Goal: Task Accomplishment & Management: Manage account settings

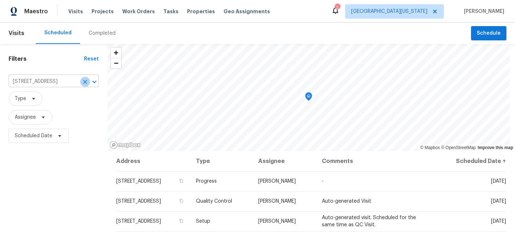
click at [85, 82] on icon "Clear" at bounding box center [85, 82] width 4 height 4
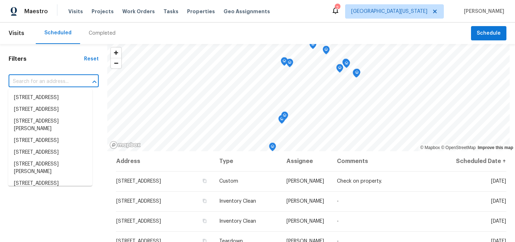
click at [63, 80] on input "text" at bounding box center [44, 81] width 70 height 11
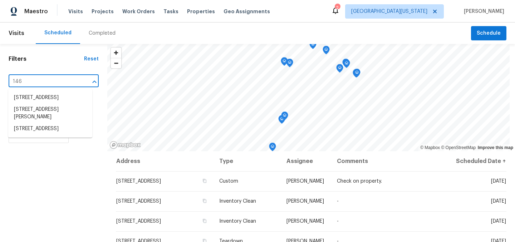
type input "1460"
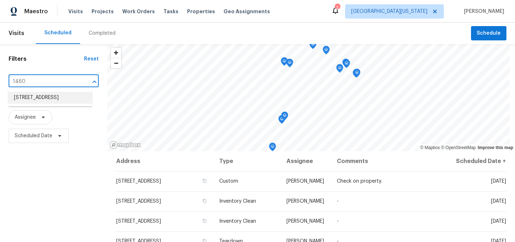
click at [43, 96] on li "1460 Belmont Dr, Longmont, CO 80503" at bounding box center [50, 98] width 84 height 12
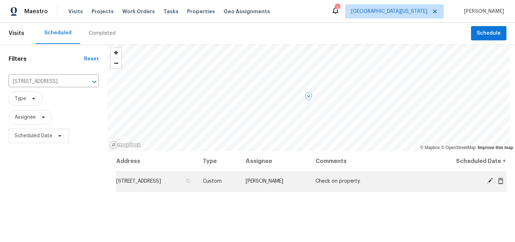
click at [487, 181] on icon at bounding box center [490, 181] width 6 height 6
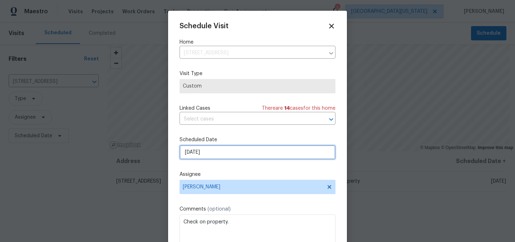
click at [256, 154] on input "[DATE]" at bounding box center [258, 152] width 156 height 14
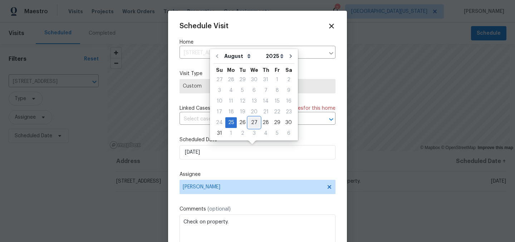
click at [253, 123] on div "27" at bounding box center [254, 123] width 12 height 10
type input "8/27/2025"
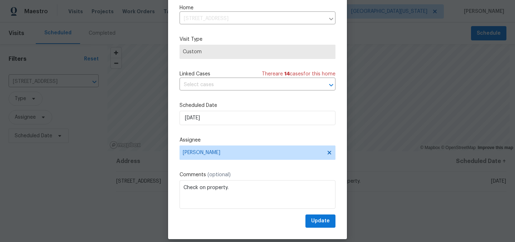
scroll to position [30, 0]
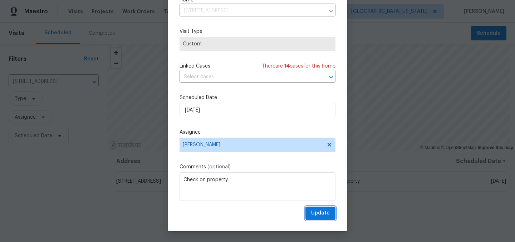
click at [315, 218] on button "Update" at bounding box center [320, 213] width 30 height 13
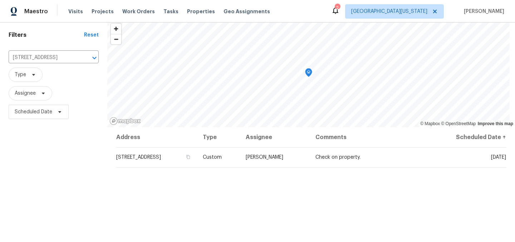
scroll to position [0, 0]
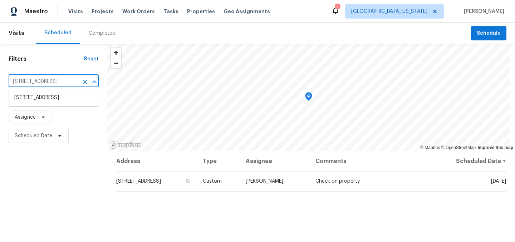
click at [57, 77] on input "1460 Belmont Dr, Longmont, CO 80503" at bounding box center [44, 81] width 70 height 11
type input "7264"
click at [39, 100] on li "7264 Siena Way Unit C, Boulder, CO 80301" at bounding box center [54, 98] width 90 height 12
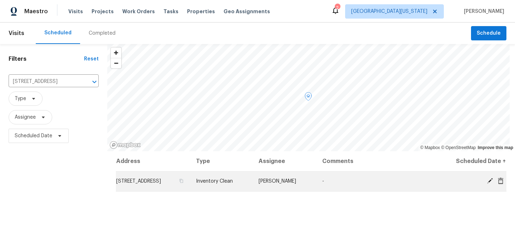
click at [487, 178] on icon at bounding box center [490, 181] width 6 height 6
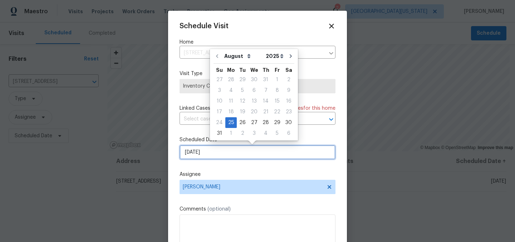
click at [263, 152] on input "[DATE]" at bounding box center [258, 152] width 156 height 14
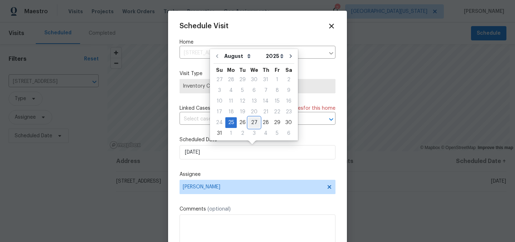
click at [253, 124] on div "27" at bounding box center [254, 123] width 12 height 10
type input "8/27/2025"
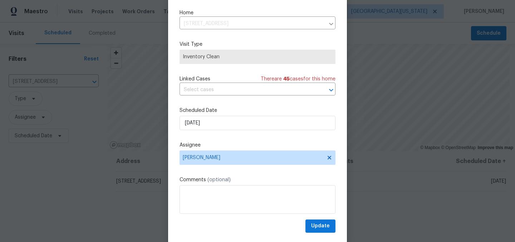
scroll to position [30, 0]
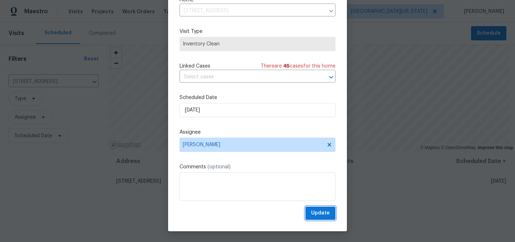
click at [317, 215] on span "Update" at bounding box center [320, 213] width 19 height 9
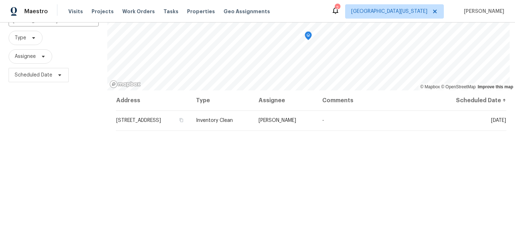
scroll to position [0, 0]
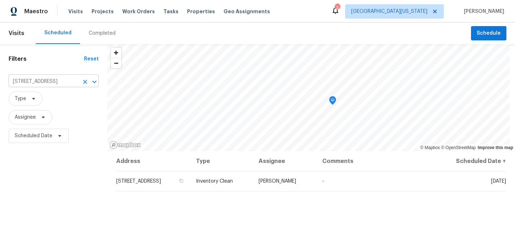
click at [49, 79] on input "7264 Siena Way Unit C, Boulder, CO 80301" at bounding box center [44, 81] width 70 height 11
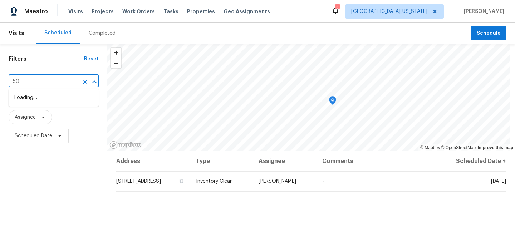
type input "5"
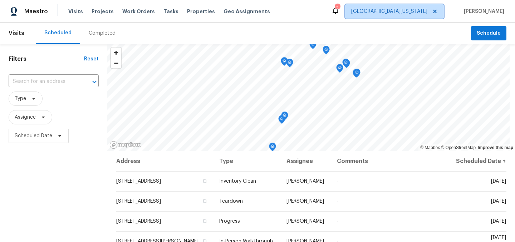
click at [416, 8] on span "[GEOGRAPHIC_DATA][US_STATE]" at bounding box center [389, 11] width 76 height 7
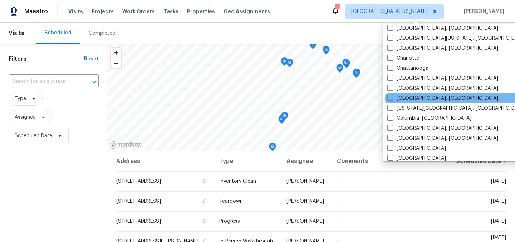
scroll to position [95, 0]
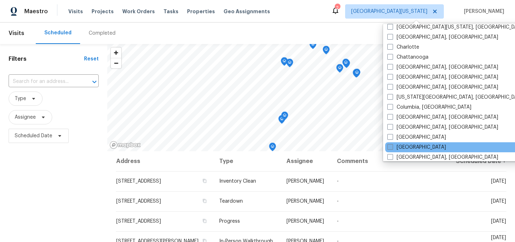
click at [398, 144] on label "Denver" at bounding box center [416, 147] width 59 height 7
click at [392, 144] on input "Denver" at bounding box center [389, 146] width 5 height 5
checkbox input "true"
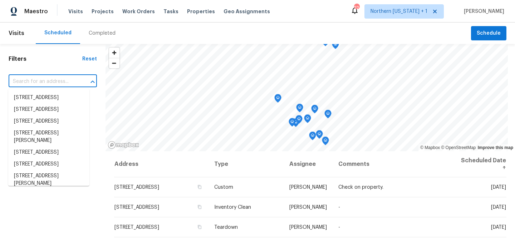
click at [64, 84] on input "text" at bounding box center [43, 81] width 68 height 11
type input "6"
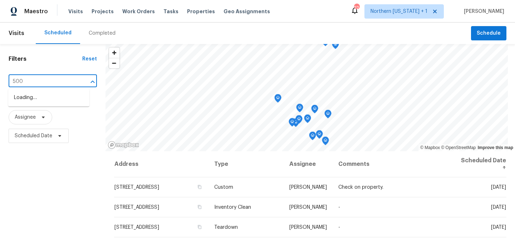
type input "5005"
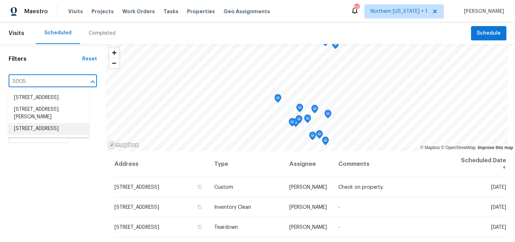
click at [59, 135] on li "5005 W 128th Pl, Broomfield, CO 80020" at bounding box center [48, 129] width 81 height 12
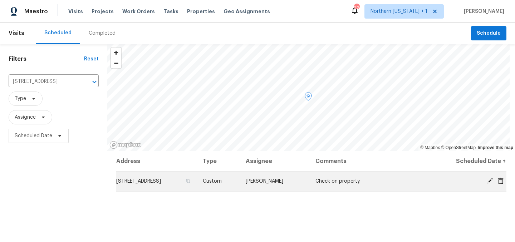
click at [487, 182] on icon at bounding box center [490, 181] width 6 height 6
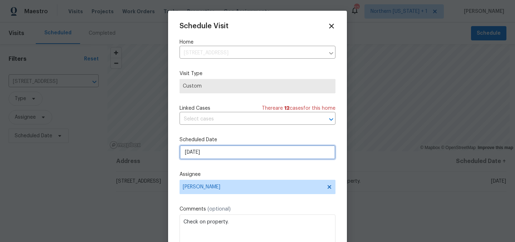
click at [229, 154] on input "[DATE]" at bounding box center [258, 152] width 156 height 14
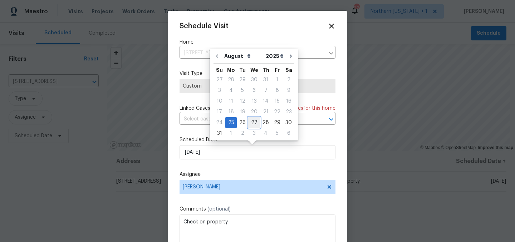
click at [254, 122] on div "27" at bounding box center [254, 123] width 12 height 10
type input "8/27/2025"
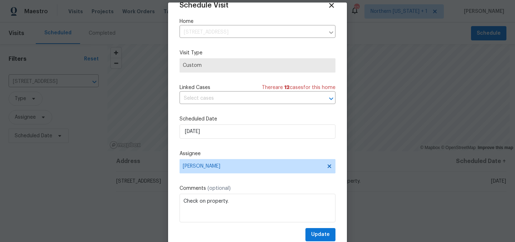
scroll to position [30, 0]
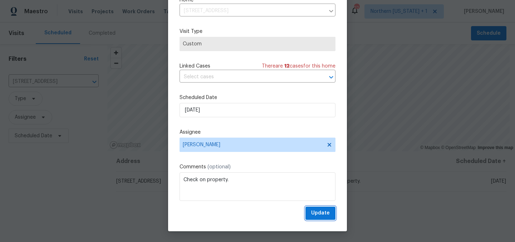
click at [320, 210] on span "Update" at bounding box center [320, 213] width 19 height 9
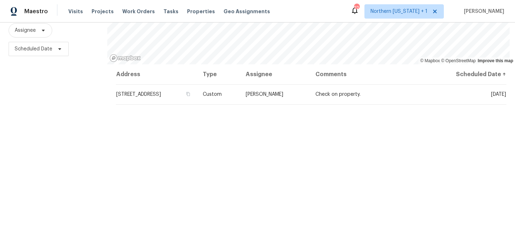
scroll to position [0, 0]
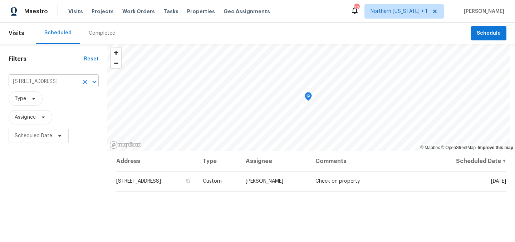
click at [69, 84] on input "5005 W 128th Pl, Broomfield, CO 80020" at bounding box center [44, 81] width 70 height 11
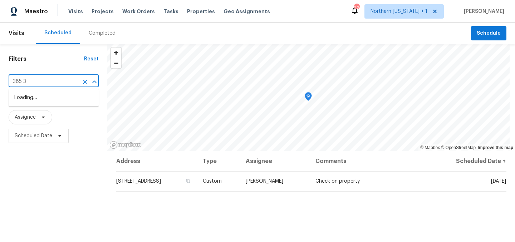
type input "385 32"
click at [57, 99] on li "385 32nd St, Boulder, CO 80305" at bounding box center [54, 98] width 90 height 12
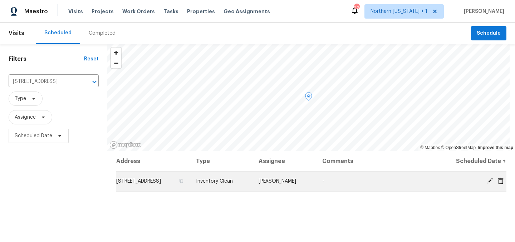
click at [487, 183] on icon at bounding box center [490, 181] width 6 height 6
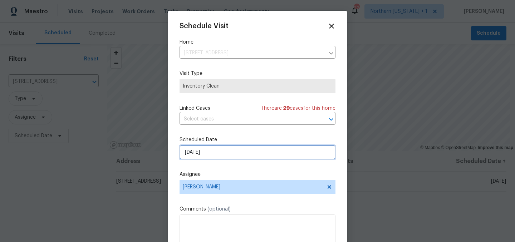
click at [222, 152] on input "[DATE]" at bounding box center [258, 152] width 156 height 14
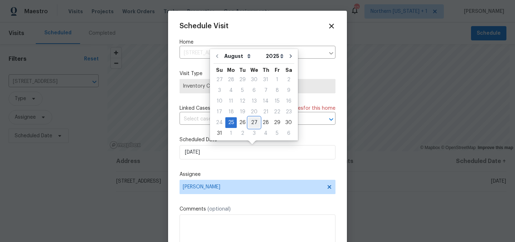
click at [255, 122] on div "27" at bounding box center [254, 123] width 12 height 10
type input "8/27/2025"
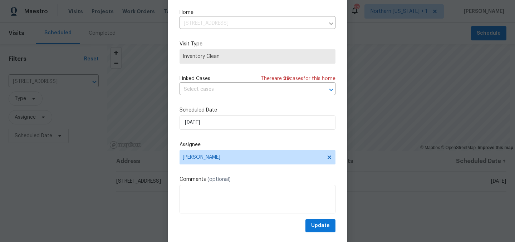
scroll to position [30, 0]
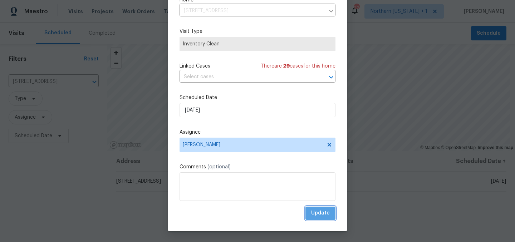
click at [313, 216] on span "Update" at bounding box center [320, 213] width 19 height 9
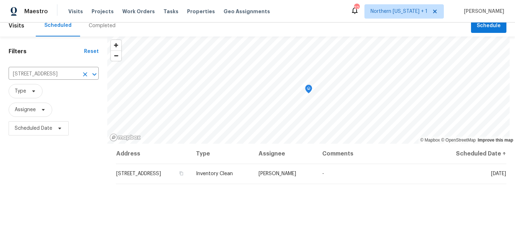
scroll to position [0, 0]
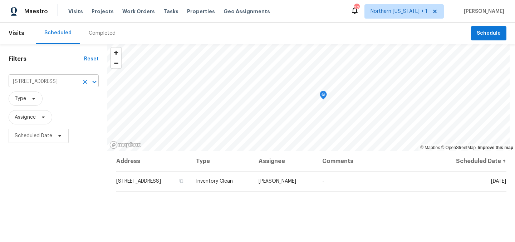
click at [47, 85] on input "385 32nd St, Boulder, CO 80305" at bounding box center [44, 81] width 70 height 11
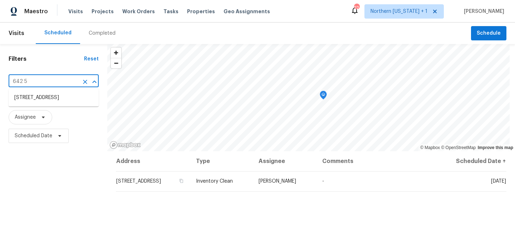
type input "642 52"
click at [72, 97] on li "642 52nd Ave, Greeley, CO 80634" at bounding box center [54, 98] width 90 height 12
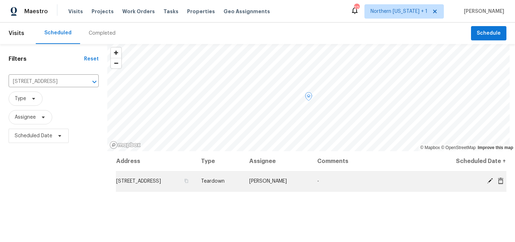
click at [487, 183] on icon at bounding box center [490, 181] width 6 height 6
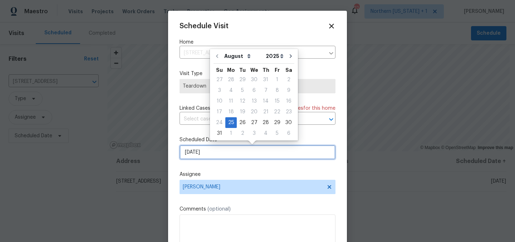
click at [239, 151] on input "[DATE]" at bounding box center [258, 152] width 156 height 14
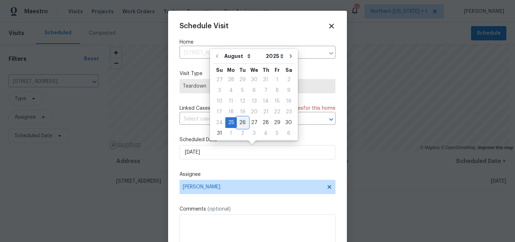
click at [237, 123] on div "26" at bounding box center [242, 123] width 11 height 10
type input "[DATE]"
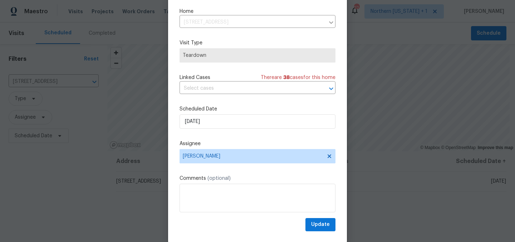
scroll to position [30, 0]
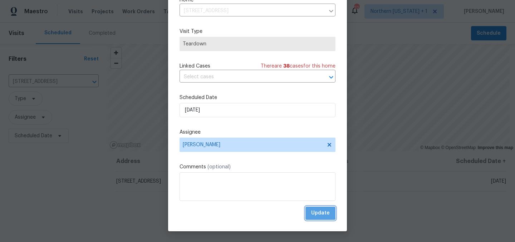
click at [311, 212] on span "Update" at bounding box center [320, 213] width 19 height 9
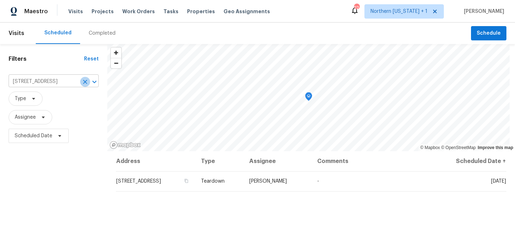
click at [84, 81] on icon "Clear" at bounding box center [85, 82] width 4 height 4
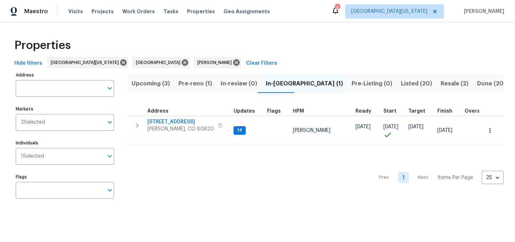
click at [203, 84] on span "Pre-reno (1)" at bounding box center [195, 84] width 34 height 10
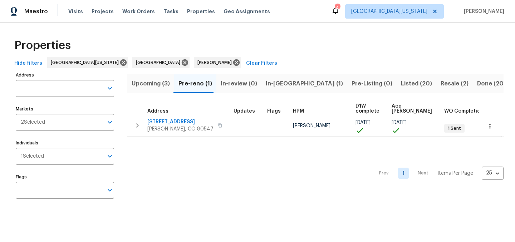
click at [156, 113] on span "Address" at bounding box center [157, 111] width 21 height 5
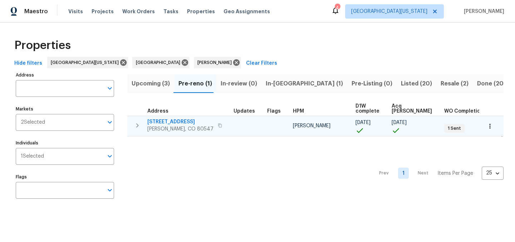
click at [159, 121] on span "5606 Calgary St" at bounding box center [180, 121] width 66 height 7
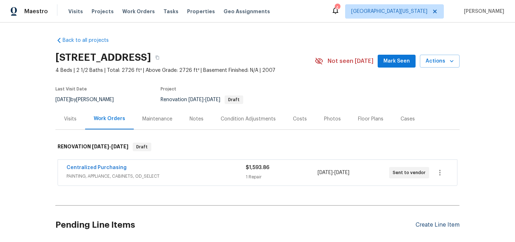
click at [431, 225] on div "Create Line Item" at bounding box center [438, 225] width 44 height 7
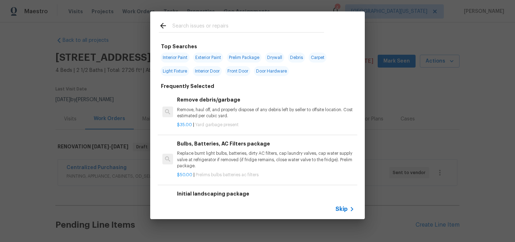
click at [419, 116] on div "Top Searches Interior Paint Exterior Paint Prelim Package Drywall Debris Carpet…" at bounding box center [257, 115] width 515 height 231
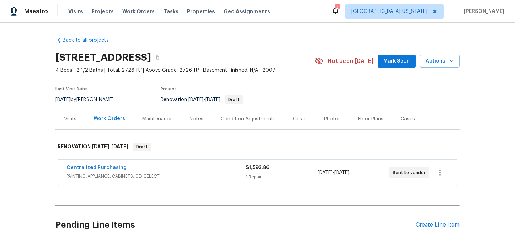
click at [193, 118] on div "Notes" at bounding box center [197, 119] width 14 height 7
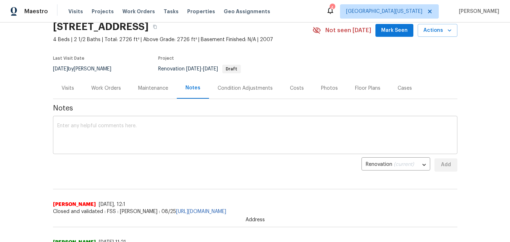
scroll to position [17, 0]
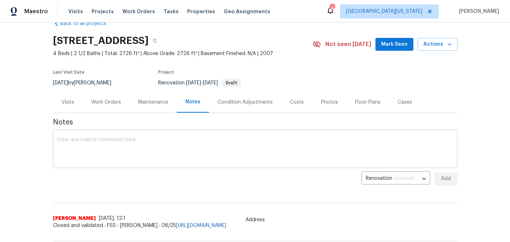
click at [285, 148] on textarea at bounding box center [255, 149] width 396 height 25
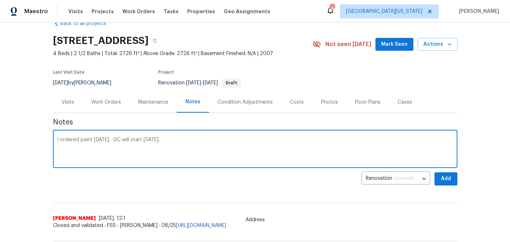
type textarea "I ordered paint [DATE]. GC will start [DATE]."
click at [442, 178] on span "Add" at bounding box center [445, 179] width 11 height 9
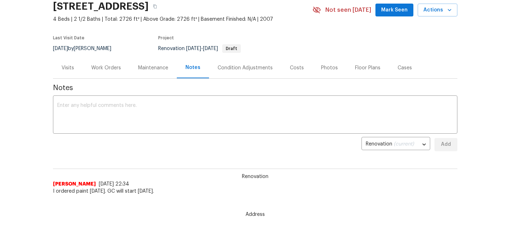
scroll to position [0, 0]
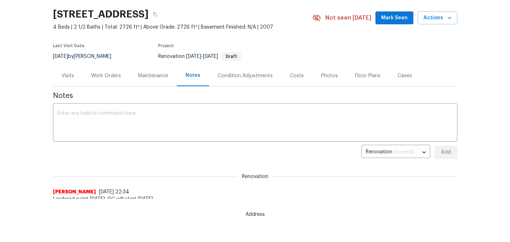
click at [108, 75] on div "Work Orders" at bounding box center [106, 75] width 30 height 7
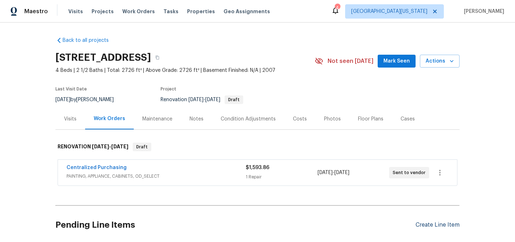
click at [425, 227] on div "Create Line Item" at bounding box center [438, 225] width 44 height 7
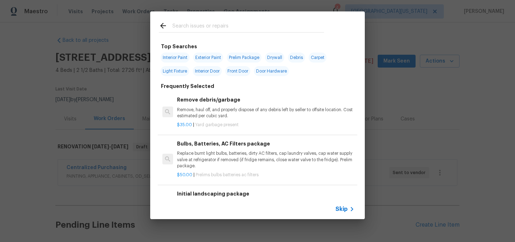
click at [179, 23] on input "text" at bounding box center [248, 26] width 152 height 11
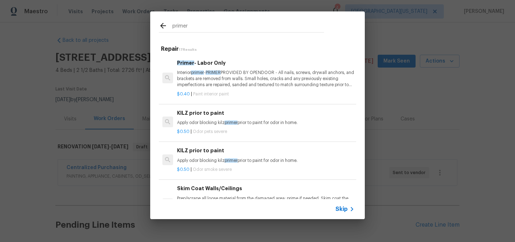
type input "primer"
click at [208, 67] on h6 "Primer - Labor Only" at bounding box center [265, 63] width 177 height 8
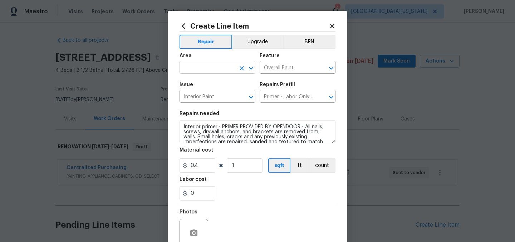
click at [215, 70] on input "text" at bounding box center [208, 68] width 56 height 11
click at [212, 96] on li "Interior Overall" at bounding box center [215, 96] width 76 height 12
type input "Interior Overall"
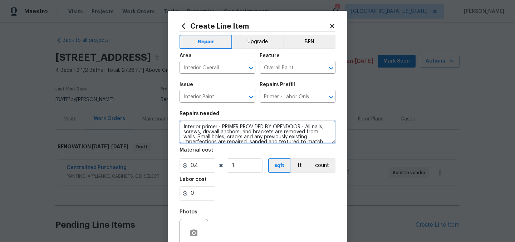
click at [182, 127] on textarea "Interior primer - PRIMER PROVIDED BY OPENDOOR - All nails, screws, drywall anch…" at bounding box center [258, 132] width 156 height 23
type textarea "INTERIOR PRIMER: Interior primer - PRIMER PROVIDED BY OPENDOOR - All nails, scr…"
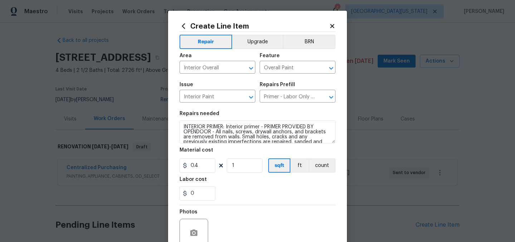
click at [229, 201] on div "0" at bounding box center [258, 193] width 156 height 14
click at [246, 168] on input "1" at bounding box center [245, 165] width 36 height 14
type input "2726"
click at [260, 201] on div "0" at bounding box center [258, 193] width 156 height 14
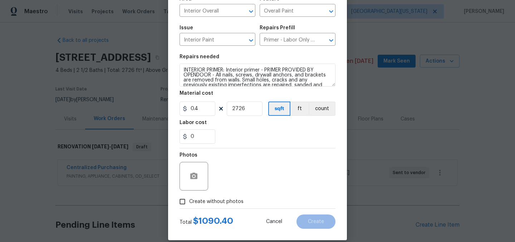
scroll to position [66, 0]
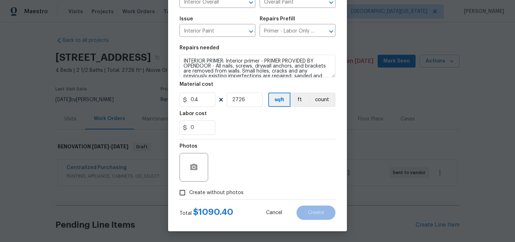
click at [193, 191] on span "Create without photos" at bounding box center [216, 193] width 54 height 8
click at [189, 191] on input "Create without photos" at bounding box center [183, 193] width 14 height 14
checkbox input "true"
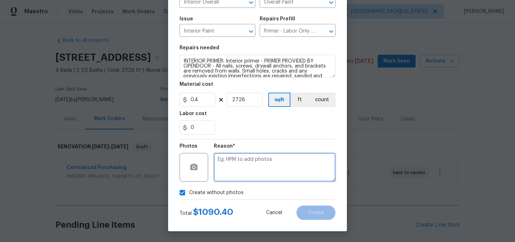
click at [293, 166] on textarea at bounding box center [275, 167] width 122 height 29
type textarea "Later"
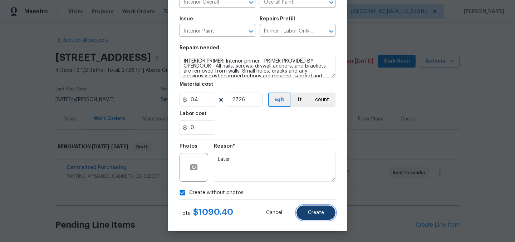
click at [317, 212] on span "Create" at bounding box center [316, 212] width 16 height 5
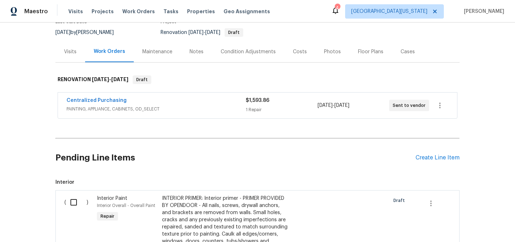
scroll to position [200, 0]
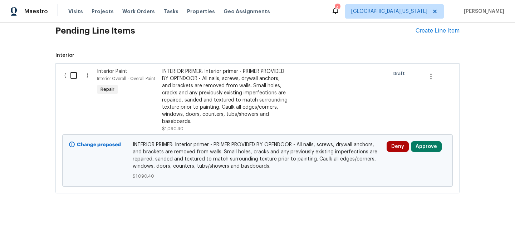
click at [72, 69] on input "checkbox" at bounding box center [76, 75] width 20 height 15
checkbox input "true"
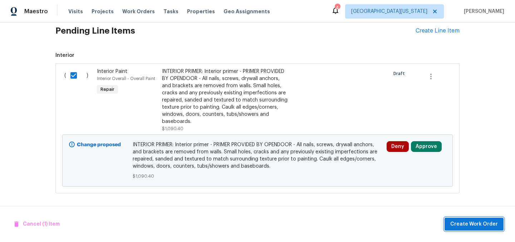
click at [473, 220] on span "Create Work Order" at bounding box center [474, 224] width 48 height 9
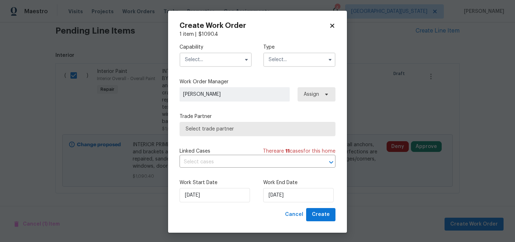
click at [209, 64] on input "text" at bounding box center [216, 60] width 72 height 14
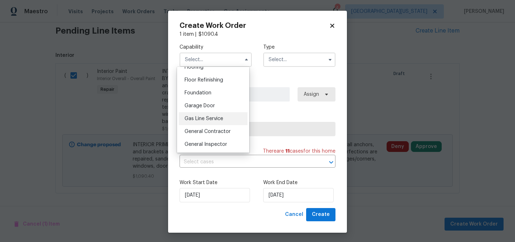
scroll to position [282, 0]
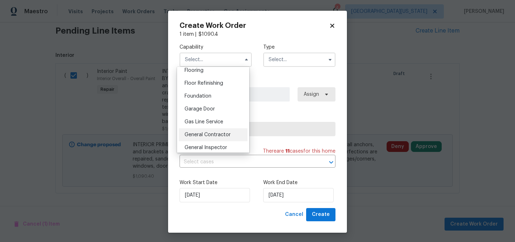
click at [214, 136] on div "General Contractor" at bounding box center [213, 134] width 69 height 13
type input "General Contractor"
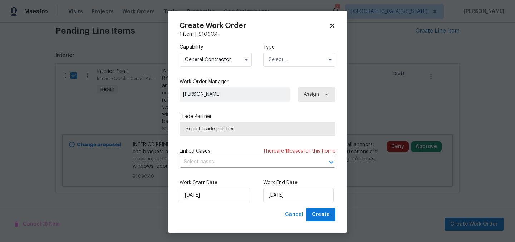
click at [284, 56] on input "text" at bounding box center [299, 60] width 72 height 14
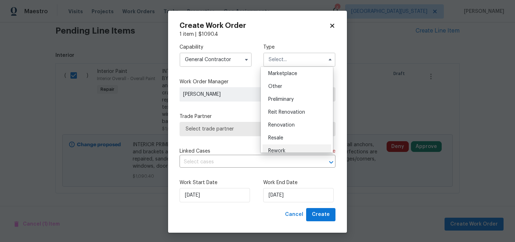
scroll to position [162, 0]
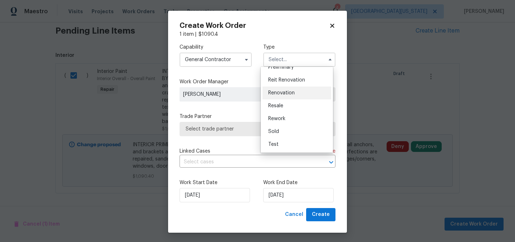
click at [291, 92] on span "Renovation" at bounding box center [281, 92] width 26 height 5
type input "Renovation"
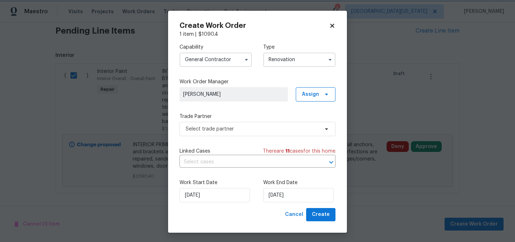
scroll to position [0, 0]
click at [248, 129] on span "Select trade partner" at bounding box center [252, 129] width 133 height 7
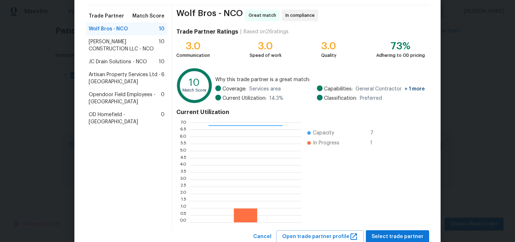
scroll to position [73, 0]
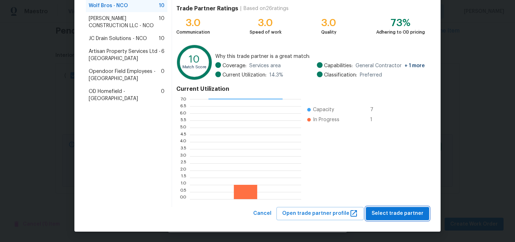
click at [386, 209] on span "Select trade partner" at bounding box center [398, 213] width 52 height 9
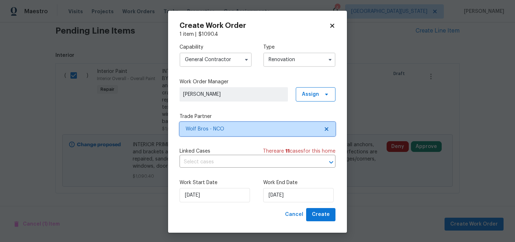
scroll to position [1, 0]
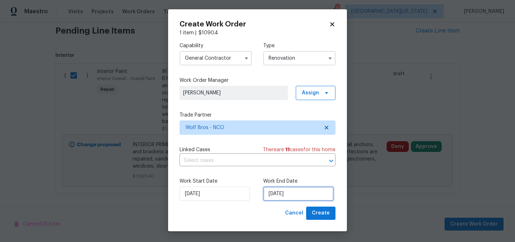
click at [281, 196] on input "8/26/2025" at bounding box center [298, 194] width 70 height 14
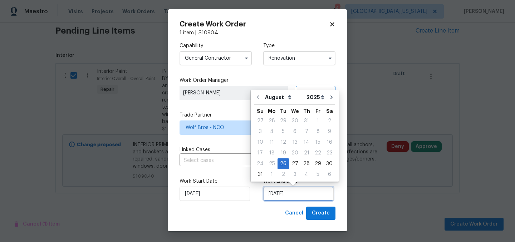
click at [281, 196] on input "8/26/2025" at bounding box center [298, 194] width 70 height 14
click at [289, 193] on input "8/26/2025" at bounding box center [298, 194] width 70 height 14
click at [304, 192] on input "8/26/2025" at bounding box center [298, 194] width 70 height 14
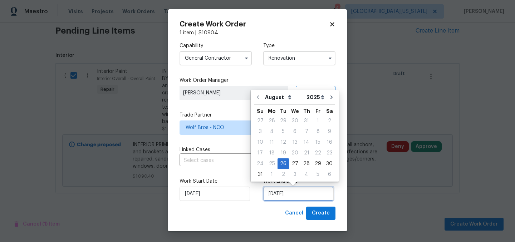
click at [304, 193] on input "8/26/2025" at bounding box center [298, 194] width 70 height 14
click at [330, 96] on icon "Go to next month" at bounding box center [331, 97] width 2 height 4
type input "9/26/2025"
select select "8"
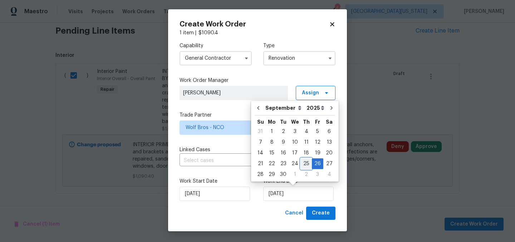
click at [306, 163] on div "25" at bounding box center [306, 164] width 11 height 10
type input "9/25/2025"
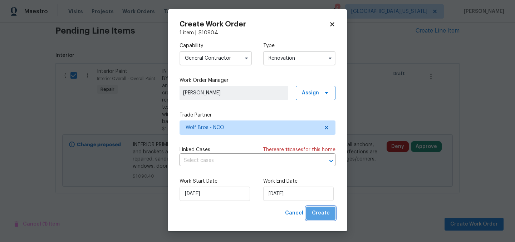
click at [326, 212] on span "Create" at bounding box center [321, 213] width 18 height 9
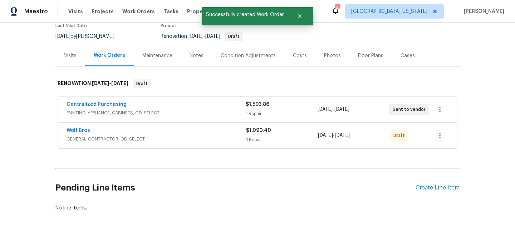
scroll to position [0, 0]
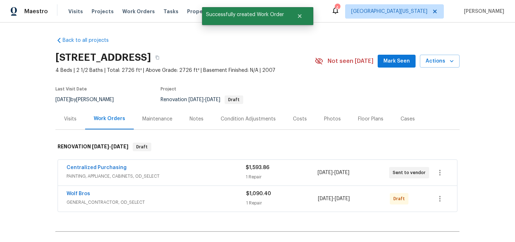
click at [295, 115] on div "Costs" at bounding box center [299, 118] width 31 height 21
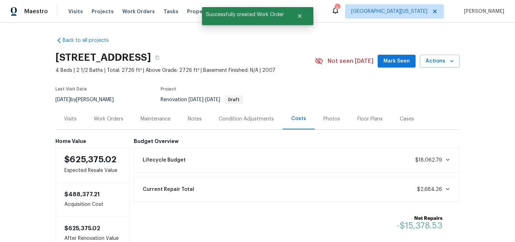
scroll to position [58, 0]
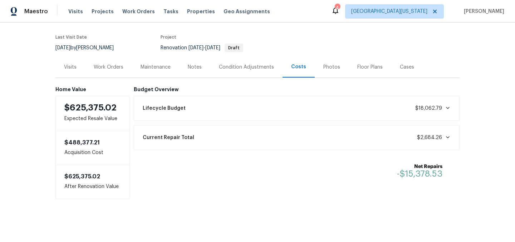
click at [109, 64] on div "Work Orders" at bounding box center [109, 67] width 30 height 7
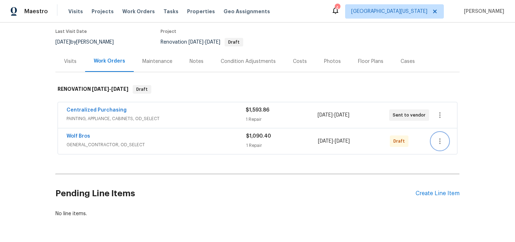
click at [439, 142] on icon "button" at bounding box center [440, 141] width 9 height 9
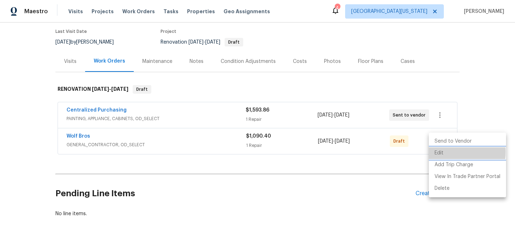
click at [440, 152] on li "Edit" at bounding box center [467, 153] width 77 height 12
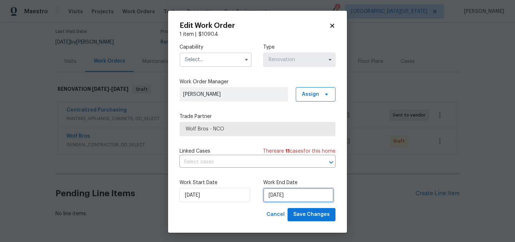
click at [271, 197] on input "9/25/2025" at bounding box center [298, 195] width 70 height 14
select select "8"
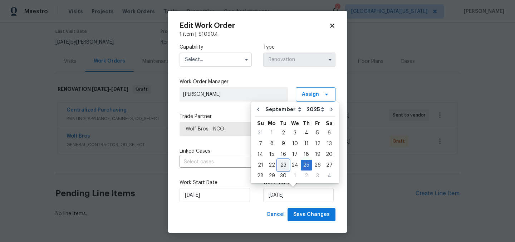
click at [281, 165] on div "23" at bounding box center [283, 165] width 11 height 10
type input "9/23/2025"
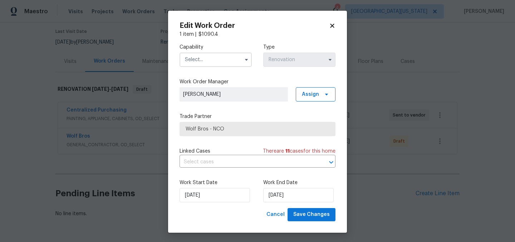
click at [251, 213] on div "Cancel Save Changes" at bounding box center [258, 214] width 156 height 13
select select "8"
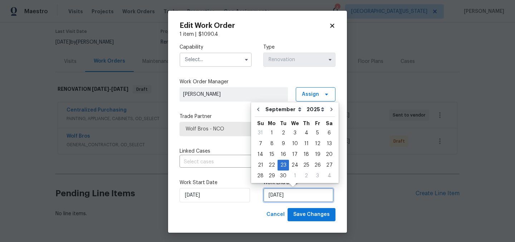
click at [289, 194] on input "9/23/2025" at bounding box center [298, 195] width 70 height 14
click at [286, 166] on div "23" at bounding box center [283, 165] width 11 height 10
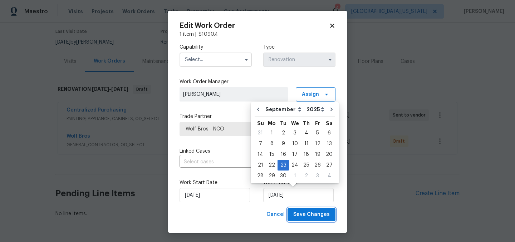
click at [316, 219] on span "Save Changes" at bounding box center [311, 214] width 36 height 9
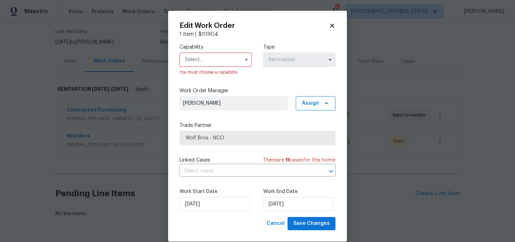
click at [207, 61] on input "text" at bounding box center [216, 60] width 72 height 14
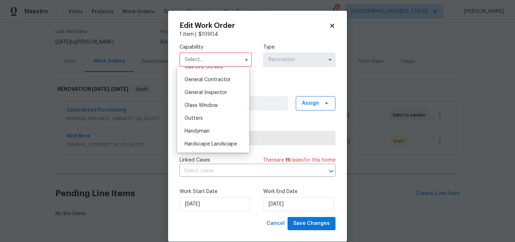
scroll to position [333, 0]
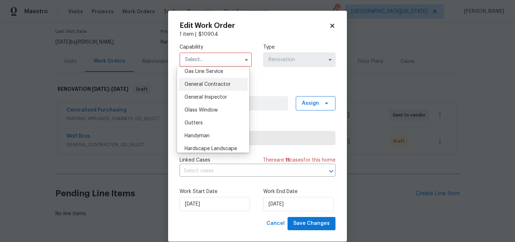
click at [214, 87] on span "General Contractor" at bounding box center [208, 84] width 46 height 5
type input "General Contractor"
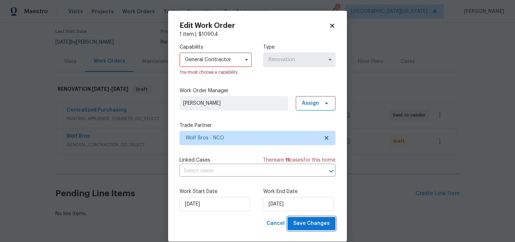
click at [308, 222] on span "Save Changes" at bounding box center [311, 223] width 36 height 9
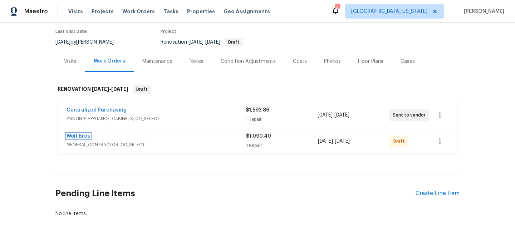
click at [80, 137] on link "Wolf Bros" at bounding box center [79, 136] width 24 height 5
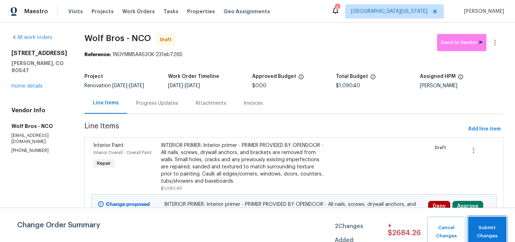
click at [489, 233] on span "Submit Changes" at bounding box center [487, 232] width 31 height 16
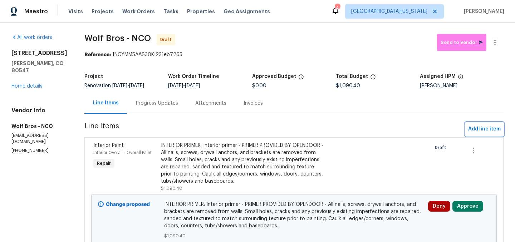
click at [481, 129] on span "Add line item" at bounding box center [484, 129] width 33 height 9
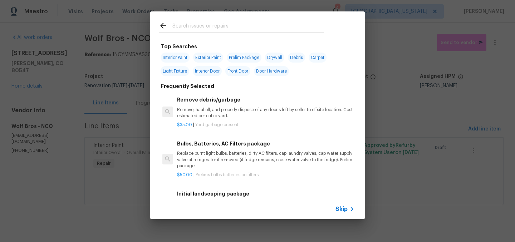
click at [244, 26] on input "text" at bounding box center [248, 26] width 152 height 11
click at [182, 55] on span "Interior Paint" at bounding box center [175, 58] width 29 height 10
type input "Interior Paint"
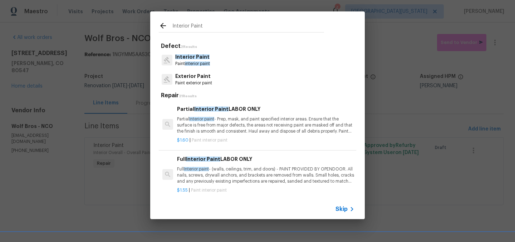
click at [221, 171] on p "Full Interior paint - (walls, ceilings, trim, and doors) - PAINT PROVIDED BY OP…" at bounding box center [265, 175] width 177 height 18
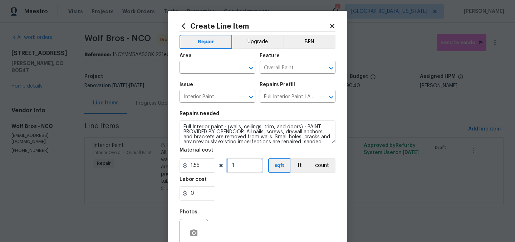
click at [231, 166] on input "1" at bounding box center [245, 165] width 36 height 14
type input "2726"
click at [294, 194] on div "0" at bounding box center [258, 193] width 156 height 14
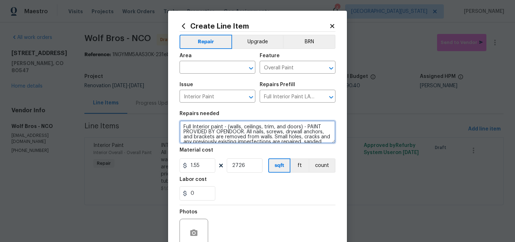
click at [181, 127] on textarea "Full Interior paint - (walls, ceilings, trim, and doors) - PAINT PROVIDED BY OP…" at bounding box center [258, 132] width 156 height 23
type textarea "INTERIOR PAINT: Full Interior paint - (walls, ceilings, trim, and doors) - PAIN…"
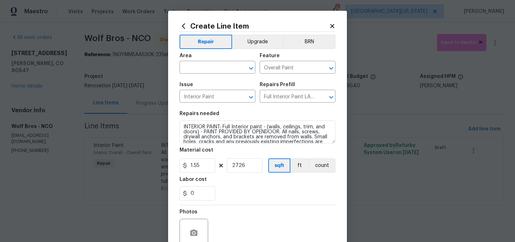
click at [248, 195] on div "0" at bounding box center [258, 193] width 156 height 14
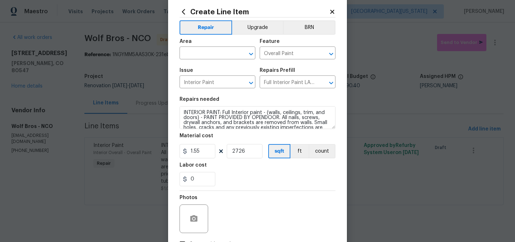
scroll to position [66, 0]
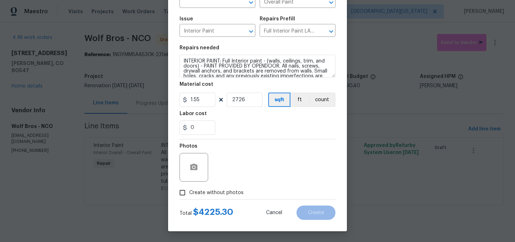
click at [201, 193] on span "Create without photos" at bounding box center [216, 193] width 54 height 8
click at [189, 193] on input "Create without photos" at bounding box center [183, 193] width 14 height 14
checkbox input "true"
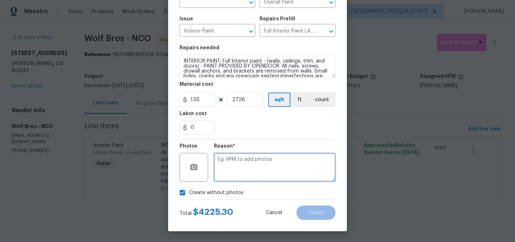
click at [261, 167] on textarea at bounding box center [275, 167] width 122 height 29
click at [245, 176] on textarea "Later" at bounding box center [275, 167] width 122 height 29
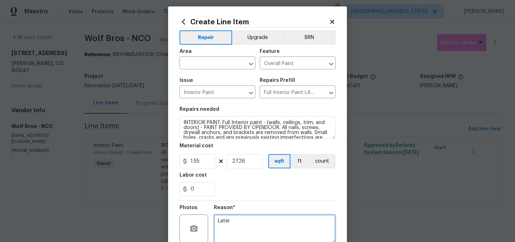
scroll to position [0, 0]
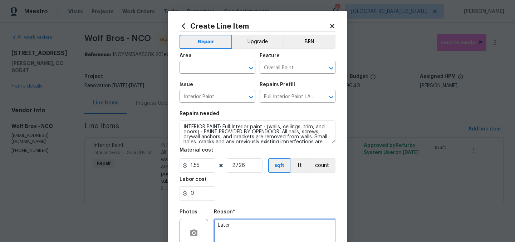
type textarea "Later"
click at [223, 58] on div "Area" at bounding box center [218, 57] width 76 height 9
click at [226, 66] on input "text" at bounding box center [208, 68] width 56 height 11
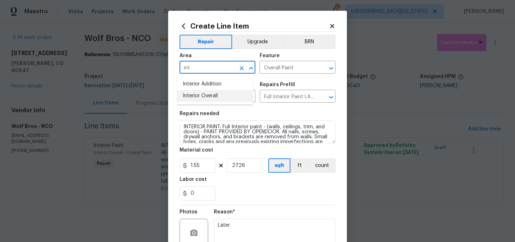
click at [226, 97] on li "Interior Overall" at bounding box center [215, 96] width 76 height 12
type input "Interior Overall"
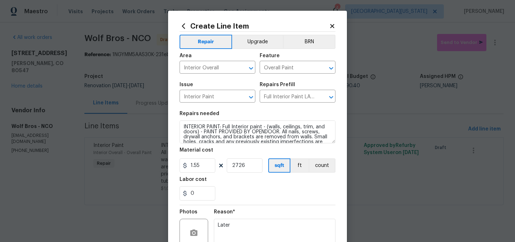
click at [272, 182] on div "Labor cost" at bounding box center [258, 181] width 156 height 9
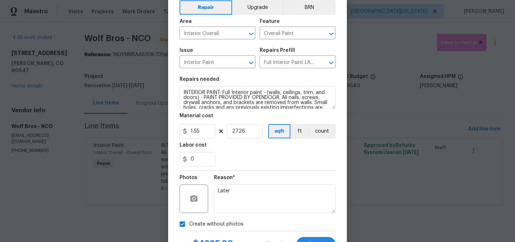
scroll to position [66, 0]
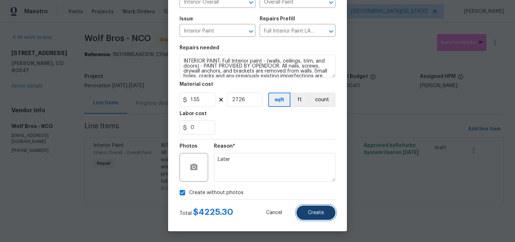
click at [317, 212] on span "Create" at bounding box center [316, 212] width 16 height 5
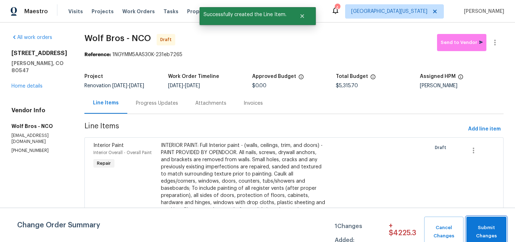
click at [495, 225] on span "Submit Changes" at bounding box center [486, 232] width 33 height 16
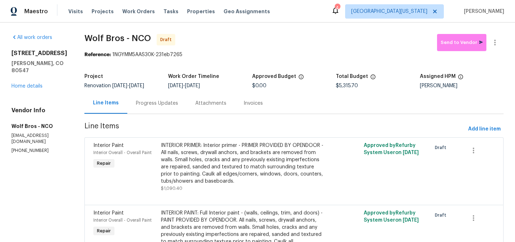
click at [16, 76] on div "5606 Calgary St Timnath, CO 80547 Home details" at bounding box center [39, 70] width 56 height 40
click at [20, 84] on link "Home details" at bounding box center [26, 86] width 31 height 5
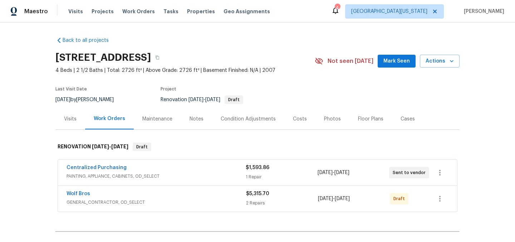
click at [299, 116] on div "Costs" at bounding box center [300, 119] width 14 height 7
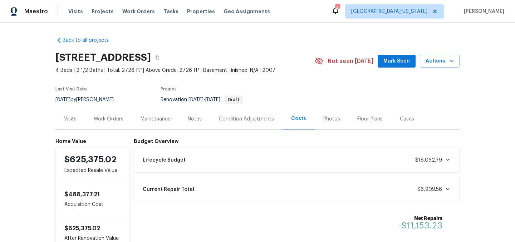
click at [65, 118] on div "Visits" at bounding box center [70, 119] width 13 height 7
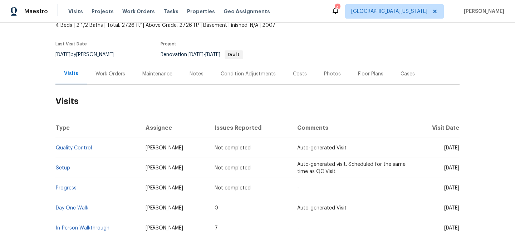
scroll to position [95, 0]
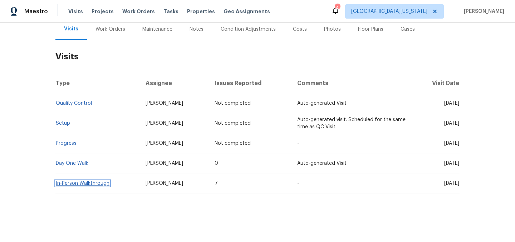
click at [83, 181] on link "In-Person Walkthrough" at bounding box center [83, 183] width 54 height 5
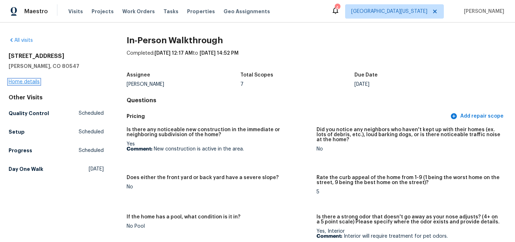
click at [18, 84] on link "Home details" at bounding box center [24, 81] width 31 height 5
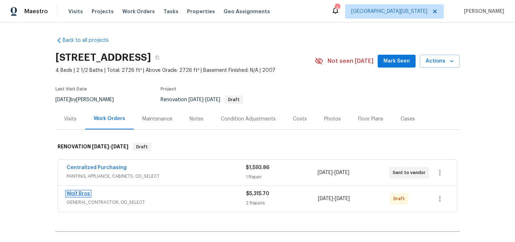
click at [75, 192] on link "Wolf Bros" at bounding box center [79, 193] width 24 height 5
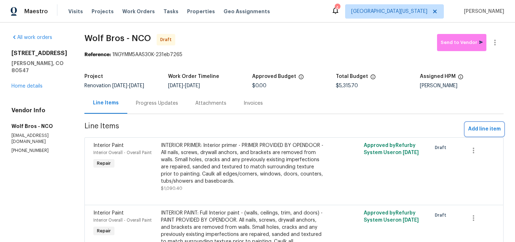
click at [475, 128] on span "Add line item" at bounding box center [484, 129] width 33 height 9
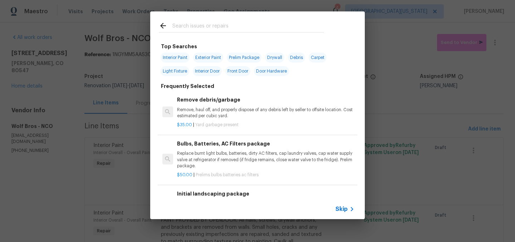
click at [254, 32] on div at bounding box center [241, 32] width 165 height 0
click at [257, 28] on input "text" at bounding box center [248, 26] width 152 height 11
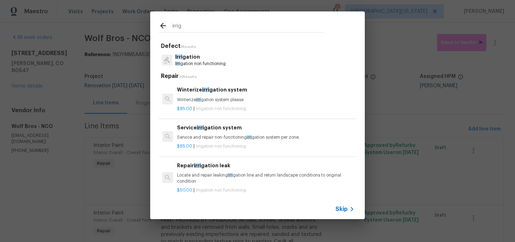
type input "irrig"
click at [207, 67] on p "Irrig ation non functioning" at bounding box center [200, 64] width 50 height 6
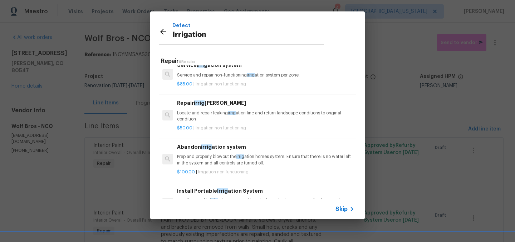
scroll to position [50, 0]
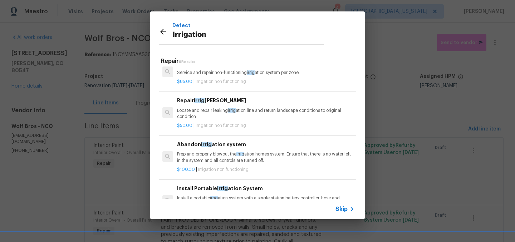
click at [339, 207] on span "Skip" at bounding box center [341, 209] width 12 height 7
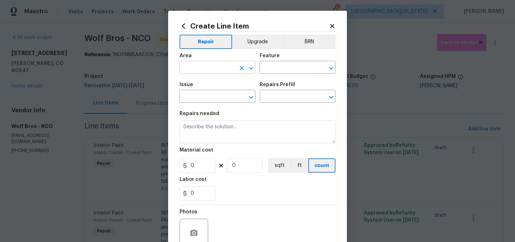
click at [218, 67] on input "text" at bounding box center [208, 68] width 56 height 11
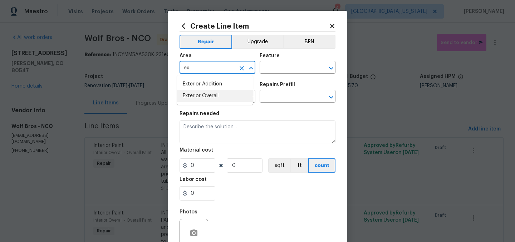
click at [213, 98] on li "Exterior Overall" at bounding box center [215, 96] width 76 height 12
type input "Exterior Overall"
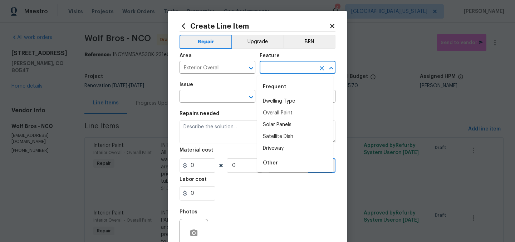
click at [299, 65] on input "text" at bounding box center [288, 68] width 56 height 11
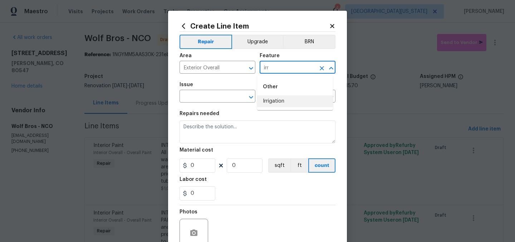
click at [295, 99] on li "Irrigation" at bounding box center [295, 101] width 76 height 12
type input "Irrigation"
click at [208, 92] on input "text" at bounding box center [208, 97] width 56 height 11
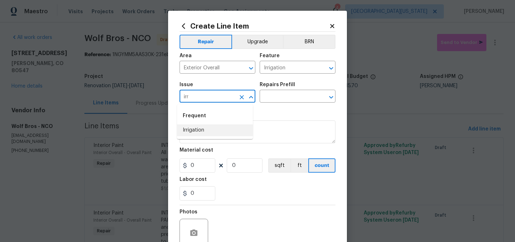
click at [193, 132] on li "Irrigation" at bounding box center [215, 130] width 76 height 12
type input "Irrigation"
click at [281, 94] on input "text" at bounding box center [288, 97] width 56 height 11
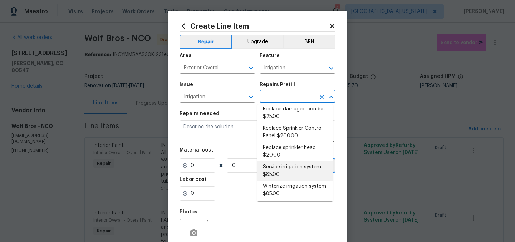
scroll to position [81, 0]
click at [295, 174] on li "Service irrigation system $85.00" at bounding box center [295, 170] width 76 height 19
type input "Service irrigation system $85.00"
type textarea "Service and repair non-functioning irrigation system per zone."
type input "85"
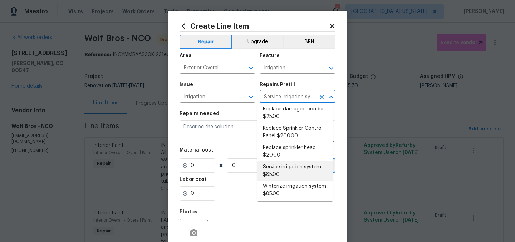
type input "1"
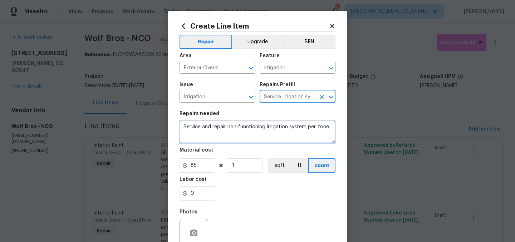
click at [188, 132] on textarea "Service and repair non-functioning irrigation system per zone." at bounding box center [258, 132] width 156 height 23
click at [191, 128] on textarea "Service and repair non-functioning irrigation system per zone." at bounding box center [258, 132] width 156 height 23
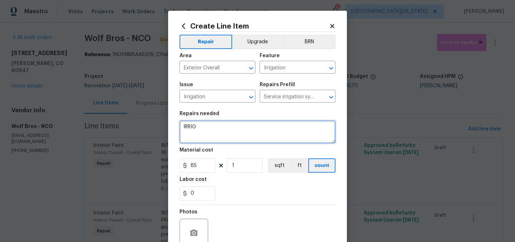
click at [247, 127] on textarea "IRRIG" at bounding box center [258, 132] width 156 height 23
paste textarea "ATION: Start irrigation system. Review backflow, all sprinkler heads and zones.…"
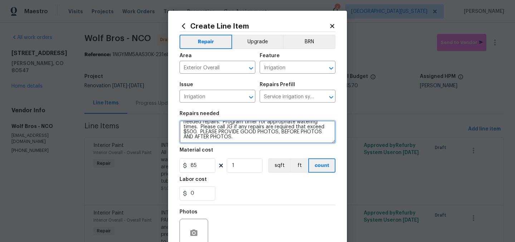
scroll to position [0, 0]
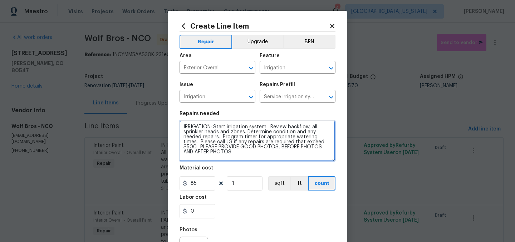
drag, startPoint x: 332, startPoint y: 141, endPoint x: 332, endPoint y: 162, distance: 20.7
click at [332, 161] on textarea "IRRIGATION: Start irrigation system. Review backflow, all sprinkler heads and z…" at bounding box center [258, 141] width 156 height 41
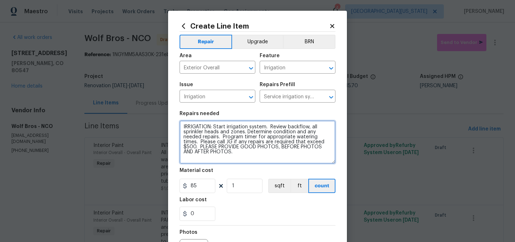
scroll to position [3, 0]
type textarea "IRRIGATION: Start irrigation system. Review backflow, all sprinkler heads and z…"
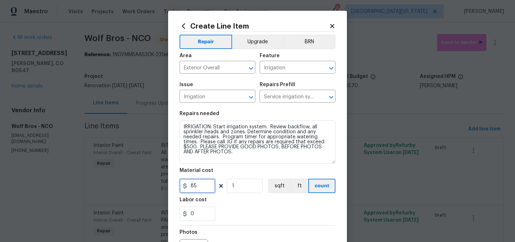
click at [198, 183] on input "85" at bounding box center [198, 186] width 36 height 14
click at [223, 205] on div "Labor cost" at bounding box center [258, 201] width 156 height 9
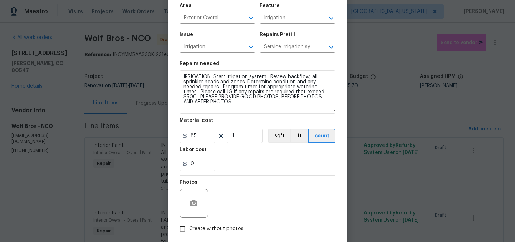
scroll to position [87, 0]
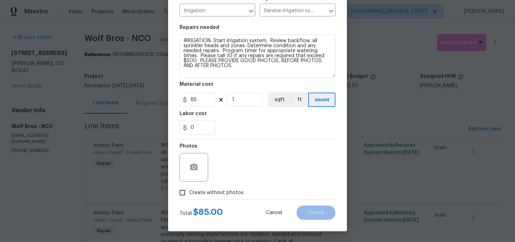
click at [204, 193] on span "Create without photos" at bounding box center [216, 193] width 54 height 8
click at [189, 193] on input "Create without photos" at bounding box center [183, 193] width 14 height 14
checkbox input "true"
click at [260, 165] on textarea at bounding box center [275, 167] width 122 height 29
type textarea "Later"
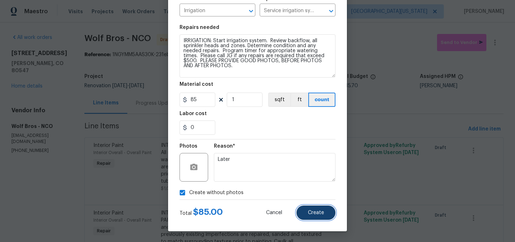
click at [313, 214] on span "Create" at bounding box center [316, 212] width 16 height 5
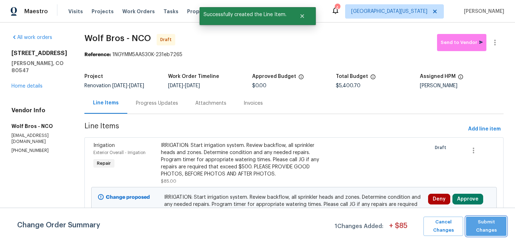
click at [494, 227] on span "Submit Changes" at bounding box center [486, 226] width 33 height 16
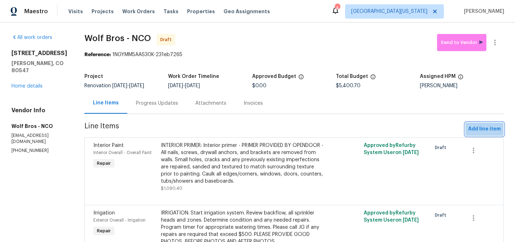
click at [474, 129] on span "Add line item" at bounding box center [484, 129] width 33 height 9
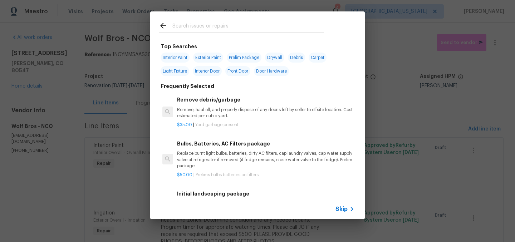
click at [219, 26] on input "text" at bounding box center [248, 26] width 152 height 11
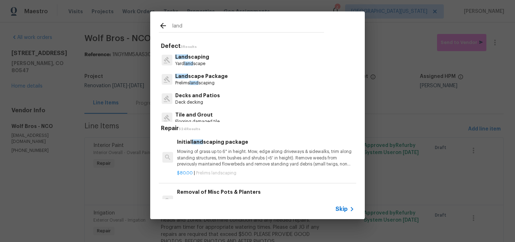
type input "land"
click at [201, 79] on p "Land scape Package" at bounding box center [201, 77] width 53 height 8
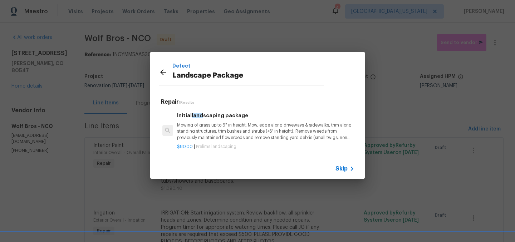
click at [349, 170] on icon at bounding box center [352, 169] width 9 height 9
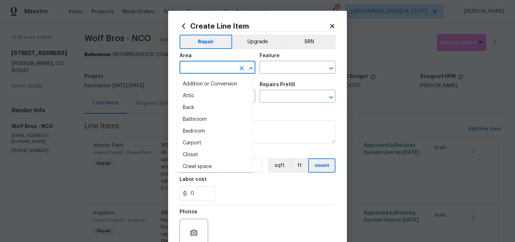
click at [214, 69] on input "text" at bounding box center [208, 68] width 56 height 11
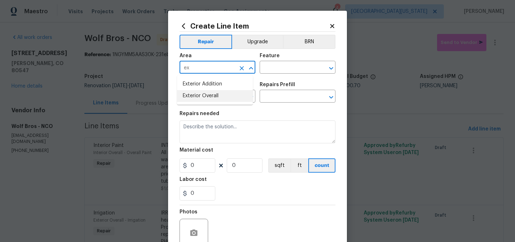
click at [219, 99] on li "Exterior Overall" at bounding box center [215, 96] width 76 height 12
type input "Exterior Overall"
click at [270, 69] on input "text" at bounding box center [288, 68] width 56 height 11
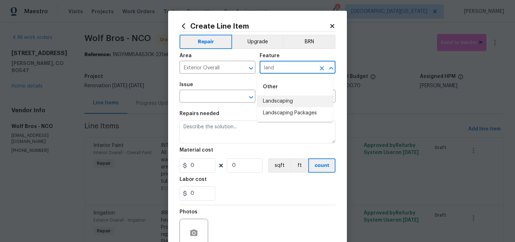
click at [281, 104] on li "Landscaping" at bounding box center [295, 101] width 76 height 12
type input "Landscaping"
click at [215, 100] on input "text" at bounding box center [208, 97] width 56 height 11
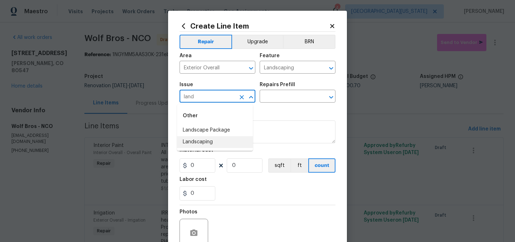
click at [213, 138] on li "Landscaping" at bounding box center [215, 142] width 76 height 12
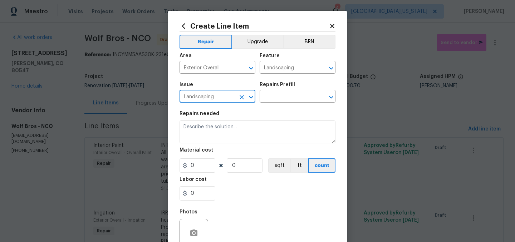
type input "Landscaping"
click at [286, 90] on div "Repairs Prefill" at bounding box center [298, 86] width 76 height 9
click at [286, 93] on input "text" at bounding box center [288, 97] width 56 height 11
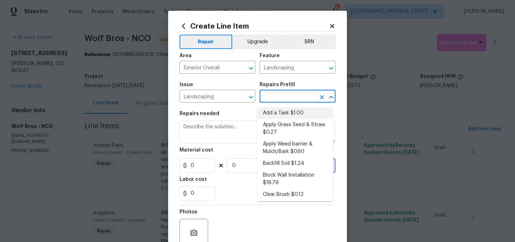
click at [302, 112] on li "Add a Task $1.00" at bounding box center [295, 113] width 76 height 12
type input "Add a Task $1.00"
type textarea "HPM to detail"
type input "1"
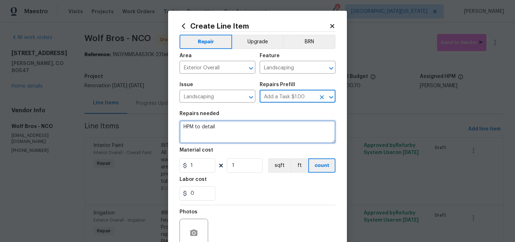
click at [258, 131] on textarea "HPM to detail" at bounding box center [258, 132] width 156 height 23
click at [258, 130] on textarea "HPM to detail" at bounding box center [258, 132] width 156 height 23
paste textarea "SUMMER YARD CLEAN-UP: Make property ready for photography. Mow grass. (PLEASE M…"
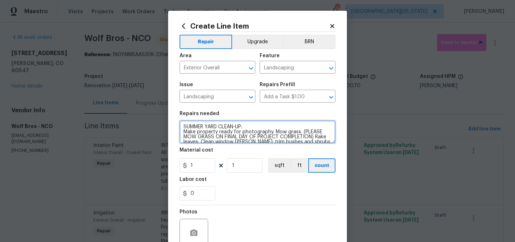
scroll to position [31, 0]
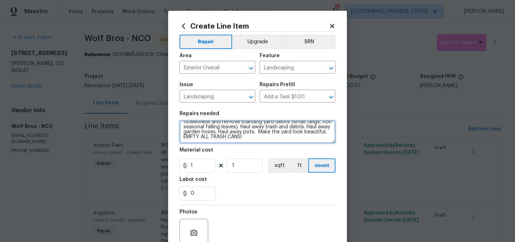
type textarea "SUMMER YARD CLEAN-UP: Make property ready for photography. Mow grass. (PLEASE M…"
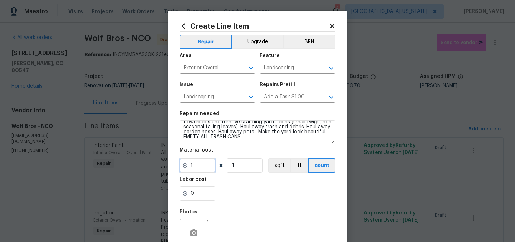
click at [193, 167] on input "1" at bounding box center [198, 165] width 36 height 14
click at [246, 177] on section "Repairs needed SUMMER YARD CLEAN-UP: Make property ready for photography. Mow g…" at bounding box center [258, 156] width 156 height 98
click at [193, 166] on input "500" at bounding box center [198, 165] width 36 height 14
click at [193, 165] on input "500" at bounding box center [198, 165] width 36 height 14
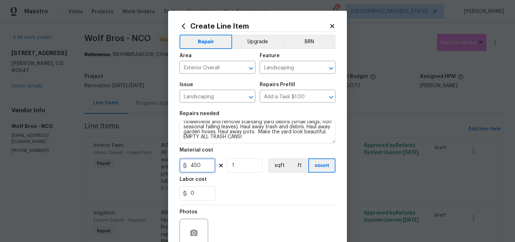
type input "450"
drag, startPoint x: 242, startPoint y: 189, endPoint x: 250, endPoint y: 186, distance: 8.0
click at [242, 189] on div "0" at bounding box center [258, 193] width 156 height 14
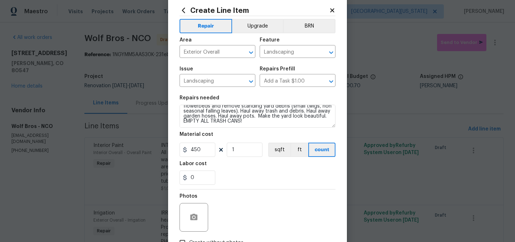
scroll to position [66, 0]
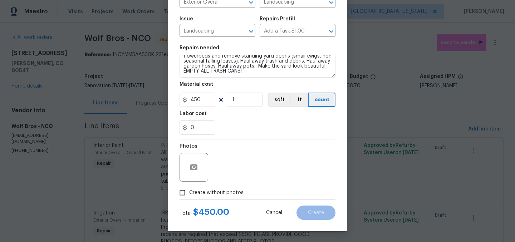
click at [201, 190] on span "Create without photos" at bounding box center [216, 193] width 54 height 8
click at [189, 190] on input "Create without photos" at bounding box center [183, 193] width 14 height 14
checkbox input "true"
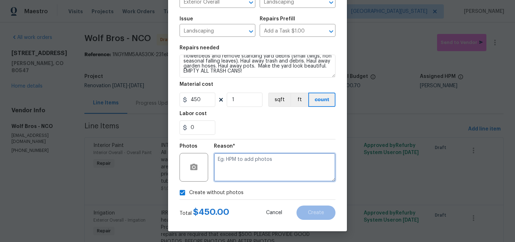
click at [274, 163] on textarea at bounding box center [275, 167] width 122 height 29
type textarea "Later"
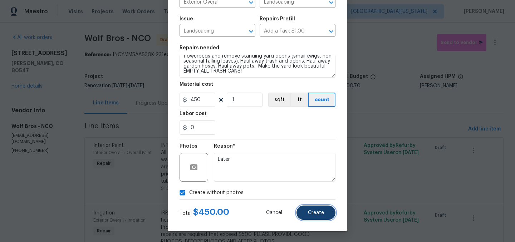
click at [315, 220] on button "Create" at bounding box center [315, 213] width 39 height 14
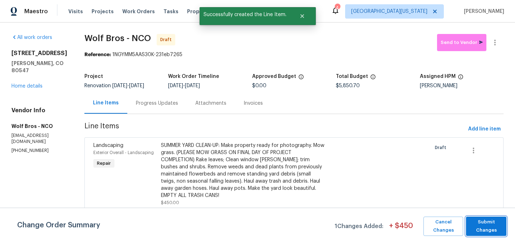
click at [489, 229] on span "Submit Changes" at bounding box center [486, 226] width 33 height 16
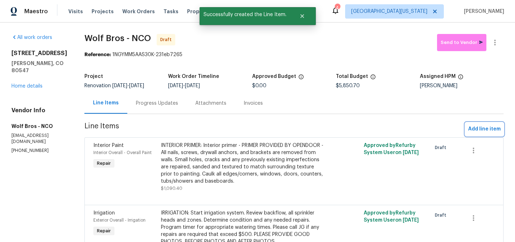
click at [482, 129] on span "Add line item" at bounding box center [484, 129] width 33 height 9
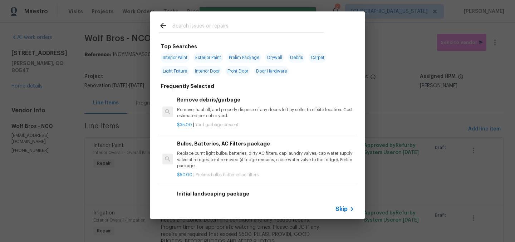
click at [256, 28] on input "text" at bounding box center [248, 26] width 152 height 11
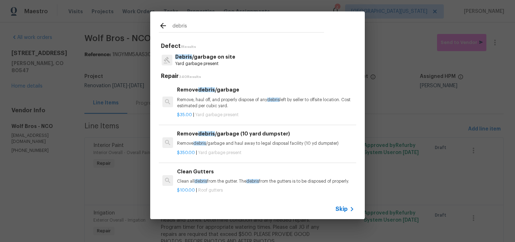
type input "debris"
click at [202, 64] on p "Yard garbage present" at bounding box center [205, 64] width 60 height 6
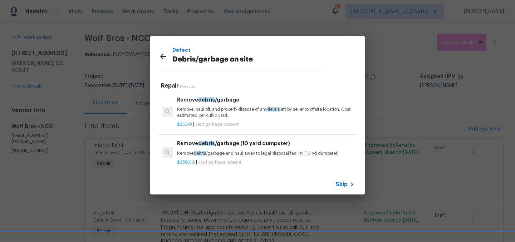
click at [231, 150] on div "Remove debris /garbage (10 yard dumpster) Remove debris /garbage and haul away …" at bounding box center [265, 147] width 177 height 17
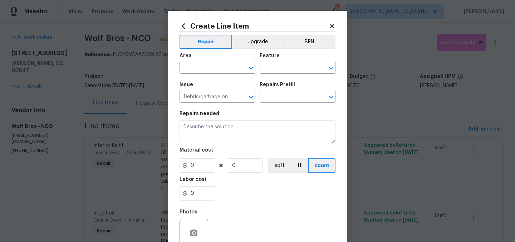
type input "Remove debris/garbage (10 yard dumpster) $350.00"
type textarea "Remove debris/garbage and haul away to legal disposal facility (10 yd dumpster)"
type input "350"
type input "1"
click at [233, 69] on div "​" at bounding box center [218, 68] width 76 height 11
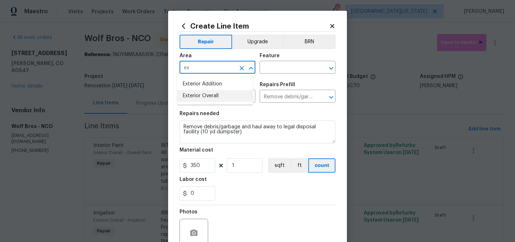
click at [216, 95] on li "Exterior Overall" at bounding box center [215, 96] width 76 height 12
type input "Exterior Overall"
click at [266, 66] on input "text" at bounding box center [288, 68] width 56 height 11
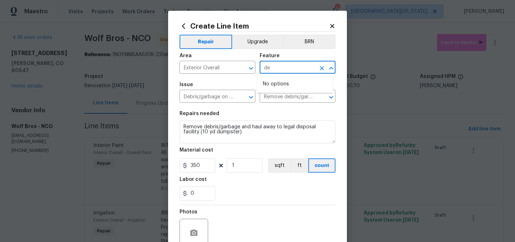
type input "d"
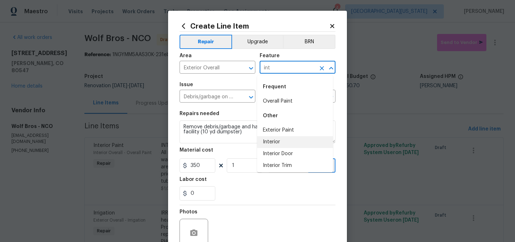
click at [280, 144] on li "Interior" at bounding box center [295, 142] width 76 height 12
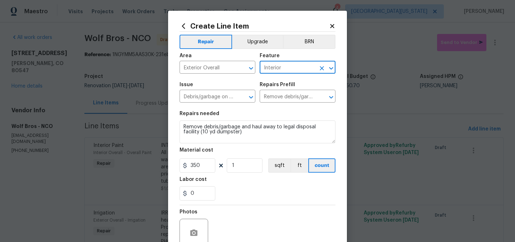
type input "Interior"
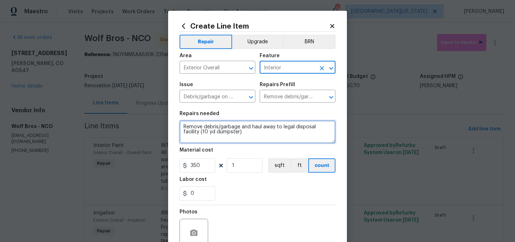
click at [230, 133] on textarea "Remove debris/garbage and haul away to legal disposal facility (10 yd dumpster)" at bounding box center [258, 132] width 156 height 23
click at [231, 133] on textarea "Remove debris/garbage and haul away to legal disposal facility (10 yd dumpster)" at bounding box center [258, 132] width 156 height 23
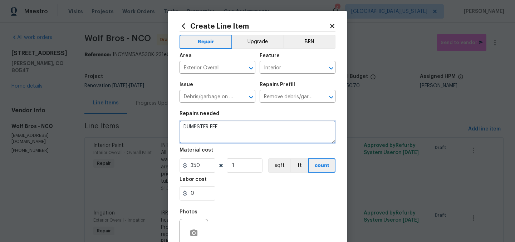
type textarea "DUMPSTER FEE"
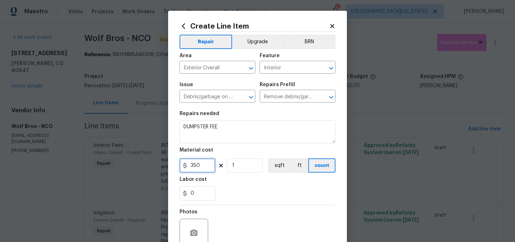
click at [202, 170] on input "350" at bounding box center [198, 165] width 36 height 14
click at [202, 169] on input "350" at bounding box center [198, 165] width 36 height 14
type input "750"
click at [246, 189] on div "0" at bounding box center [258, 193] width 156 height 14
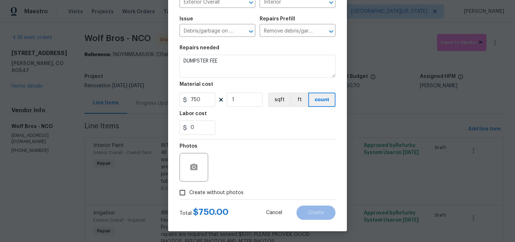
click at [217, 194] on span "Create without photos" at bounding box center [216, 193] width 54 height 8
click at [189, 194] on input "Create without photos" at bounding box center [183, 193] width 14 height 14
checkbox input "true"
click at [288, 167] on textarea at bounding box center [275, 167] width 122 height 29
type textarea "Later"
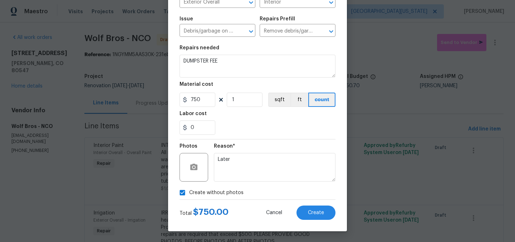
click at [328, 205] on div "Total $ 750.00 Cancel Create" at bounding box center [258, 210] width 156 height 20
click at [324, 211] on button "Create" at bounding box center [315, 213] width 39 height 14
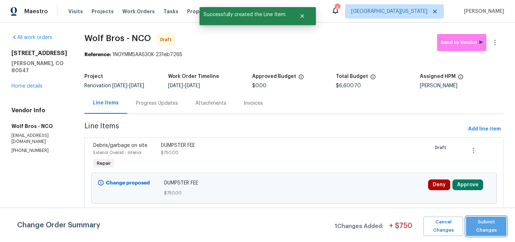
click at [486, 222] on span "Submit Changes" at bounding box center [486, 226] width 33 height 16
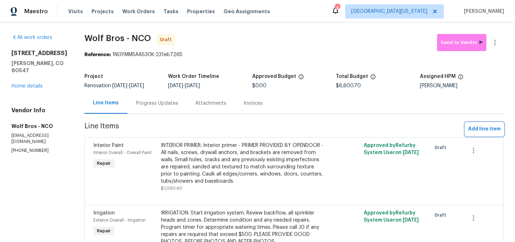
click at [484, 129] on span "Add line item" at bounding box center [484, 129] width 33 height 9
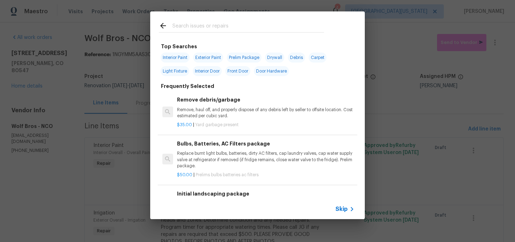
click at [217, 28] on input "text" at bounding box center [248, 26] width 152 height 11
click at [184, 58] on span "Interior Paint" at bounding box center [175, 58] width 29 height 10
type input "Interior Paint"
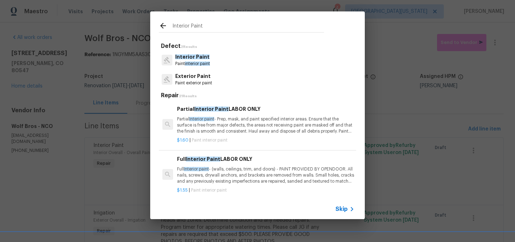
click at [161, 27] on icon at bounding box center [163, 25] width 9 height 9
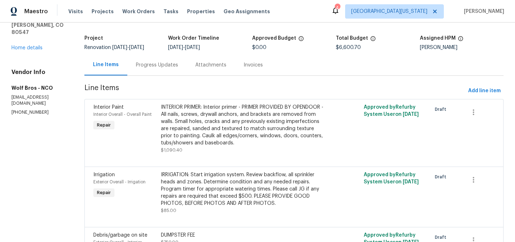
scroll to position [0, 0]
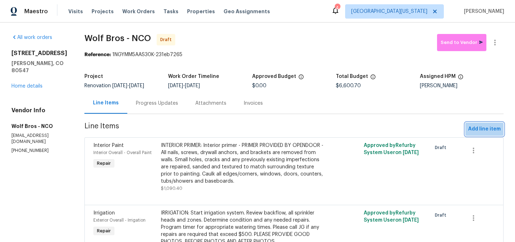
click at [476, 124] on button "Add line item" at bounding box center [484, 129] width 38 height 13
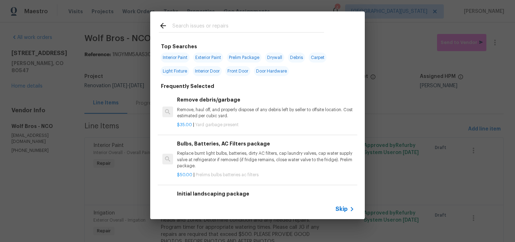
click at [226, 26] on input "text" at bounding box center [248, 26] width 152 height 11
type input "l"
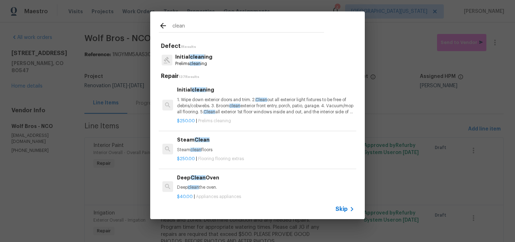
type input "clean"
click at [199, 56] on span "clean" at bounding box center [197, 56] width 14 height 5
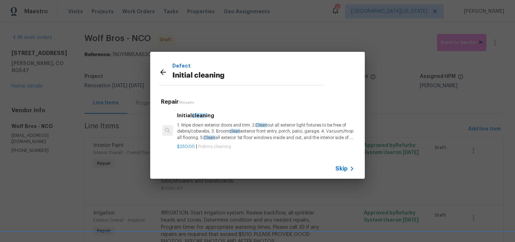
click at [201, 121] on div "Initial clean ing 1. Wipe down exterior doors and trim. 2. Clean out all exteri…" at bounding box center [265, 126] width 177 height 29
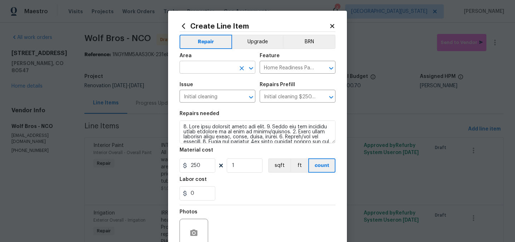
click at [204, 69] on input "text" at bounding box center [208, 68] width 56 height 11
click at [192, 94] on li "Interior Overall" at bounding box center [215, 96] width 76 height 12
type input "Interior Overall"
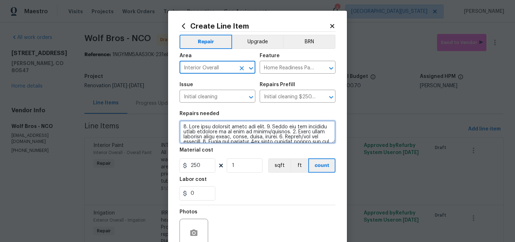
click at [180, 127] on textarea at bounding box center [258, 132] width 156 height 23
click at [180, 128] on textarea at bounding box center [258, 132] width 156 height 23
drag, startPoint x: 259, startPoint y: 155, endPoint x: 320, endPoint y: 175, distance: 64.1
click at [315, 173] on section "Repairs needed Material cost 250 1 sqft ft count Labor cost 0" at bounding box center [258, 156] width 156 height 98
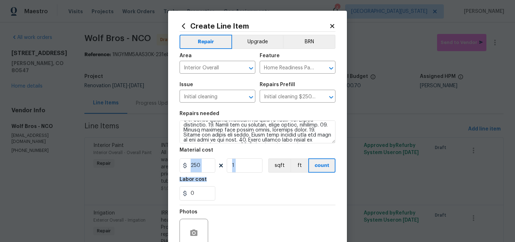
drag, startPoint x: 333, startPoint y: 180, endPoint x: 285, endPoint y: 147, distance: 58.0
click at [285, 148] on div "Create Line Item Repair Upgrade BRN Area Interior Overall ​ Feature Home Readin…" at bounding box center [257, 154] width 179 height 286
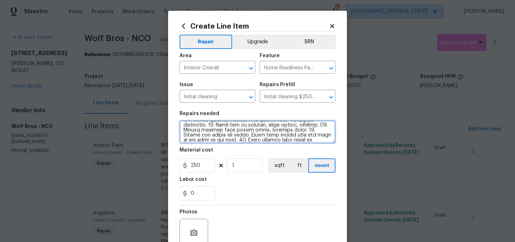
click at [310, 133] on textarea at bounding box center [258, 132] width 156 height 23
click at [231, 132] on textarea at bounding box center [258, 132] width 156 height 23
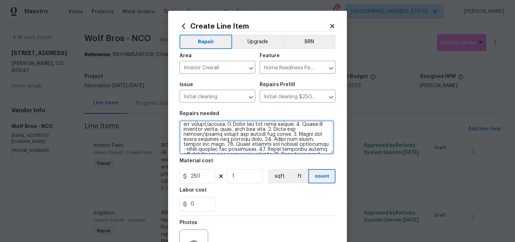
drag, startPoint x: 329, startPoint y: 142, endPoint x: 319, endPoint y: 181, distance: 40.4
click at [319, 154] on textarea at bounding box center [257, 138] width 154 height 34
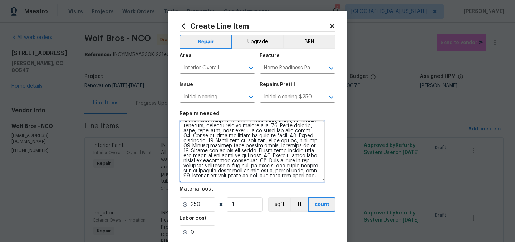
scroll to position [71, 0]
drag, startPoint x: 180, startPoint y: 128, endPoint x: 255, endPoint y: 206, distance: 108.8
click at [255, 206] on section "Repairs needed Material cost 250 1 sqft ft count Labor cost 0" at bounding box center [258, 175] width 156 height 137
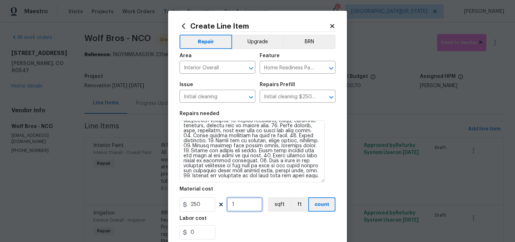
click at [255, 206] on input "1" at bounding box center [245, 204] width 36 height 14
paste input "text"
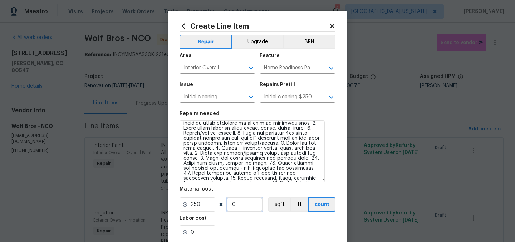
scroll to position [0, 0]
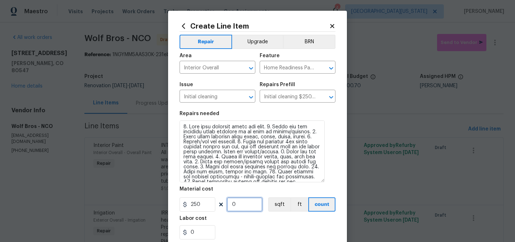
type input "0"
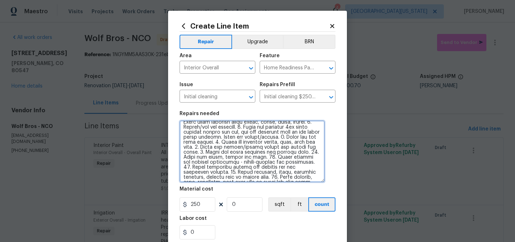
scroll to position [71, 0]
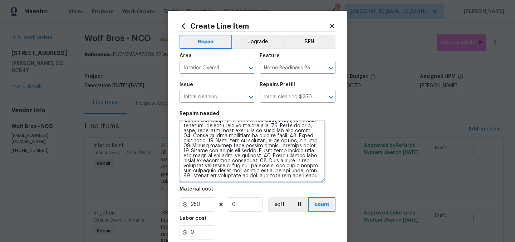
drag, startPoint x: 181, startPoint y: 126, endPoint x: 316, endPoint y: 225, distance: 166.8
click at [316, 225] on section "Repairs needed Material cost 250 0 sqft ft count Labor cost 0" at bounding box center [258, 175] width 156 height 137
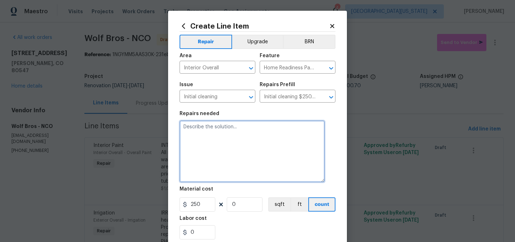
scroll to position [0, 0]
paste textarea "INITIAL CLEAN: ***Please remove all stickers on windows, appliances, bathroom f…"
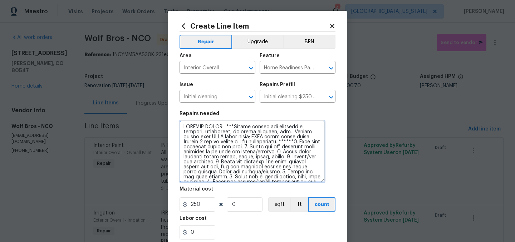
scroll to position [228, 0]
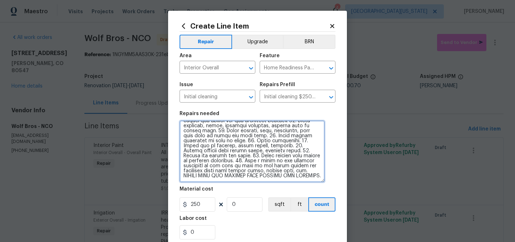
type textarea "INITIAL CLEAN: ***Please remove all stickers on windows, appliances, bathroom f…"
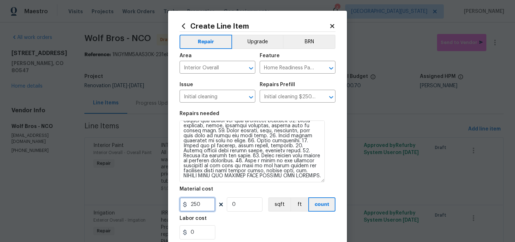
click at [201, 204] on input "250" at bounding box center [198, 204] width 36 height 14
drag, startPoint x: 254, startPoint y: 209, endPoint x: 199, endPoint y: 200, distance: 55.4
click at [199, 200] on div "252 0 sqft ft count" at bounding box center [258, 204] width 156 height 14
click at [199, 200] on input "252" at bounding box center [198, 204] width 36 height 14
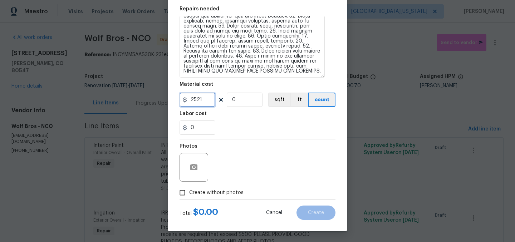
type input "2521"
click at [212, 196] on label "Create without photos" at bounding box center [210, 193] width 68 height 14
click at [189, 196] on input "Create without photos" at bounding box center [183, 193] width 14 height 14
checkbox input "true"
click at [207, 95] on input "2521" at bounding box center [198, 100] width 36 height 14
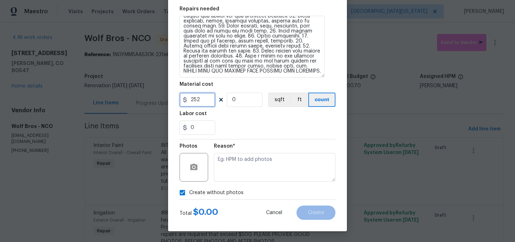
type input "252"
drag, startPoint x: 242, startPoint y: 99, endPoint x: 214, endPoint y: 102, distance: 28.4
click at [214, 102] on div "252 0 sqft ft count" at bounding box center [258, 100] width 156 height 14
type input "1"
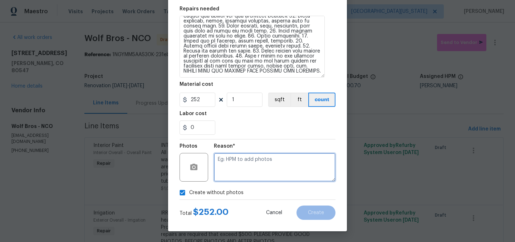
click at [264, 165] on textarea at bounding box center [275, 167] width 122 height 29
type textarea "Later"
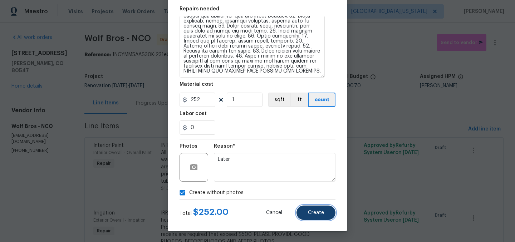
click at [301, 209] on button "Create" at bounding box center [315, 213] width 39 height 14
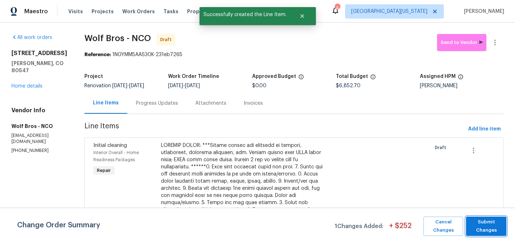
click at [484, 226] on span "Submit Changes" at bounding box center [486, 226] width 33 height 16
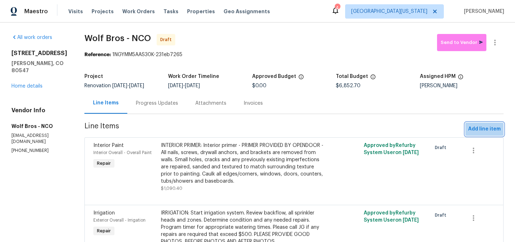
click at [481, 126] on span "Add line item" at bounding box center [484, 129] width 33 height 9
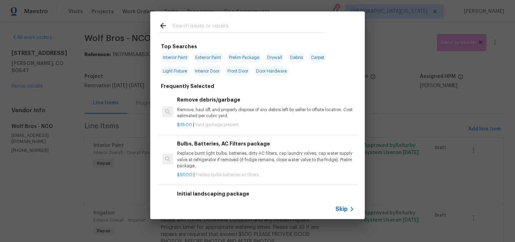
click at [237, 29] on input "text" at bounding box center [248, 26] width 152 height 11
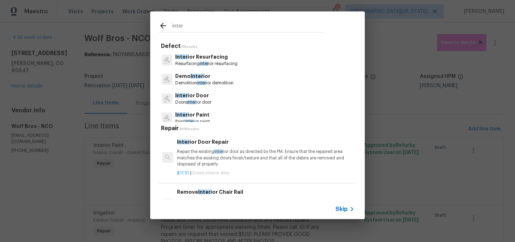
click at [223, 25] on input "inter" at bounding box center [248, 26] width 152 height 11
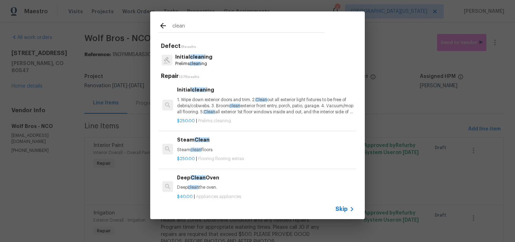
type input "clean"
click at [189, 60] on p "Initial clean ing" at bounding box center [193, 57] width 37 height 8
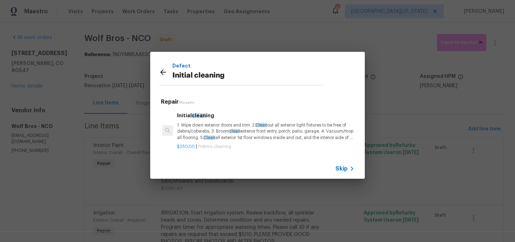
click at [219, 128] on p "1. Wipe down exterior doors and trim. 2. Clean out all exterior light fixtures …" at bounding box center [265, 131] width 177 height 18
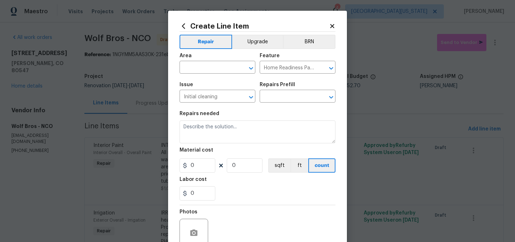
type input "Initial cleaning $250.00"
type textarea "1. Wipe down exterior doors and trim. 2. Clean out all exterior light fixtures …"
type input "250"
type input "1"
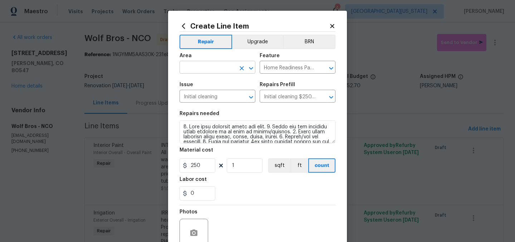
click at [200, 67] on input "text" at bounding box center [208, 68] width 56 height 11
click at [211, 95] on li "Interior Overall" at bounding box center [215, 96] width 76 height 12
type input "Interior Overall"
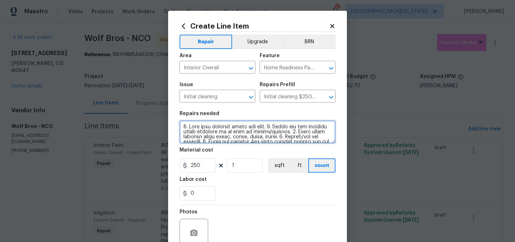
scroll to position [100, 0]
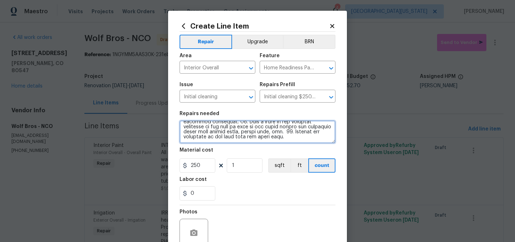
drag, startPoint x: 179, startPoint y: 127, endPoint x: 324, endPoint y: 174, distance: 152.8
click at [324, 174] on section "Repairs needed Material cost 250 1 sqft ft count Labor cost 0" at bounding box center [258, 156] width 156 height 98
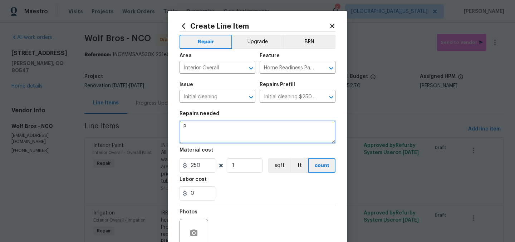
scroll to position [0, 0]
type textarea "PRE-CONSTRUCTION CLEAN"
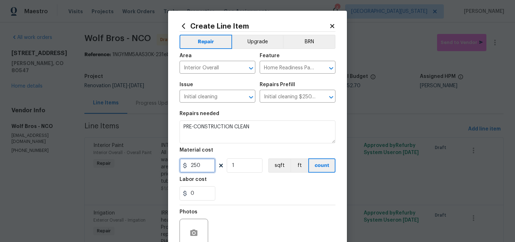
click at [201, 165] on input "250" at bounding box center [198, 165] width 36 height 14
type input "350"
click at [250, 182] on div "Labor cost" at bounding box center [258, 181] width 156 height 9
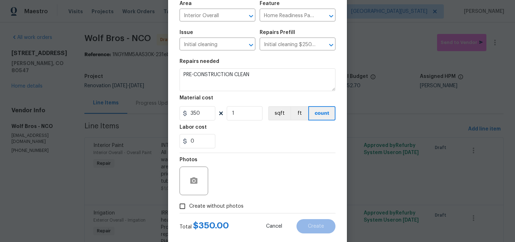
scroll to position [66, 0]
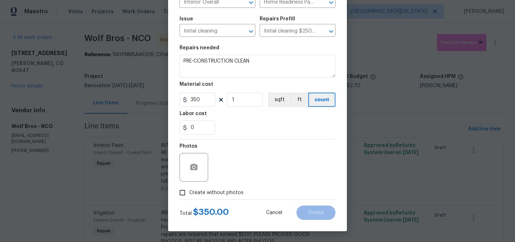
click at [197, 192] on span "Create without photos" at bounding box center [216, 193] width 54 height 8
click at [189, 192] on input "Create without photos" at bounding box center [183, 193] width 14 height 14
checkbox input "true"
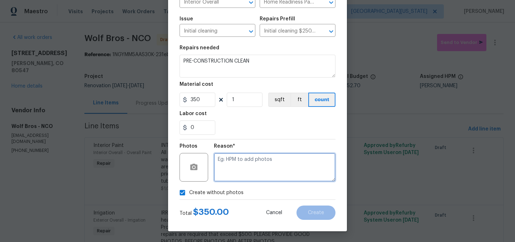
click at [273, 164] on textarea at bounding box center [275, 167] width 122 height 29
type textarea "Later"
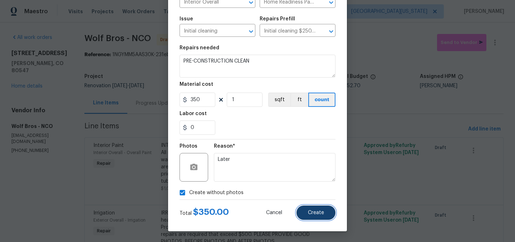
click at [322, 213] on button "Create" at bounding box center [315, 213] width 39 height 14
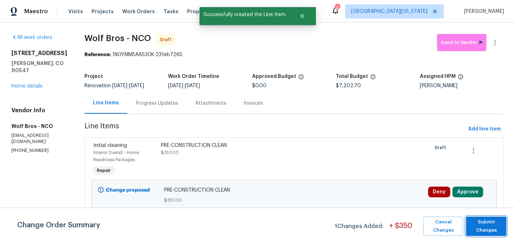
click at [486, 226] on span "Submit Changes" at bounding box center [486, 226] width 33 height 16
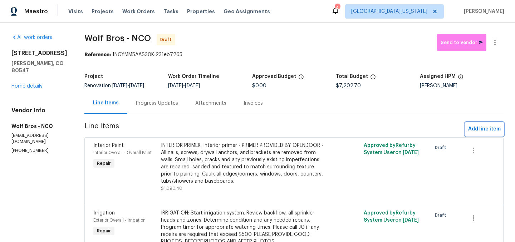
click at [477, 124] on button "Add line item" at bounding box center [484, 129] width 38 height 13
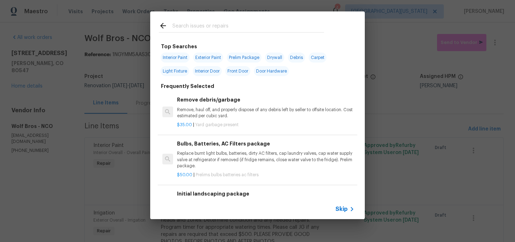
click at [222, 23] on input "text" at bounding box center [248, 26] width 152 height 11
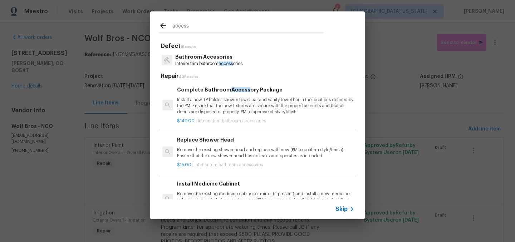
type input "access"
click at [201, 58] on p "Bathroom Accesories" at bounding box center [208, 57] width 67 height 8
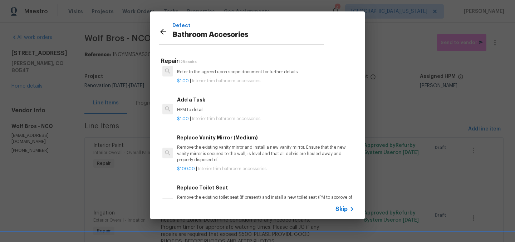
scroll to position [334, 0]
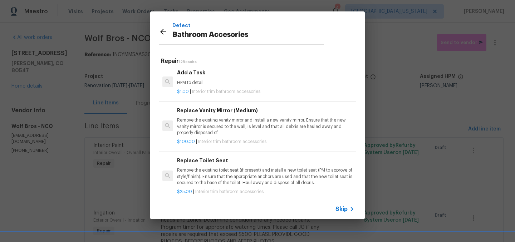
click at [207, 86] on p "HPM to detail" at bounding box center [265, 83] width 177 height 6
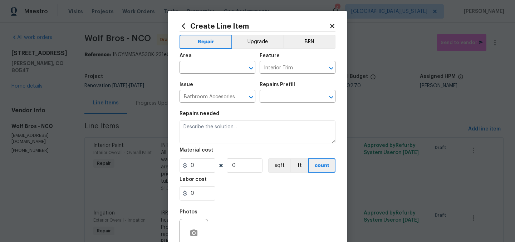
type input "Add a Task $1.00"
type textarea "HPM to detail"
type input "1"
click at [210, 64] on input "text" at bounding box center [208, 68] width 56 height 11
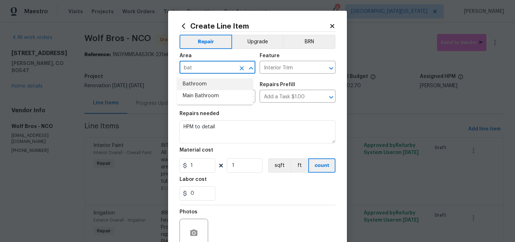
click at [194, 85] on li "Bathroom" at bounding box center [215, 84] width 76 height 12
type input "Bathroom"
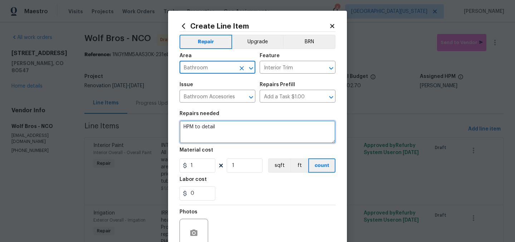
click at [237, 131] on textarea "HPM to detail" at bounding box center [258, 132] width 156 height 23
click at [237, 130] on textarea "HPM to detail" at bounding box center [258, 132] width 156 height 23
click at [236, 128] on textarea "HPM to detail" at bounding box center [258, 132] width 156 height 23
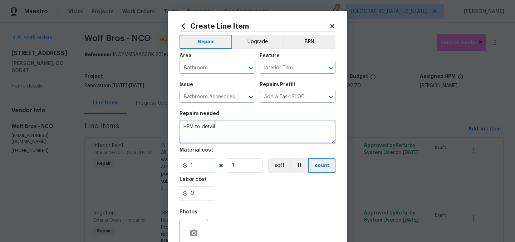
click at [236, 128] on textarea "HPM to detail" at bounding box center [258, 132] width 156 height 23
paste textarea "ALL BATHROOMS: Install missing toilet paper rollers, toilet buttons, sink stopp…"
type textarea "ALL BATHROOMS: Install missing toilet paper rollers, toilet buttons, sink stopp…"
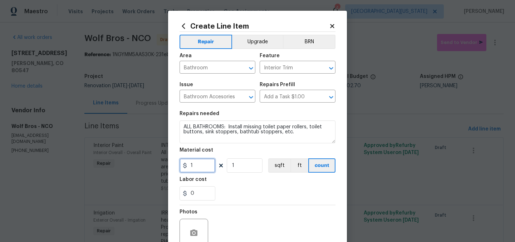
click at [208, 167] on input "1" at bounding box center [198, 165] width 36 height 14
click at [248, 197] on div "0" at bounding box center [258, 193] width 156 height 14
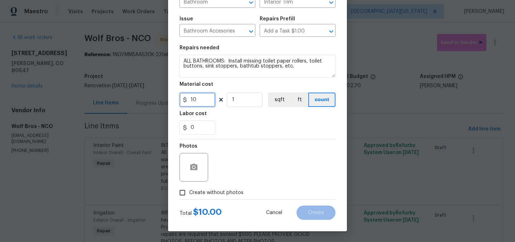
click at [194, 100] on input "10" at bounding box center [198, 100] width 36 height 14
click at [195, 101] on input "10" at bounding box center [198, 100] width 36 height 14
type input "5"
click at [244, 129] on div "0" at bounding box center [258, 128] width 156 height 14
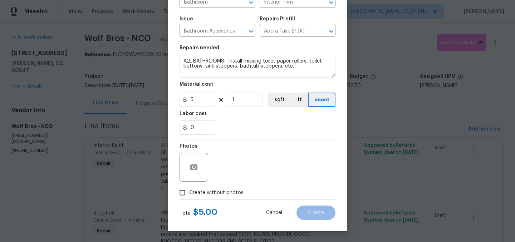
click at [217, 190] on span "Create without photos" at bounding box center [216, 193] width 54 height 8
click at [189, 190] on input "Create without photos" at bounding box center [183, 193] width 14 height 14
checkbox input "true"
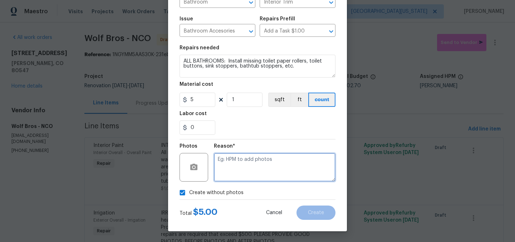
click at [280, 163] on textarea at bounding box center [275, 167] width 122 height 29
type textarea "Later"
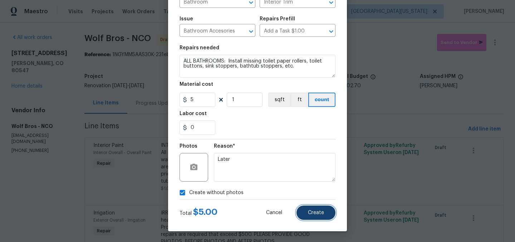
click at [315, 213] on span "Create" at bounding box center [316, 212] width 16 height 5
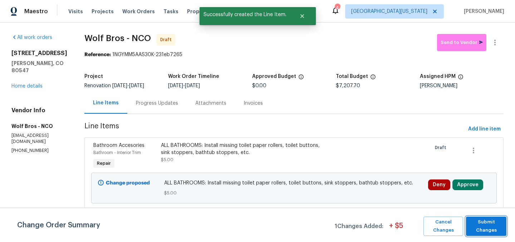
click at [482, 224] on span "Submit Changes" at bounding box center [486, 226] width 33 height 16
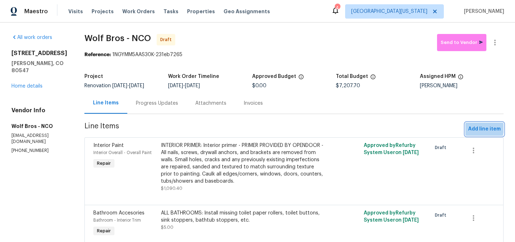
click at [470, 128] on span "Add line item" at bounding box center [484, 129] width 33 height 9
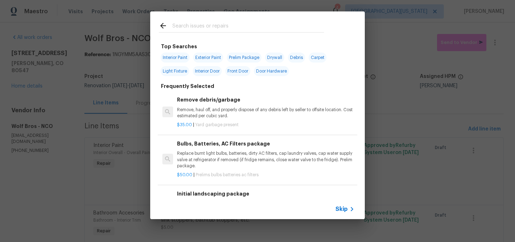
click at [261, 30] on input "text" at bounding box center [248, 26] width 152 height 11
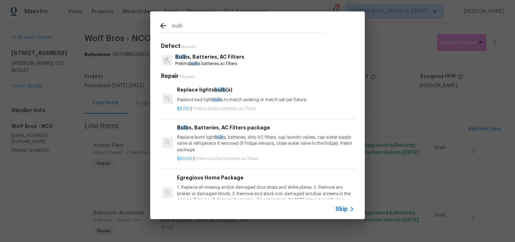
type input "bulb"
click at [221, 58] on p "Bulb s, Batteries, AC Filters" at bounding box center [209, 57] width 69 height 8
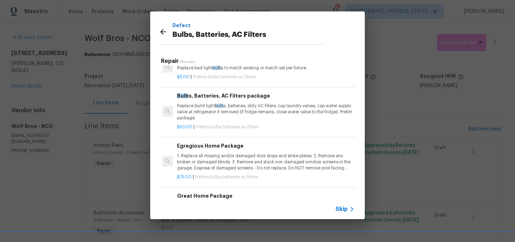
scroll to position [28, 0]
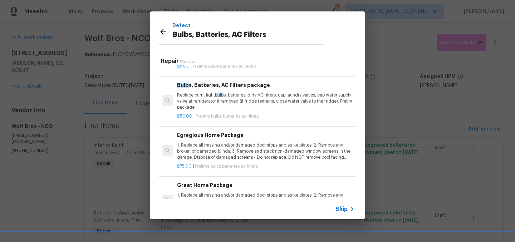
click at [216, 139] on h6 "Egregious Home Package" at bounding box center [265, 135] width 177 height 8
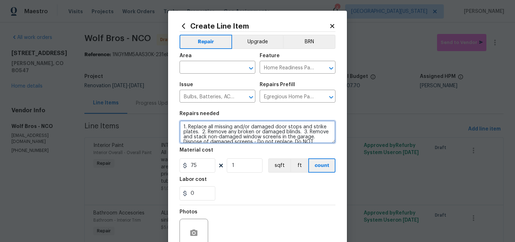
click at [180, 127] on textarea "1. Replace all missing and/or damaged door stops and strike plates. 2. Remove a…" at bounding box center [258, 132] width 156 height 23
type textarea "HOME READINESS: 1. Replace all missing and/or damaged door stops and strike pla…"
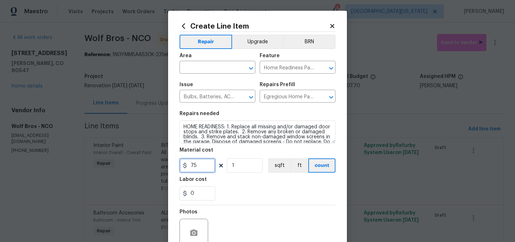
click at [198, 168] on input "75" at bounding box center [198, 165] width 36 height 14
type input "150"
click at [284, 190] on div "0" at bounding box center [258, 193] width 156 height 14
click at [232, 67] on input "text" at bounding box center [208, 68] width 56 height 11
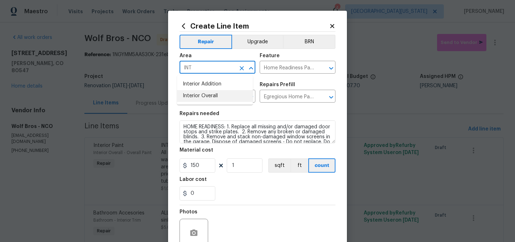
click at [232, 94] on li "Interior Overall" at bounding box center [215, 96] width 76 height 12
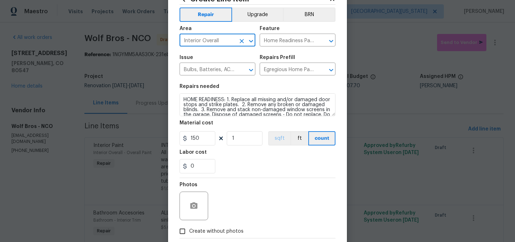
scroll to position [66, 0]
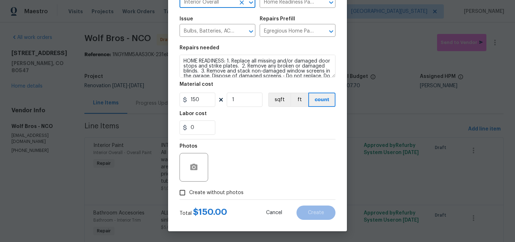
type input "Interior Overall"
click at [216, 192] on span "Create without photos" at bounding box center [216, 193] width 54 height 8
click at [189, 192] on input "Create without photos" at bounding box center [183, 193] width 14 height 14
checkbox input "true"
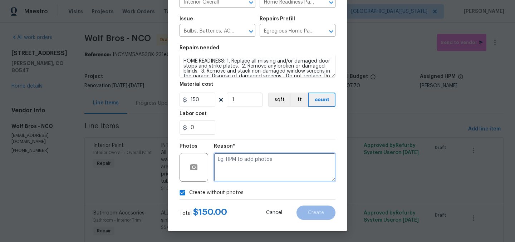
click at [268, 161] on textarea at bounding box center [275, 167] width 122 height 29
type textarea "Later"
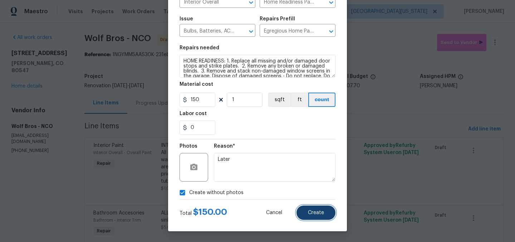
click at [322, 214] on button "Create" at bounding box center [315, 213] width 39 height 14
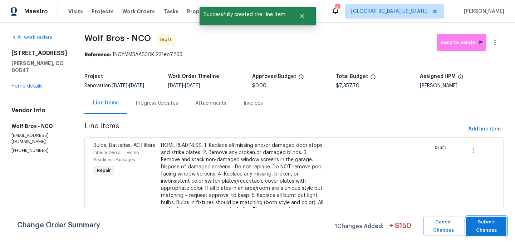
click at [497, 222] on span "Submit Changes" at bounding box center [486, 226] width 33 height 16
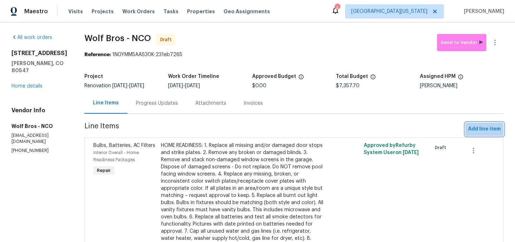
click at [475, 129] on span "Add line item" at bounding box center [484, 129] width 33 height 9
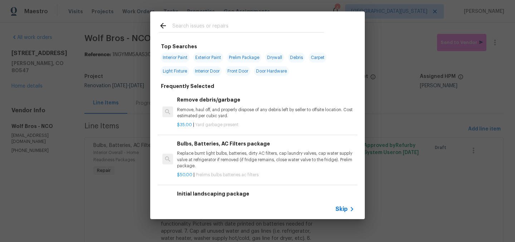
click at [221, 24] on input "text" at bounding box center [248, 26] width 152 height 11
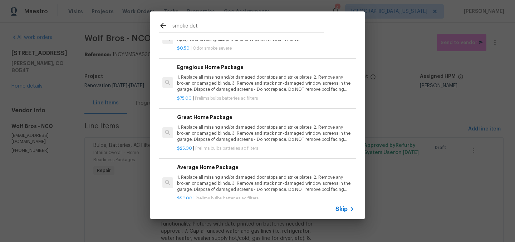
scroll to position [36, 0]
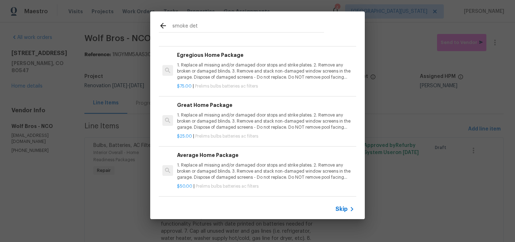
type input "smoke det"
click at [340, 208] on span "Skip" at bounding box center [341, 209] width 12 height 7
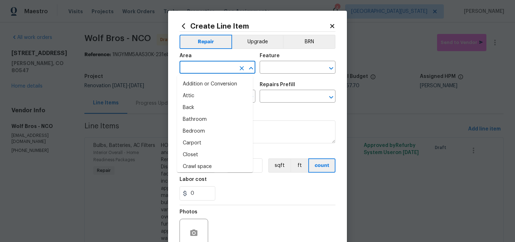
click at [215, 72] on input "text" at bounding box center [208, 68] width 56 height 11
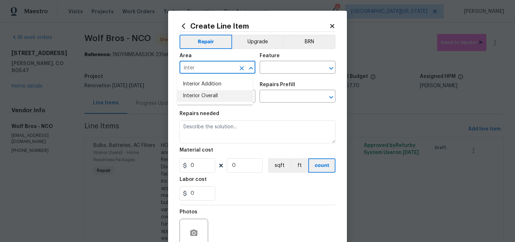
click at [226, 94] on li "Interior Overall" at bounding box center [215, 96] width 76 height 12
type input "Interior Overall"
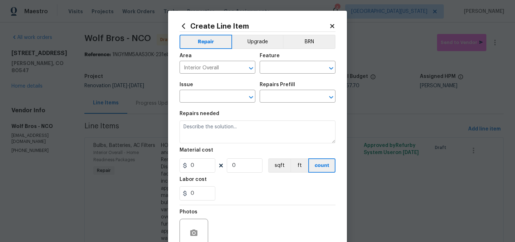
click at [296, 59] on div "Feature" at bounding box center [298, 57] width 76 height 9
click at [292, 68] on input "text" at bounding box center [288, 68] width 56 height 11
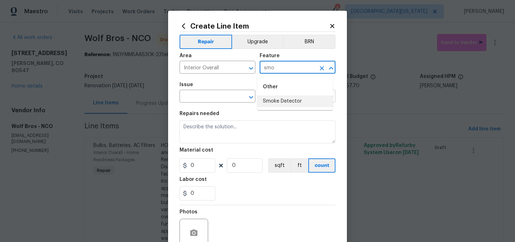
click at [283, 103] on li "Smoke Detector" at bounding box center [295, 101] width 76 height 12
type input "Smoke Detector"
click at [219, 98] on input "text" at bounding box center [208, 97] width 56 height 11
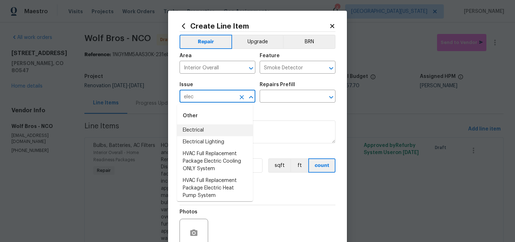
click at [204, 129] on li "Electrical" at bounding box center [215, 130] width 76 height 12
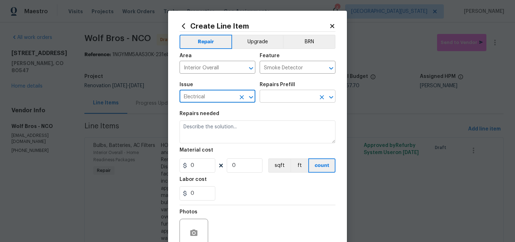
type input "Electrical"
click at [288, 103] on div "Issue Electrical ​ Repairs Prefill ​" at bounding box center [258, 92] width 156 height 29
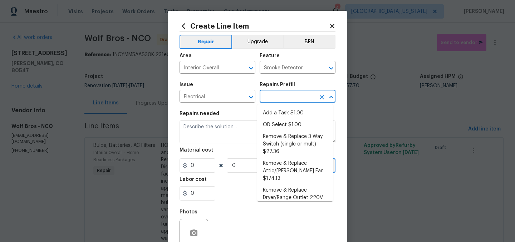
click at [290, 97] on input "text" at bounding box center [288, 97] width 56 height 11
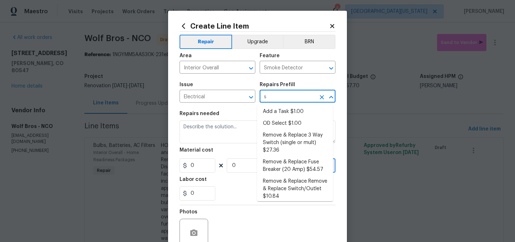
scroll to position [0, 0]
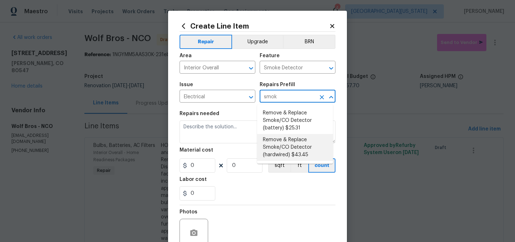
click at [307, 141] on li "Remove & Replace Smoke/CO Detector (hardwired) $43.45" at bounding box center [295, 147] width 76 height 27
type input "Remove & Replace Smoke/CO Detector (hardwired) $43.45"
type textarea "Remove the existing smoke/CO detector (hardwired) and replace with new. Ensure …"
type input "1"
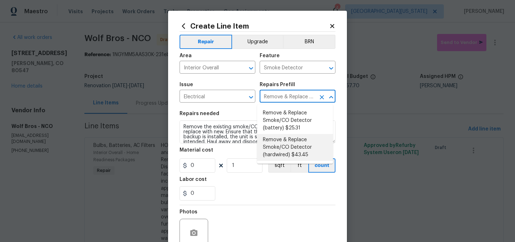
type input "43.45"
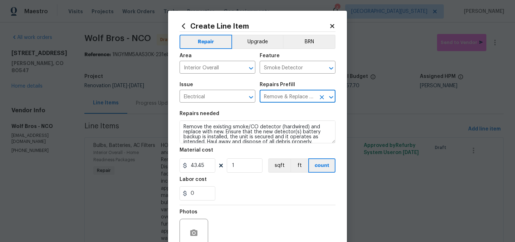
type input "Remove & Replace Smoke/CO Detector (hardwired) $43.45"
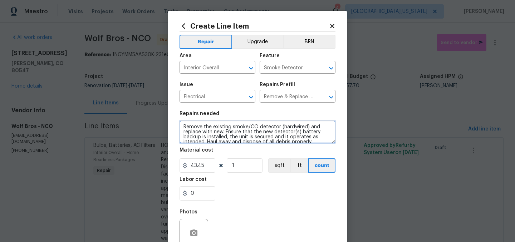
scroll to position [5, 0]
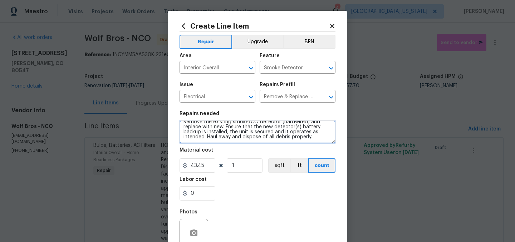
drag, startPoint x: 182, startPoint y: 127, endPoint x: 310, endPoint y: 175, distance: 136.8
click at [310, 175] on section "Repairs needed Remove the existing smoke/CO detector (hardwired) and replace wi…" at bounding box center [258, 156] width 156 height 98
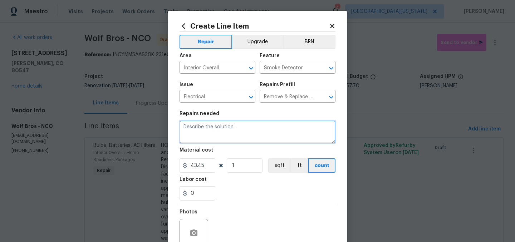
scroll to position [0, 0]
paste textarea "SMOKE DETECTORS AND CO DETECTORS: Install __ smoke detectors and __ carbon mono…"
type textarea "SMOKE DETECTORS AND CO DETECTORS: Install __ smoke detectors and __ carbon mono…"
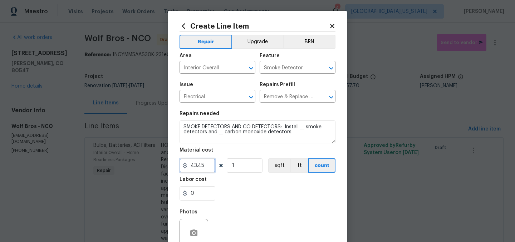
click at [196, 166] on input "43.45" at bounding box center [198, 165] width 36 height 14
click at [197, 165] on input "43.45" at bounding box center [198, 165] width 36 height 14
click at [196, 165] on input "43.45" at bounding box center [198, 165] width 36 height 14
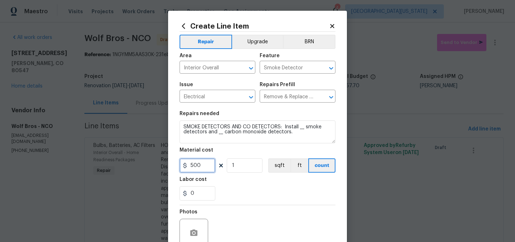
type input "500"
click at [246, 188] on div "0" at bounding box center [258, 193] width 156 height 14
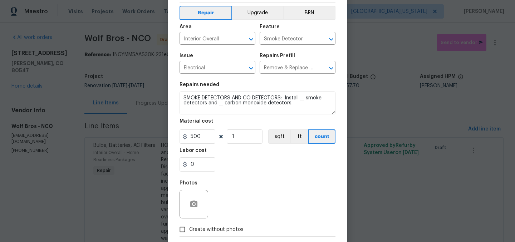
scroll to position [66, 0]
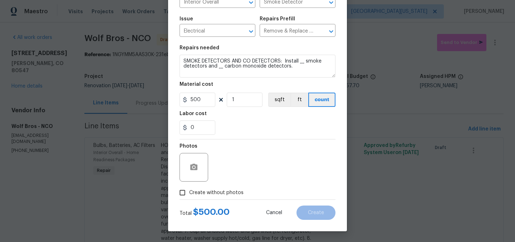
click at [207, 195] on span "Create without photos" at bounding box center [216, 193] width 54 height 8
click at [189, 195] on input "Create without photos" at bounding box center [183, 193] width 14 height 14
checkbox input "true"
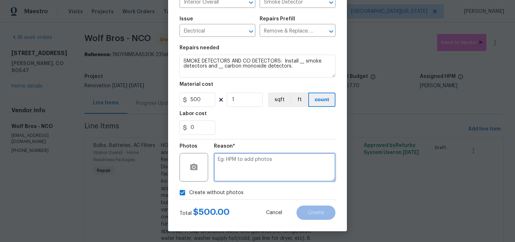
click at [260, 167] on textarea at bounding box center [275, 167] width 122 height 29
type textarea "Later"
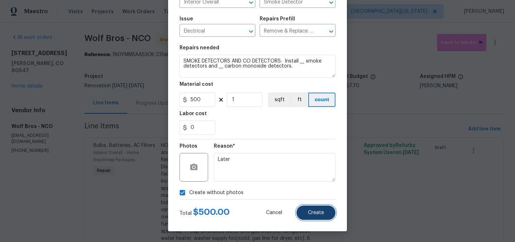
click at [325, 210] on button "Create" at bounding box center [315, 213] width 39 height 14
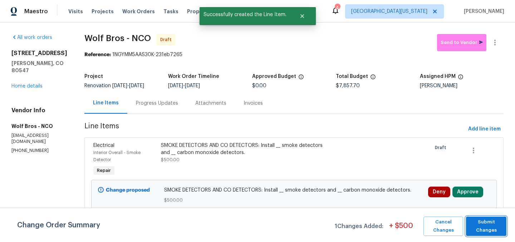
click at [489, 224] on span "Submit Changes" at bounding box center [486, 226] width 33 height 16
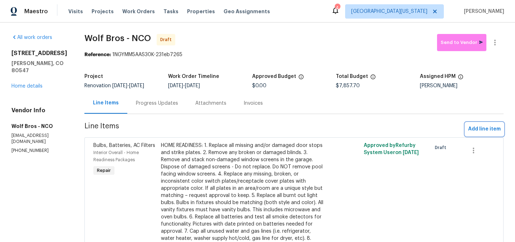
click at [471, 128] on span "Add line item" at bounding box center [484, 129] width 33 height 9
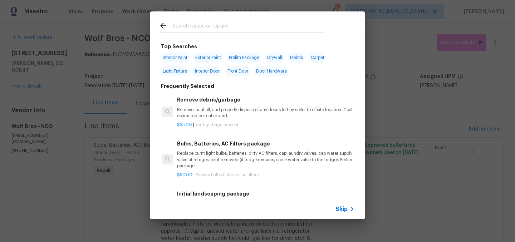
click at [224, 27] on input "text" at bounding box center [248, 26] width 152 height 11
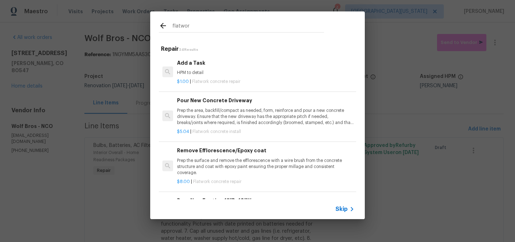
type input "flatwor"
click at [191, 70] on p "HPM to detail" at bounding box center [265, 73] width 177 height 6
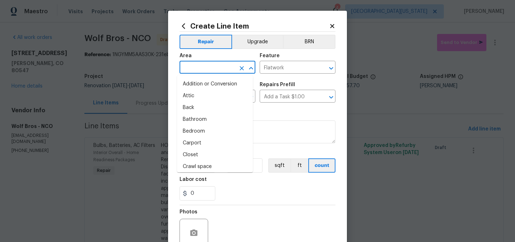
click at [211, 67] on input "text" at bounding box center [208, 68] width 56 height 11
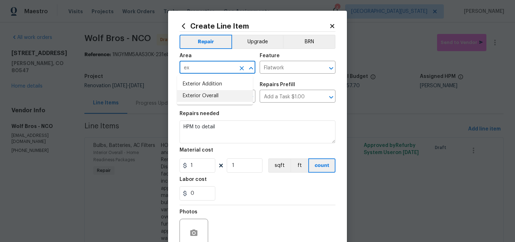
click at [219, 98] on li "Exterior Overall" at bounding box center [215, 96] width 76 height 12
type input "Exterior Overall"
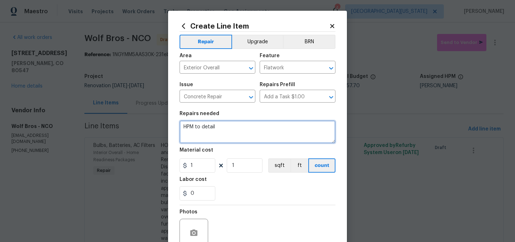
click at [227, 124] on textarea "HPM to detail" at bounding box center [258, 132] width 156 height 23
click at [226, 126] on textarea "HPM to detail" at bounding box center [258, 132] width 156 height 23
type textarea "R"
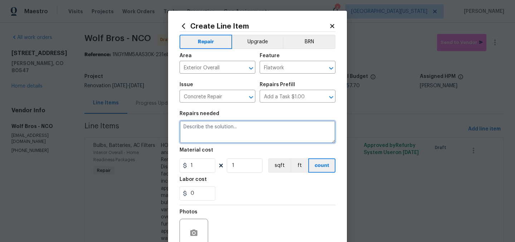
type textarea "E"
type textarea "EXTERIOR CONCRETE: Seal cracks at front walk and back patio."
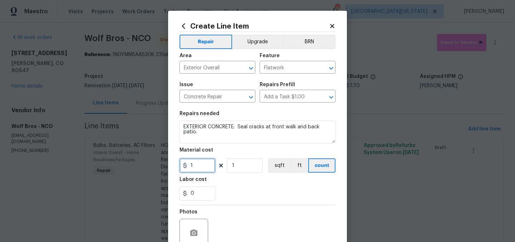
click at [195, 167] on input "1" at bounding box center [198, 165] width 36 height 14
type input "250"
click at [302, 186] on div "Labor cost" at bounding box center [258, 181] width 156 height 9
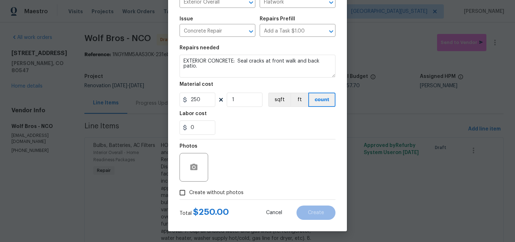
click at [208, 192] on span "Create without photos" at bounding box center [216, 193] width 54 height 8
click at [189, 192] on input "Create without photos" at bounding box center [183, 193] width 14 height 14
checkbox input "true"
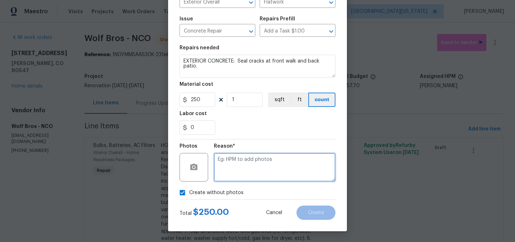
click at [290, 161] on textarea at bounding box center [275, 167] width 122 height 29
type textarea "Later"
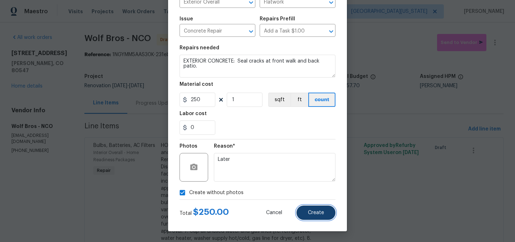
click at [313, 212] on span "Create" at bounding box center [316, 212] width 16 height 5
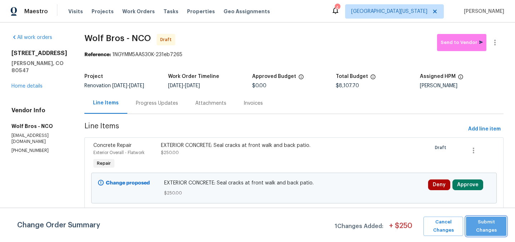
click at [499, 229] on span "Submit Changes" at bounding box center [486, 226] width 33 height 16
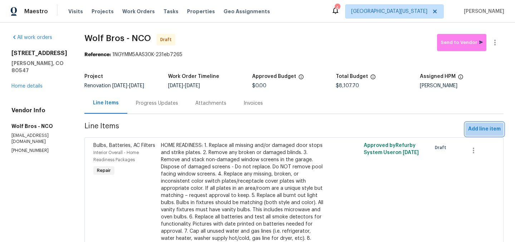
click at [479, 130] on span "Add line item" at bounding box center [484, 129] width 33 height 9
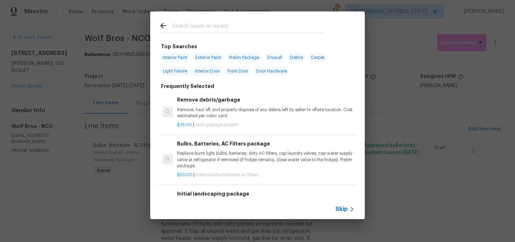
click at [257, 26] on input "text" at bounding box center [248, 26] width 152 height 11
click at [343, 212] on span "Skip" at bounding box center [341, 209] width 12 height 7
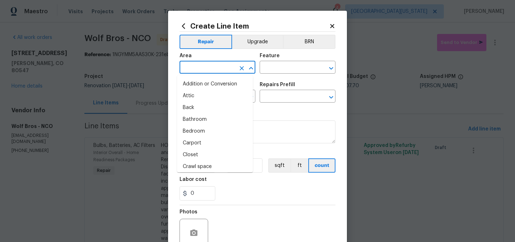
click at [211, 64] on input "text" at bounding box center [208, 68] width 56 height 11
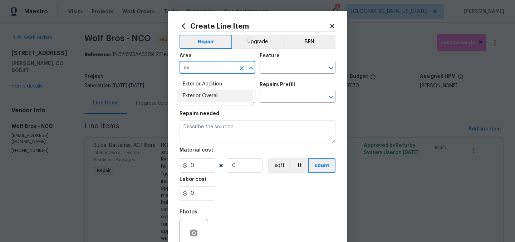
click at [214, 99] on li "Exterior Overall" at bounding box center [215, 96] width 76 height 12
type input "Exterior Overall"
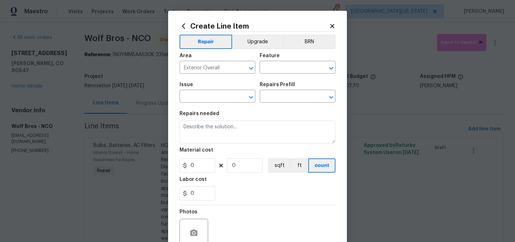
click at [284, 75] on div "Area Exterior Overall ​ Feature ​" at bounding box center [258, 63] width 156 height 29
click at [286, 69] on input "text" at bounding box center [288, 68] width 56 height 11
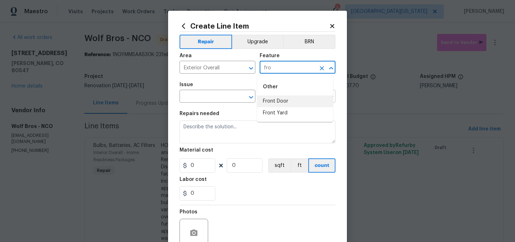
drag, startPoint x: 296, startPoint y: 101, endPoint x: 290, endPoint y: 100, distance: 6.1
click at [296, 101] on li "Front Door" at bounding box center [295, 101] width 76 height 12
type input "Front Door"
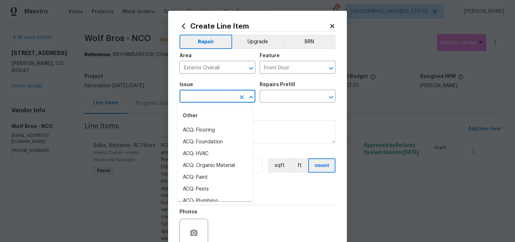
click at [230, 94] on input "text" at bounding box center [208, 97] width 56 height 11
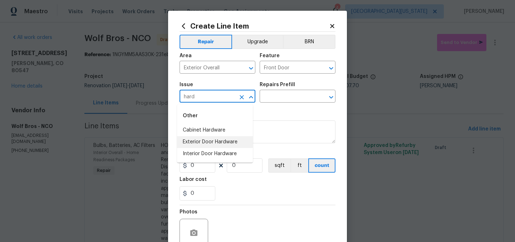
drag, startPoint x: 204, startPoint y: 141, endPoint x: 218, endPoint y: 133, distance: 15.7
click at [204, 141] on li "Exterior Door Hardware" at bounding box center [215, 142] width 76 height 12
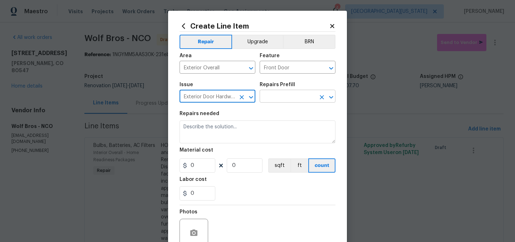
type input "Exterior Door Hardware"
click at [302, 95] on input "text" at bounding box center [288, 97] width 56 height 11
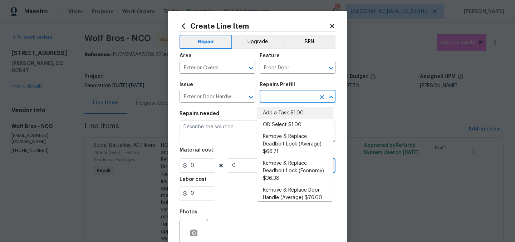
click at [294, 114] on li "Add a Task $1.00" at bounding box center [295, 113] width 76 height 12
type input "Interior Door"
type input "Add a Task $1.00"
type textarea "HPM to detail"
type input "1"
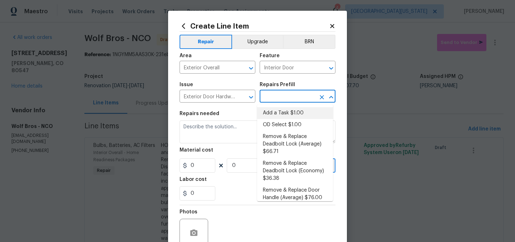
type input "1"
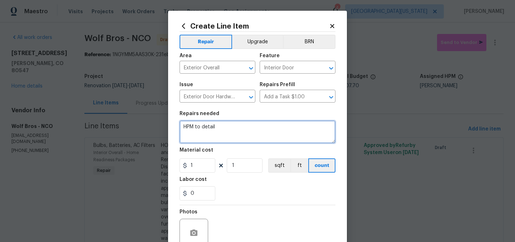
click at [261, 125] on textarea "HPM to detail" at bounding box center [258, 132] width 156 height 23
type textarea "FRONT DOOR: Install OD supplied deadbolt and passage set."
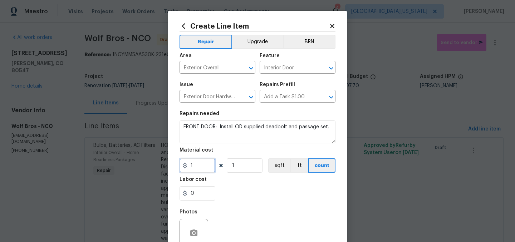
click at [196, 165] on input "1" at bounding box center [198, 165] width 36 height 14
type input "10"
click at [265, 189] on div "0" at bounding box center [258, 193] width 156 height 14
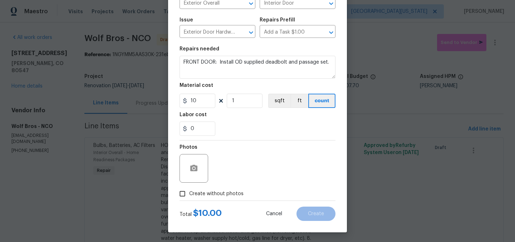
scroll to position [65, 0]
click at [205, 196] on span "Create without photos" at bounding box center [216, 194] width 54 height 8
click at [189, 196] on input "Create without photos" at bounding box center [183, 194] width 14 height 14
checkbox input "true"
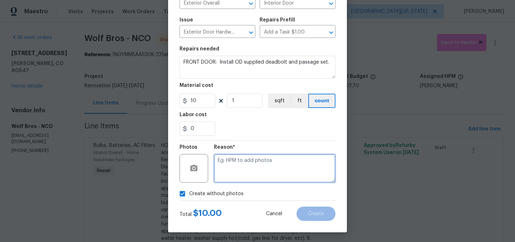
click at [269, 165] on textarea at bounding box center [275, 168] width 122 height 29
type textarea "Later"
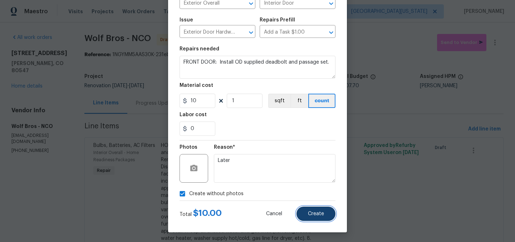
click at [325, 215] on button "Create" at bounding box center [315, 214] width 39 height 14
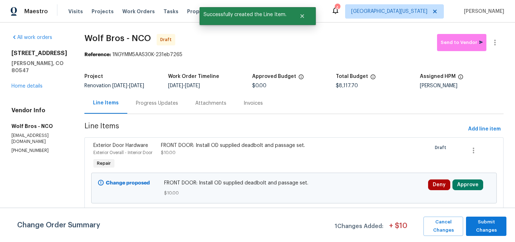
click at [175, 141] on div "FRONT DOOR: Install OD supplied deadbolt and passage set. $10.00" at bounding box center [243, 156] width 169 height 33
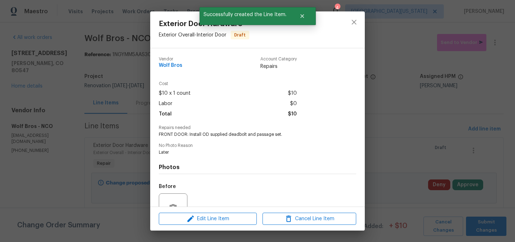
click at [187, 135] on span "FRONT DOOR: Install OD supplied deadbolt and passage set." at bounding box center [248, 135] width 178 height 6
copy span "FRONT DOOR: Install OD supplied deadbolt and passage set."
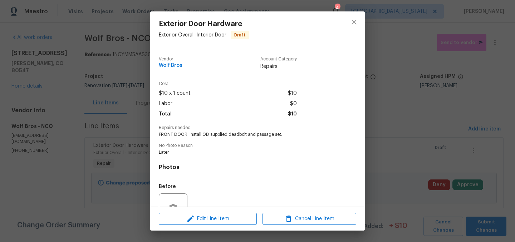
click at [299, 162] on div "Photos Before After" at bounding box center [257, 214] width 197 height 118
click at [383, 101] on div "Exterior Door Hardware Exterior Overall - Interior Door Draft Vendor Wolf Bros …" at bounding box center [257, 121] width 515 height 242
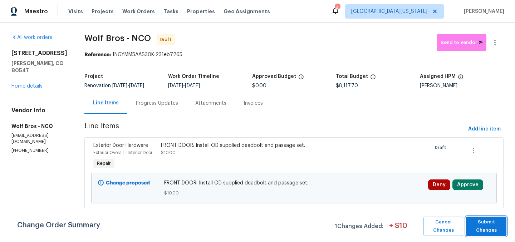
click at [485, 219] on span "Submit Changes" at bounding box center [486, 226] width 33 height 16
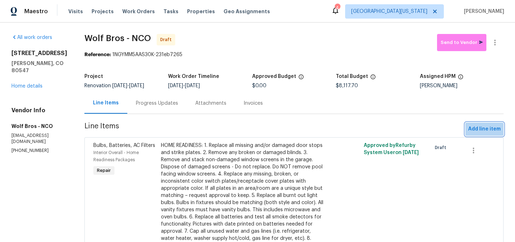
click at [495, 129] on span "Add line item" at bounding box center [484, 129] width 33 height 9
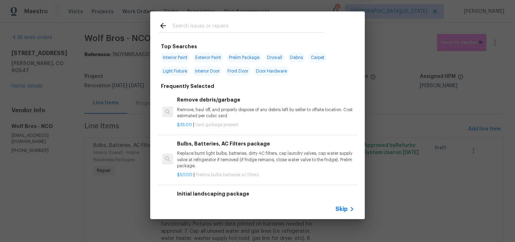
click at [263, 25] on input "text" at bounding box center [248, 26] width 152 height 11
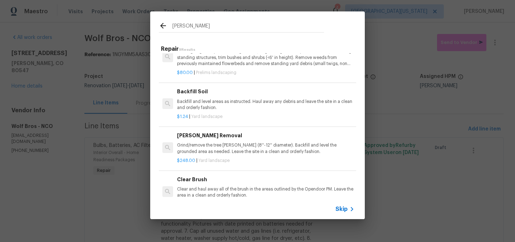
scroll to position [98, 0]
click at [206, 24] on input "eaves" at bounding box center [248, 26] width 152 height 11
type input "eaves"
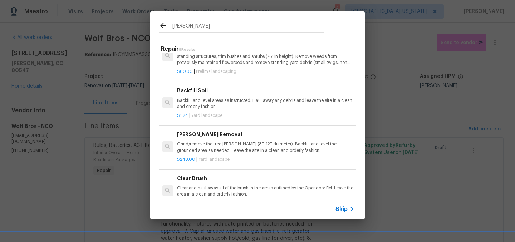
click at [343, 210] on span "Skip" at bounding box center [341, 209] width 12 height 7
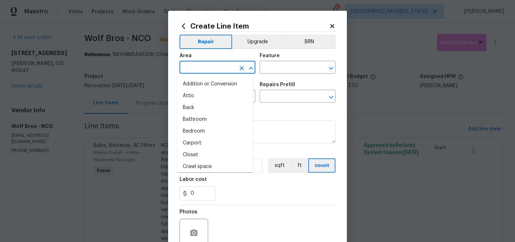
click at [218, 70] on input "text" at bounding box center [208, 68] width 56 height 11
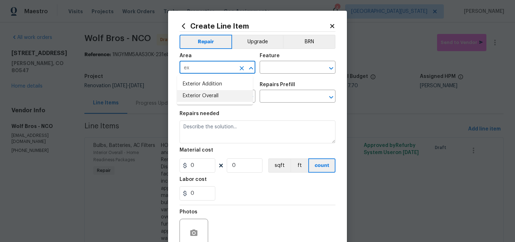
click at [219, 96] on li "Exterior Overall" at bounding box center [215, 96] width 76 height 12
type input "Exterior Overall"
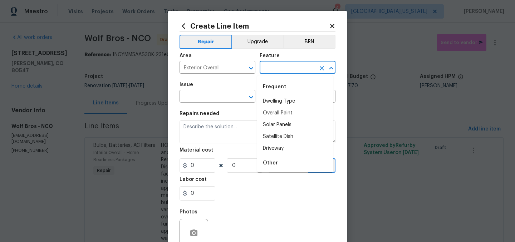
click at [275, 70] on input "text" at bounding box center [288, 68] width 56 height 11
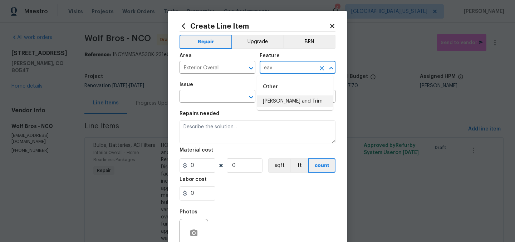
click at [287, 104] on li "Eaves and Trim" at bounding box center [295, 101] width 76 height 12
type input "Eaves and Trim"
click at [218, 101] on input "text" at bounding box center [208, 97] width 56 height 11
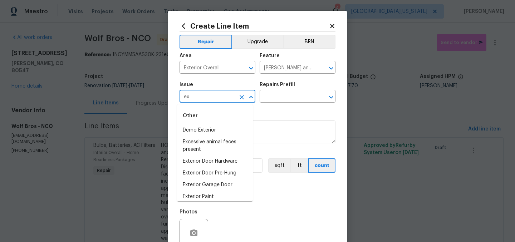
type input "e"
type input "t"
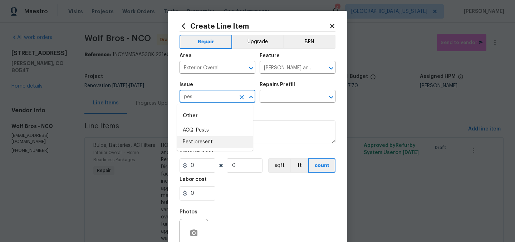
click at [226, 144] on li "Pest present" at bounding box center [215, 142] width 76 height 12
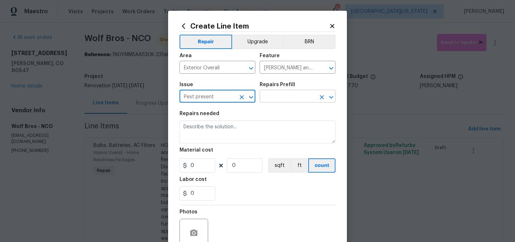
type input "Pest present"
click at [267, 101] on input "text" at bounding box center [288, 97] width 56 height 11
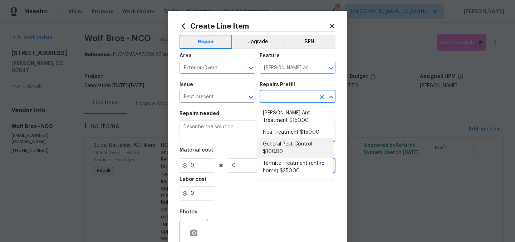
click at [296, 147] on li "General Pest Control $100.00" at bounding box center [295, 147] width 76 height 19
type input "Pests"
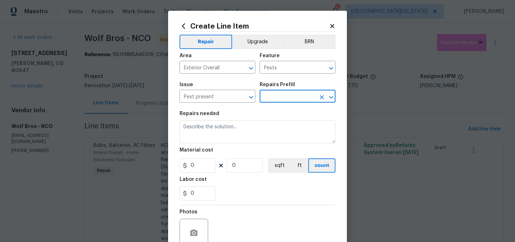
type input "General Pest Control $100.00"
type textarea "General pest treatment for active pest/insect infestation - non termite"
type input "100"
type input "1"
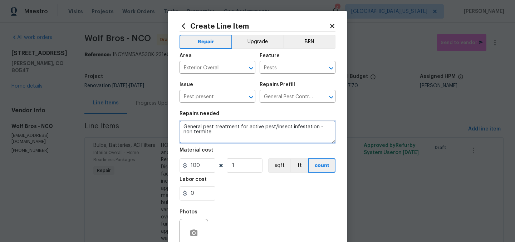
drag, startPoint x: 236, startPoint y: 133, endPoint x: 161, endPoint y: 121, distance: 75.9
click at [161, 121] on div "Create Line Item Repair Upgrade BRN Area Exterior Overall ​ Feature Pests ​ Iss…" at bounding box center [257, 121] width 515 height 242
click at [296, 128] on textarea "BACKYARD EXTERIOR ROOFLINE: Remove wasps nest." at bounding box center [258, 132] width 156 height 23
type textarea "BACKYARD EXTERIOR ROOFLINE: Remove wasp nest."
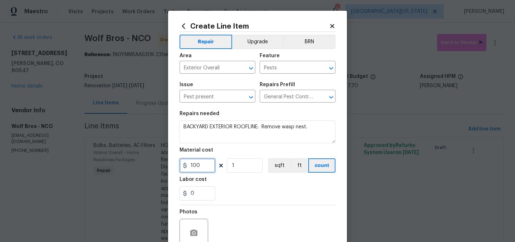
click at [205, 169] on input "100" at bounding box center [198, 165] width 36 height 14
type input "75"
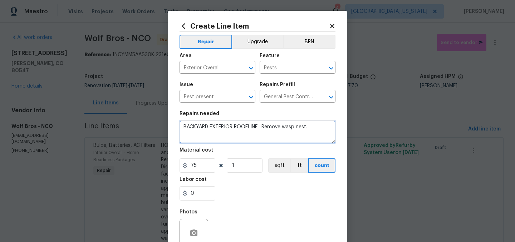
click at [325, 131] on textarea "BACKYARD EXTERIOR ROOFLINE: Remove wasp nest." at bounding box center [258, 132] width 156 height 23
type textarea "BACKYARD EXTERIOR ROOFLINE: Remove wasp nest. Seal soffit/facia as needed."
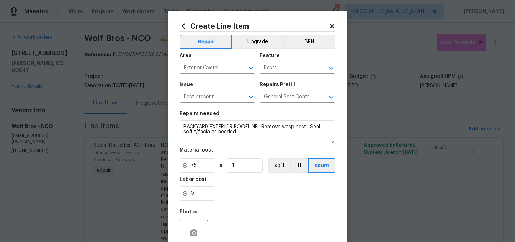
click at [282, 185] on div "Labor cost" at bounding box center [258, 181] width 156 height 9
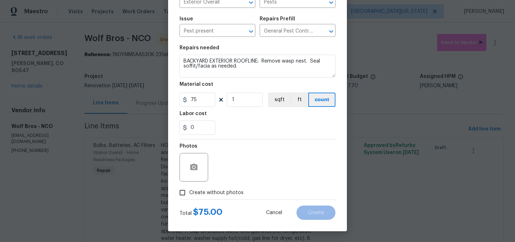
click at [215, 192] on span "Create without photos" at bounding box center [216, 193] width 54 height 8
click at [189, 192] on input "Create without photos" at bounding box center [183, 193] width 14 height 14
checkbox input "true"
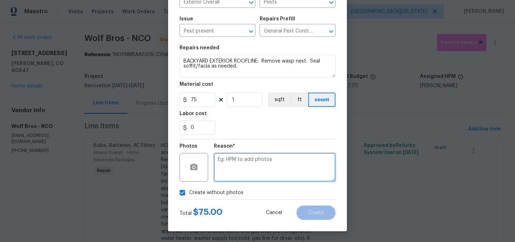
click at [283, 157] on textarea at bounding box center [275, 167] width 122 height 29
type textarea "Later"
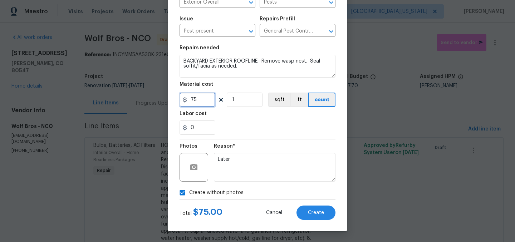
click at [199, 101] on input "75" at bounding box center [198, 100] width 36 height 14
type input "100"
click at [277, 119] on div "Labor cost" at bounding box center [258, 115] width 156 height 9
click at [312, 214] on span "Create" at bounding box center [316, 212] width 16 height 5
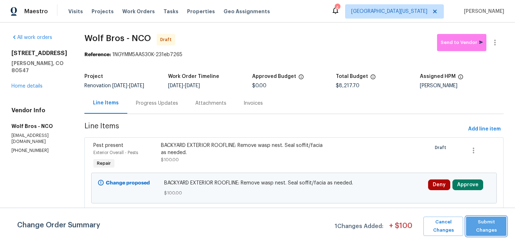
click at [496, 226] on span "Submit Changes" at bounding box center [486, 226] width 33 height 16
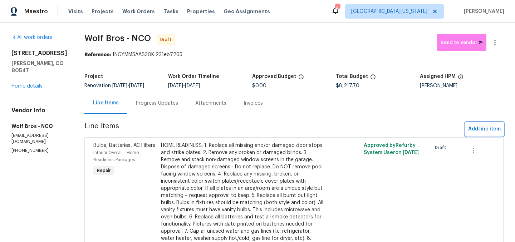
click at [478, 130] on span "Add line item" at bounding box center [484, 129] width 33 height 9
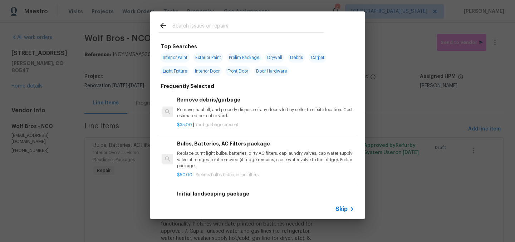
click at [236, 26] on input "text" at bounding box center [248, 26] width 152 height 11
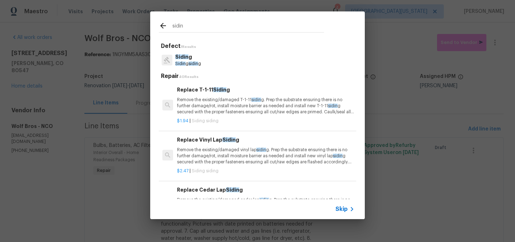
type input "sidin"
click at [196, 62] on span "sidin" at bounding box center [193, 64] width 10 height 4
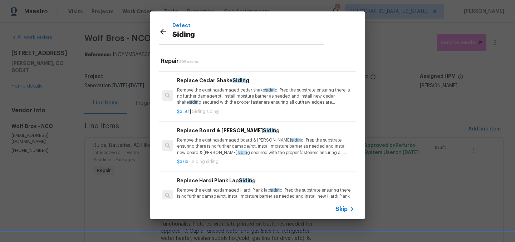
scroll to position [139, 0]
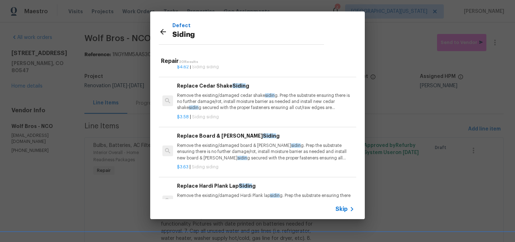
click at [348, 208] on icon at bounding box center [352, 209] width 9 height 9
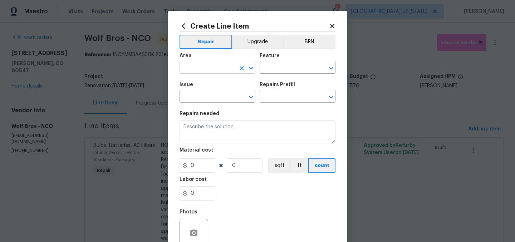
click at [228, 69] on input "text" at bounding box center [208, 68] width 56 height 11
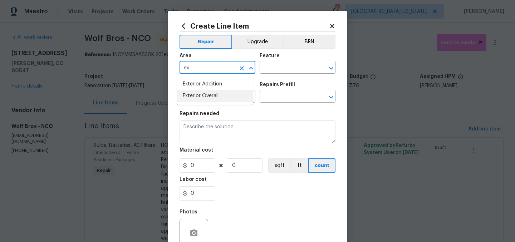
click at [227, 100] on li "Exterior Overall" at bounding box center [215, 96] width 76 height 12
type input "Exterior Overall"
click at [278, 62] on div "Feature" at bounding box center [298, 57] width 76 height 9
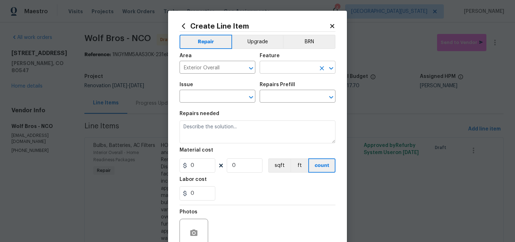
click at [285, 63] on figure "Feature ​" at bounding box center [298, 63] width 76 height 20
click at [284, 67] on input "text" at bounding box center [288, 68] width 56 height 11
click at [273, 99] on li "Siding" at bounding box center [295, 101] width 76 height 12
type input "Siding"
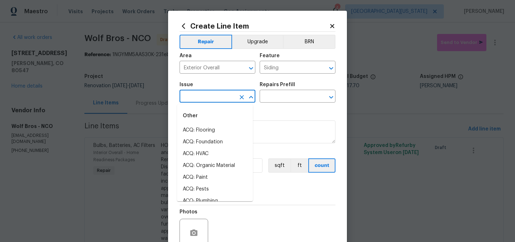
click at [193, 92] on input "text" at bounding box center [208, 97] width 56 height 11
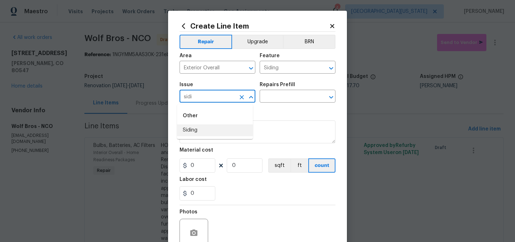
click at [187, 127] on li "Siding" at bounding box center [215, 130] width 76 height 12
type input "Siding"
click at [267, 96] on input "text" at bounding box center [288, 97] width 56 height 11
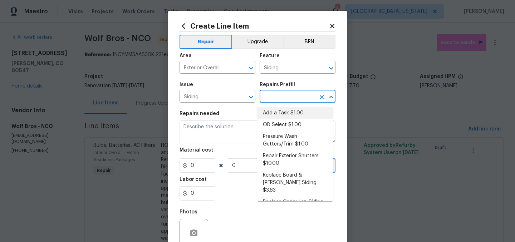
click at [282, 113] on li "Add a Task $1.00" at bounding box center [295, 113] width 76 height 12
type input "Add a Task $1.00"
type textarea "HPM to detail"
type input "1"
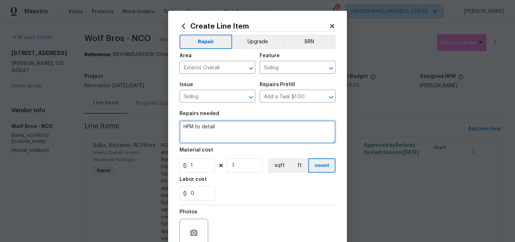
click at [241, 129] on textarea "HPM to detail" at bounding box center [258, 132] width 156 height 23
type textarea "EXTERIOR PET DOOR: Cover doggy door; siding and interior drywall."
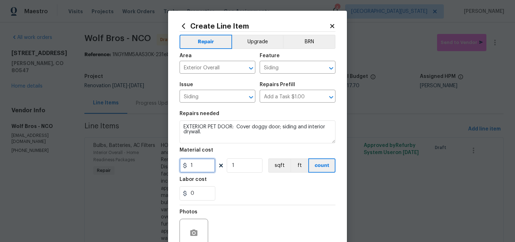
click at [193, 162] on input "1" at bounding box center [198, 165] width 36 height 14
type input "300"
click at [247, 204] on section "Repairs needed EXTERIOR PET DOOR: Cover doggy door; siding and interior drywall…" at bounding box center [258, 156] width 156 height 98
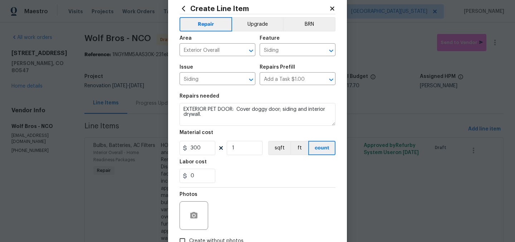
scroll to position [66, 0]
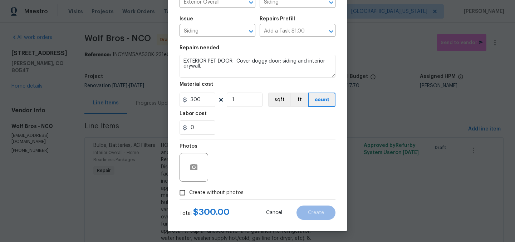
click at [211, 191] on span "Create without photos" at bounding box center [216, 193] width 54 height 8
click at [189, 191] on input "Create without photos" at bounding box center [183, 193] width 14 height 14
checkbox input "true"
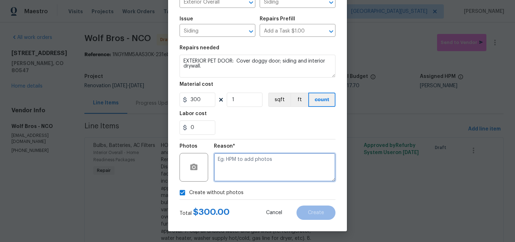
click at [256, 174] on textarea at bounding box center [275, 167] width 122 height 29
type textarea "Later"
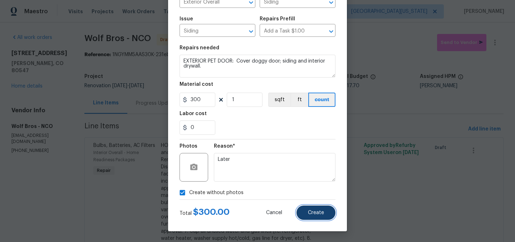
click at [307, 217] on button "Create" at bounding box center [315, 213] width 39 height 14
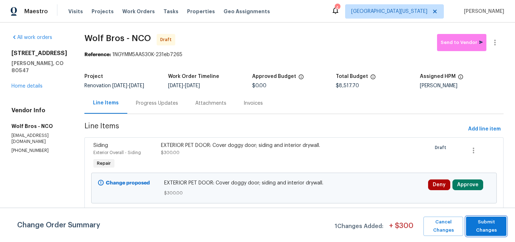
click at [487, 230] on span "Submit Changes" at bounding box center [486, 226] width 33 height 16
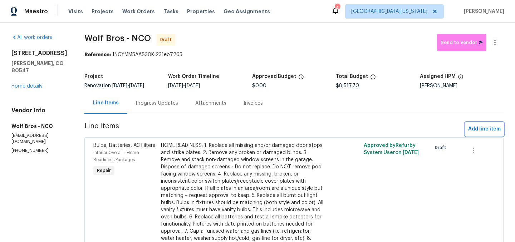
click at [482, 130] on span "Add line item" at bounding box center [484, 129] width 33 height 9
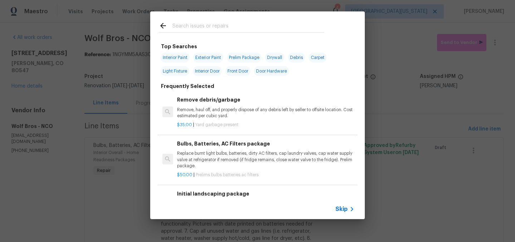
click at [204, 25] on input "text" at bounding box center [248, 26] width 152 height 11
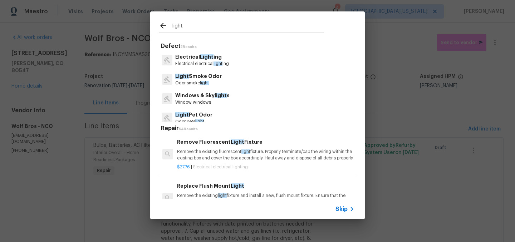
type input "light"
click at [210, 50] on h5 "Defect 5 Results" at bounding box center [258, 47] width 195 height 8
click at [202, 56] on span "Light" at bounding box center [207, 56] width 14 height 5
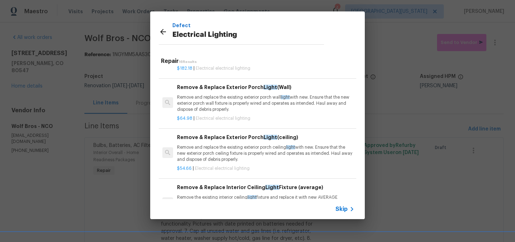
scroll to position [422, 0]
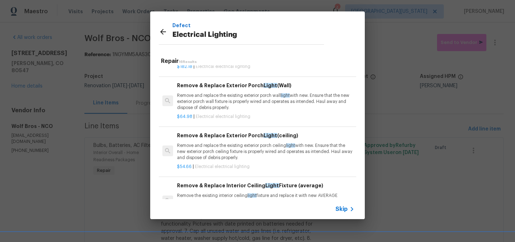
click at [223, 161] on p "Remove and replace the existing exterior porch ceiling light with new. Ensure t…" at bounding box center [265, 152] width 177 height 18
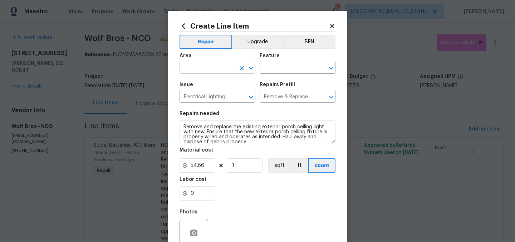
click at [220, 71] on input "text" at bounding box center [208, 68] width 56 height 11
drag, startPoint x: 212, startPoint y: 95, endPoint x: 220, endPoint y: 88, distance: 10.1
click at [213, 95] on li "Exterior Overall" at bounding box center [215, 96] width 76 height 12
type input "Exterior Overall"
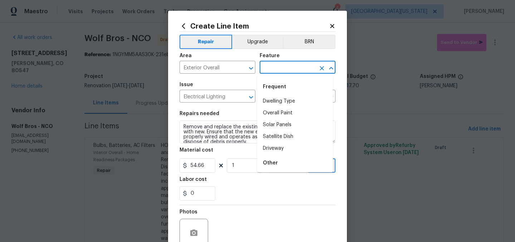
click at [270, 70] on input "text" at bounding box center [288, 68] width 56 height 11
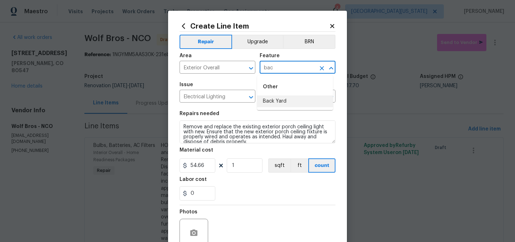
click at [274, 100] on li "Back Yard" at bounding box center [295, 101] width 76 height 12
type input "Back Yard"
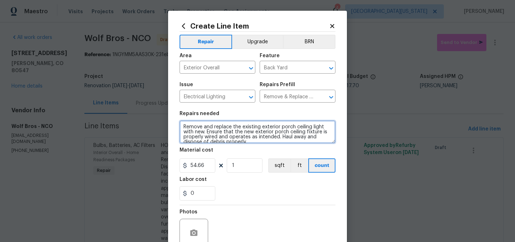
click at [180, 127] on textarea "Remove and replace the existing exterior porch ceiling light with new. Ensure t…" at bounding box center [258, 132] width 156 height 23
type textarea "BACK PATIO: Remove and replace the existing exterior porch ceiling light with n…"
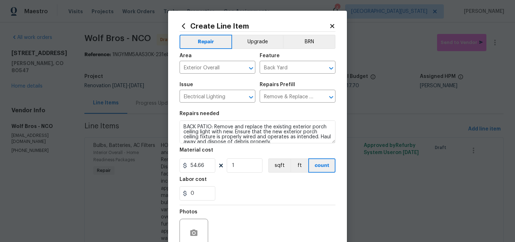
click at [317, 201] on section "Repairs needed BACK PATIO: Remove and replace the existing exterior porch ceili…" at bounding box center [258, 156] width 156 height 98
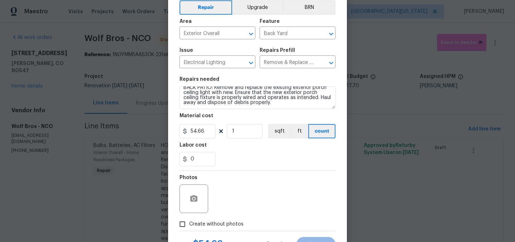
scroll to position [66, 0]
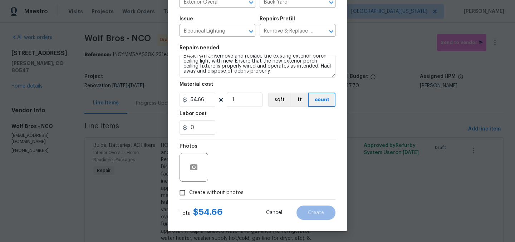
click at [226, 190] on span "Create without photos" at bounding box center [216, 193] width 54 height 8
click at [189, 190] on input "Create without photos" at bounding box center [183, 193] width 14 height 14
checkbox input "true"
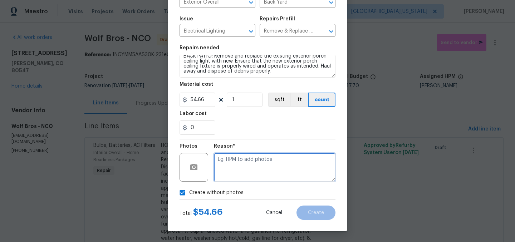
click at [265, 166] on textarea at bounding box center [275, 167] width 122 height 29
type textarea "Later"
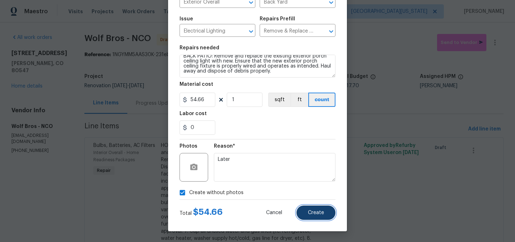
click at [308, 207] on button "Create" at bounding box center [315, 213] width 39 height 14
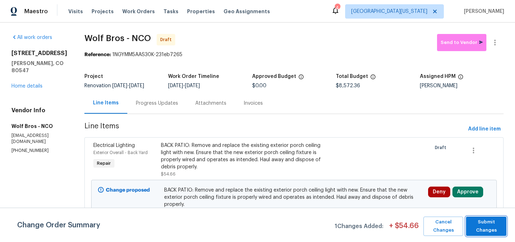
click at [489, 225] on span "Submit Changes" at bounding box center [486, 226] width 33 height 16
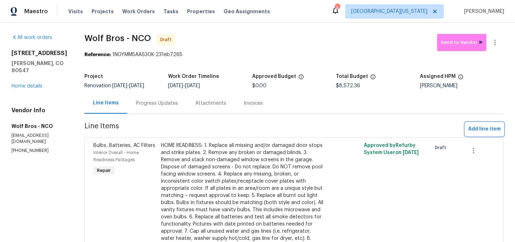
click at [480, 132] on span "Add line item" at bounding box center [484, 129] width 33 height 9
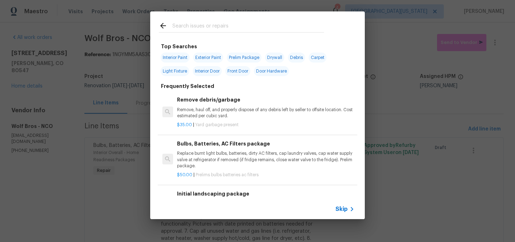
click at [211, 27] on input "text" at bounding box center [248, 26] width 152 height 11
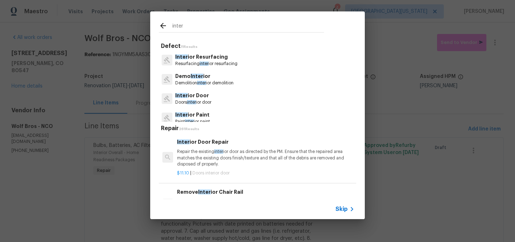
click at [231, 30] on input "inter" at bounding box center [248, 26] width 152 height 11
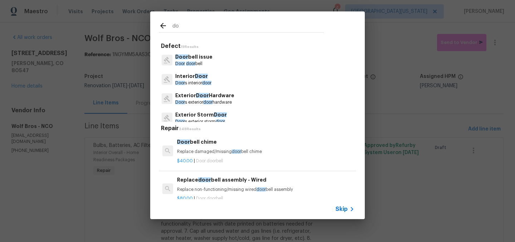
type input "d"
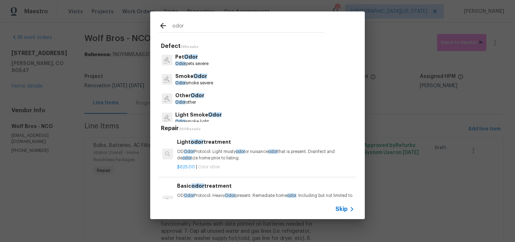
type input "odor"
click at [195, 59] on span "Odor" at bounding box center [191, 56] width 14 height 5
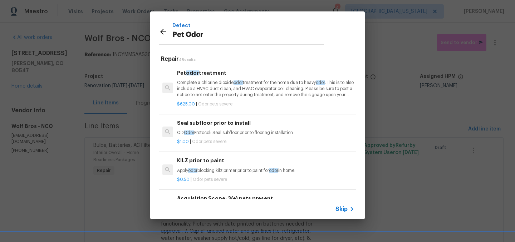
scroll to position [0, 0]
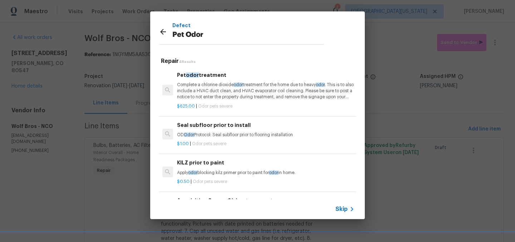
click at [198, 81] on div "Pet odor treatment Complete a chlorine dioxide odor treatment for the home due …" at bounding box center [265, 85] width 177 height 29
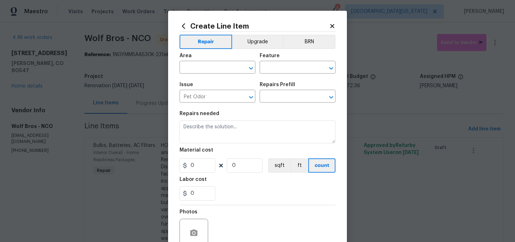
type input "Pet odor treatment $625.00"
type textarea "Complete a chlorine dioxide odor treatment for the home due to heavy odor. This…"
type input "625"
type input "1"
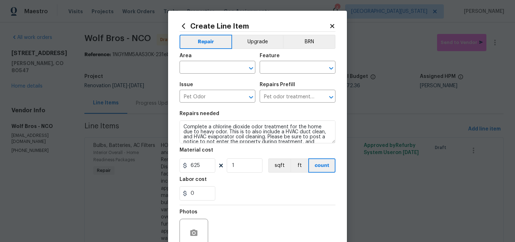
click at [219, 61] on div "Area" at bounding box center [218, 57] width 76 height 9
click at [219, 64] on input "text" at bounding box center [208, 68] width 56 height 11
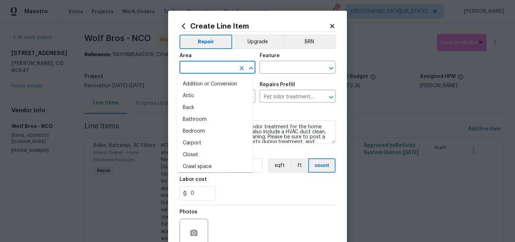
type input "e"
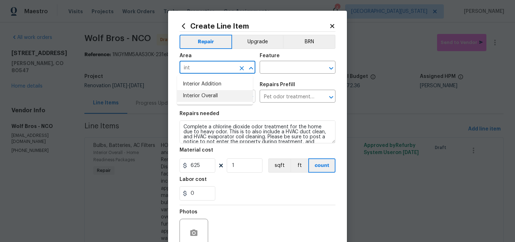
click at [225, 97] on li "Interior Overall" at bounding box center [215, 96] width 76 height 12
type input "Interior Overall"
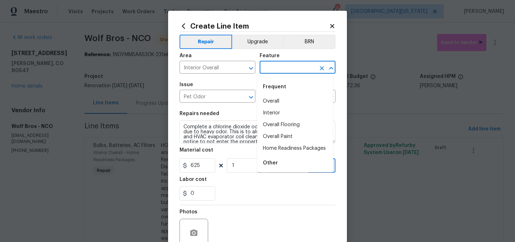
click at [270, 69] on input "text" at bounding box center [288, 68] width 56 height 11
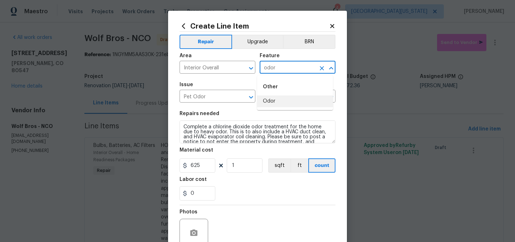
click at [287, 100] on li "Odor" at bounding box center [295, 101] width 76 height 12
type input "Odor"
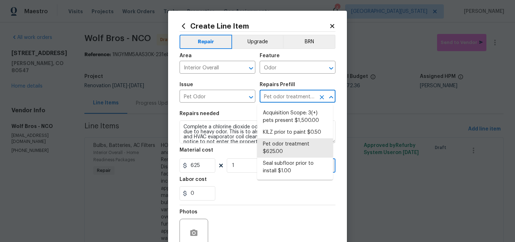
click at [287, 98] on input "Pet odor treatment $625.00" at bounding box center [288, 97] width 56 height 11
click at [287, 169] on li "Seal subfloor prior to install $1.00" at bounding box center [295, 167] width 76 height 19
type input "Seal subfloor prior to install $1.00"
type textarea "OD Odor Protocol: Seal subfloor prior to flooring installation"
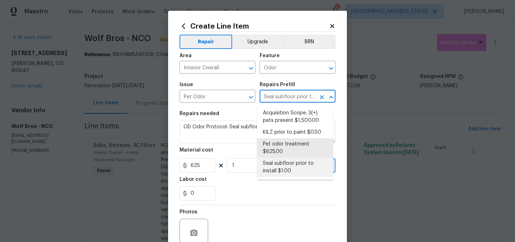
type input "1"
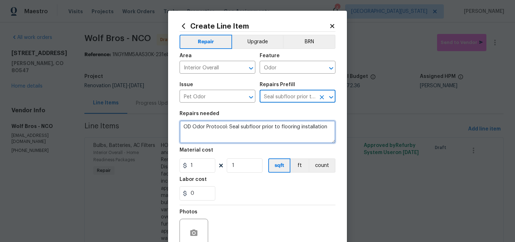
click at [281, 127] on textarea "OD Odor Protocol: Seal subfloor prior to flooring installation" at bounding box center [258, 132] width 156 height 23
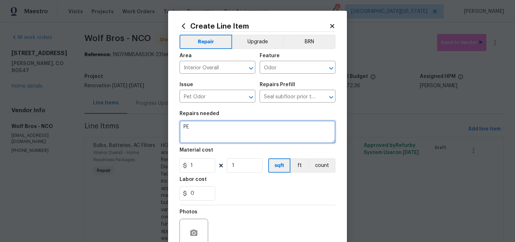
type textarea "P"
click at [248, 128] on textarea "ODORS: Remove all carpets on Day 1 of project." at bounding box center [258, 132] width 156 height 23
click at [328, 129] on textarea "ODORS: Remove all carpets and padding on Day 1 of project." at bounding box center [258, 132] width 156 height 23
click at [214, 126] on textarea "ODORS: Remove all carpets and padding on Day 1 of project." at bounding box center [258, 132] width 156 height 23
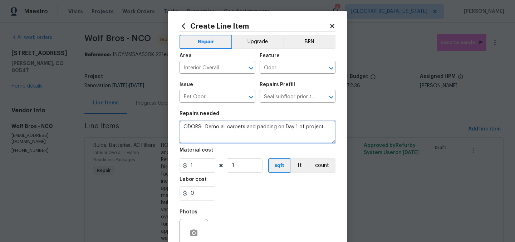
click at [323, 130] on textarea "ODORS: Demo all carpets and padding on Day 1 of project." at bounding box center [258, 132] width 156 height 23
type textarea "ODORS: Demo all carpets and padding on Day 1 of project. We will wait for wall/…"
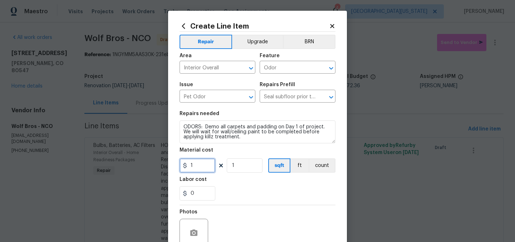
click at [193, 167] on input "1" at bounding box center [198, 165] width 36 height 14
type input "300"
click at [266, 192] on div "0" at bounding box center [258, 193] width 156 height 14
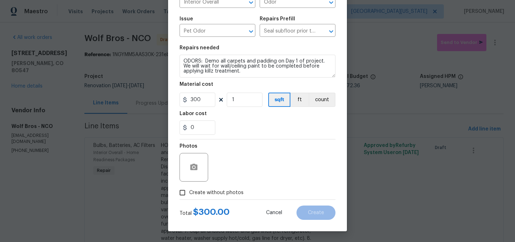
click at [205, 190] on span "Create without photos" at bounding box center [216, 193] width 54 height 8
click at [189, 190] on input "Create without photos" at bounding box center [183, 193] width 14 height 14
checkbox input "true"
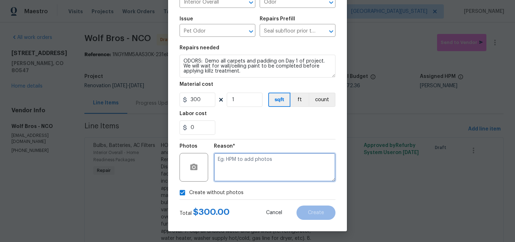
drag, startPoint x: 264, startPoint y: 163, endPoint x: 270, endPoint y: 161, distance: 6.7
click at [264, 163] on textarea at bounding box center [275, 167] width 122 height 29
type textarea "Later"
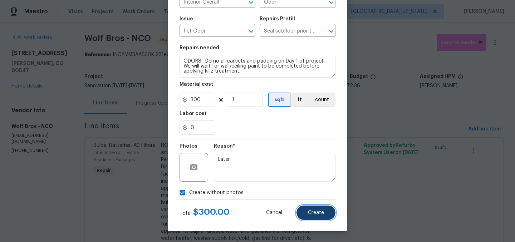
click at [321, 214] on span "Create" at bounding box center [316, 212] width 16 height 5
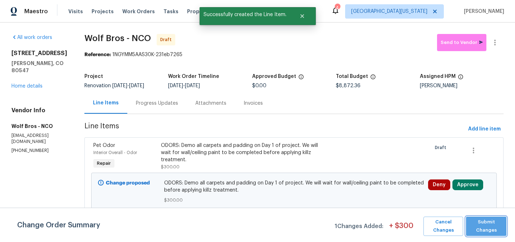
click at [486, 226] on span "Submit Changes" at bounding box center [486, 226] width 33 height 16
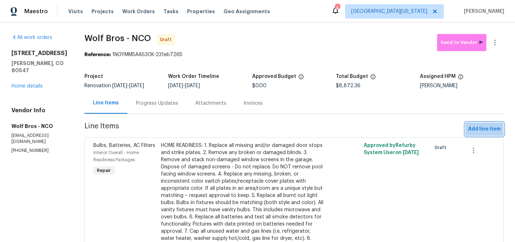
click at [481, 129] on span "Add line item" at bounding box center [484, 129] width 33 height 9
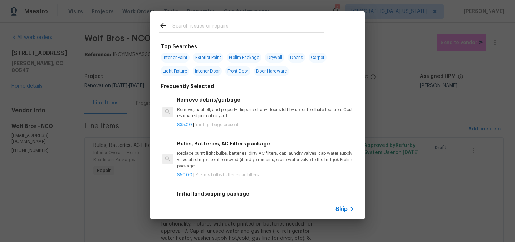
click at [211, 27] on input "text" at bounding box center [248, 26] width 152 height 11
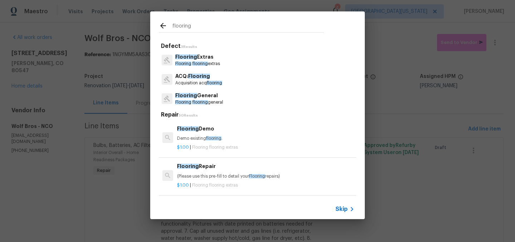
type input "flooring"
click at [200, 57] on p "Flooring Extras" at bounding box center [197, 57] width 45 height 8
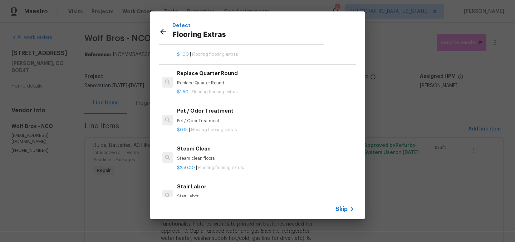
scroll to position [215, 0]
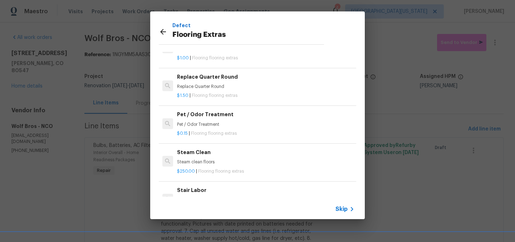
click at [349, 209] on icon at bounding box center [352, 209] width 9 height 9
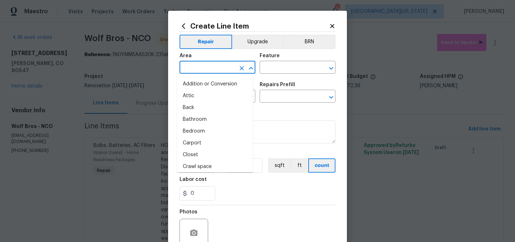
click at [232, 68] on input "text" at bounding box center [208, 68] width 56 height 11
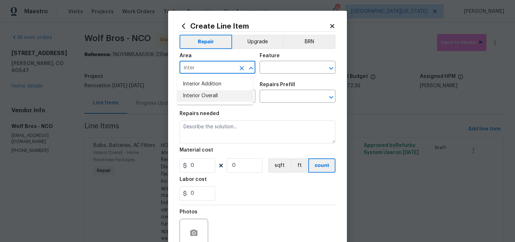
click at [215, 103] on ul "Interior Addition Interior Overall" at bounding box center [215, 89] width 76 height 29
click at [216, 99] on li "Interior Overall" at bounding box center [215, 96] width 76 height 12
type input "Interior Overall"
click at [280, 70] on input "text" at bounding box center [288, 68] width 56 height 11
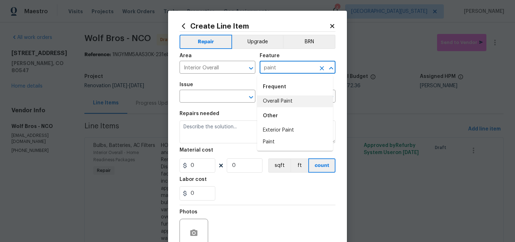
click at [272, 103] on li "Overall Paint" at bounding box center [295, 101] width 76 height 12
type input "Overall Paint"
click at [231, 99] on input "text" at bounding box center [208, 97] width 56 height 11
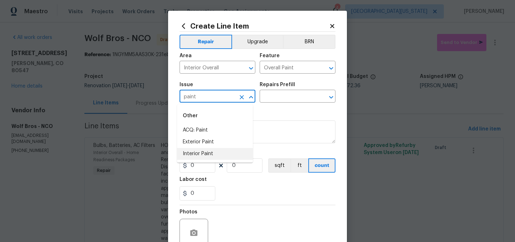
click at [225, 153] on li "Interior Paint" at bounding box center [215, 154] width 76 height 12
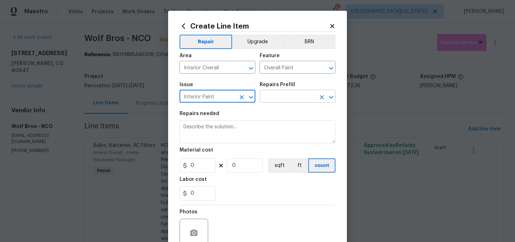
type input "Interior Paint"
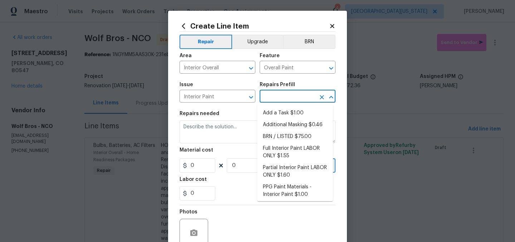
click at [283, 99] on input "text" at bounding box center [288, 97] width 56 height 11
click at [285, 122] on li "Additional Masking $0.46" at bounding box center [295, 125] width 76 height 12
type input "Additional Masking $0.46"
type textarea "Additional masking/prep costs."
type input "0.46"
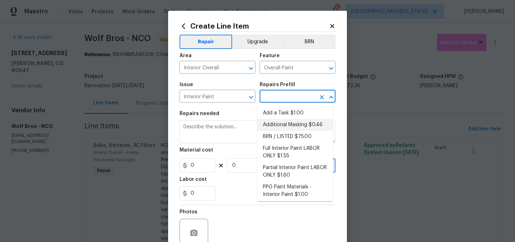
type input "1"
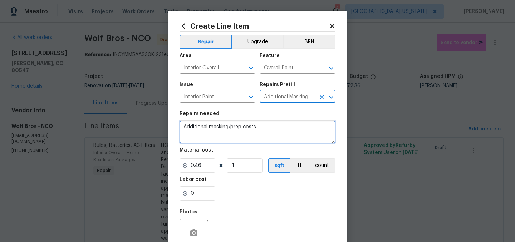
click at [236, 125] on textarea "Additional masking/prep costs." at bounding box center [258, 132] width 156 height 23
click at [237, 126] on textarea "Additional masking/prep costs." at bounding box center [258, 132] width 156 height 23
click at [240, 127] on textarea "Additional masking/prep costs." at bounding box center [258, 132] width 156 height 23
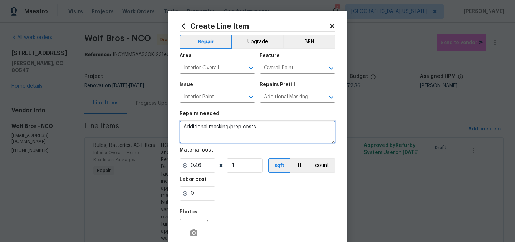
click at [240, 127] on textarea "Additional masking/prep costs." at bounding box center [258, 132] width 156 height 23
type textarea "INTERIOR PAINT: Protect all hard-surface flooring during paint."
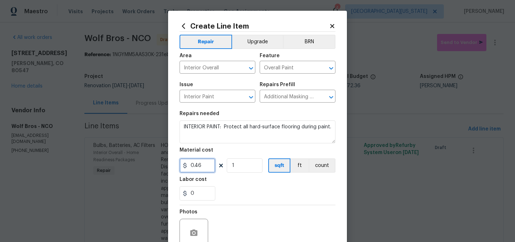
click at [205, 167] on input "0.46" at bounding box center [198, 165] width 36 height 14
type input "200"
click at [268, 177] on div "Labor cost" at bounding box center [258, 181] width 156 height 9
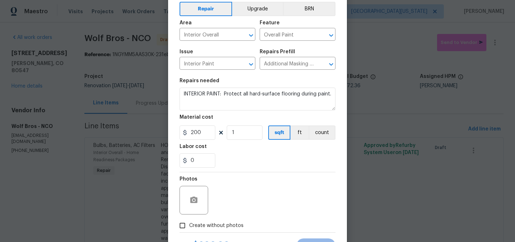
scroll to position [66, 0]
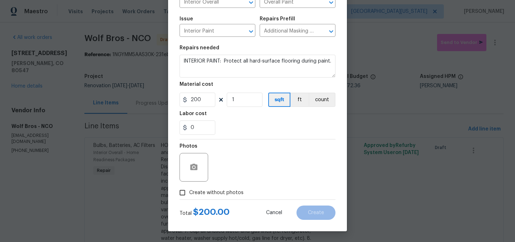
click at [193, 188] on label "Create without photos" at bounding box center [210, 193] width 68 height 14
click at [189, 188] on input "Create without photos" at bounding box center [183, 193] width 14 height 14
checkbox input "true"
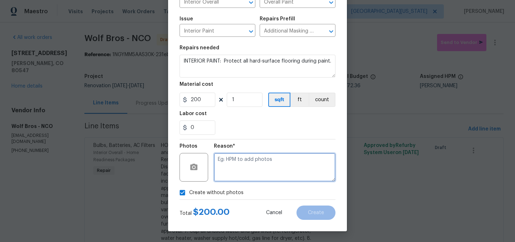
click at [255, 167] on textarea at bounding box center [275, 167] width 122 height 29
type textarea "Later"
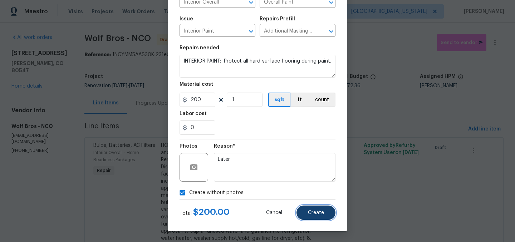
click at [320, 213] on span "Create" at bounding box center [316, 212] width 16 height 5
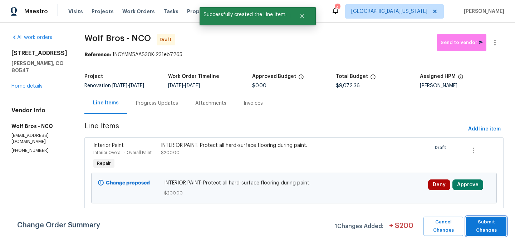
click at [497, 223] on span "Submit Changes" at bounding box center [486, 226] width 33 height 16
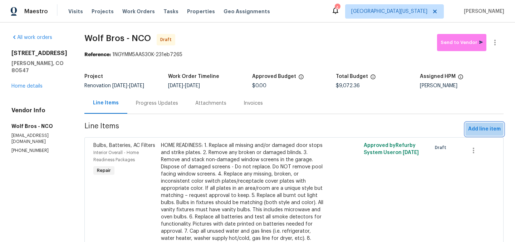
click at [466, 123] on button "Add line item" at bounding box center [484, 129] width 38 height 13
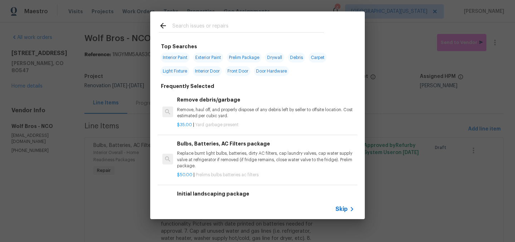
click at [253, 29] on input "text" at bounding box center [248, 26] width 152 height 11
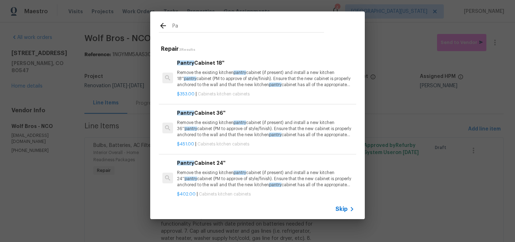
type input "P"
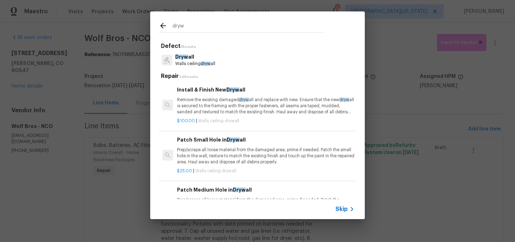
type input "dryw"
click at [200, 60] on p "Dryw all" at bounding box center [195, 57] width 40 height 8
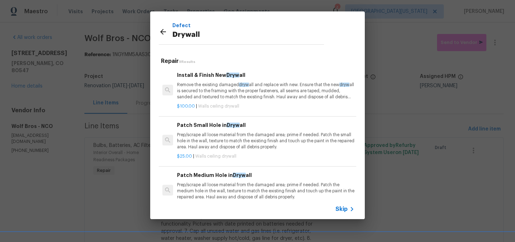
click at [221, 128] on h6 "Patch Small Hole in Dryw all" at bounding box center [265, 125] width 177 height 8
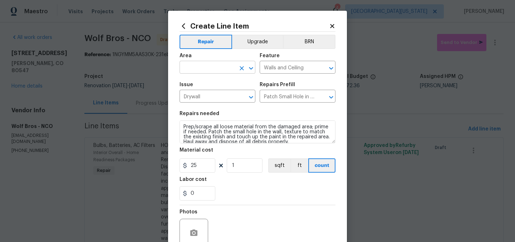
click at [211, 69] on input "text" at bounding box center [208, 68] width 56 height 11
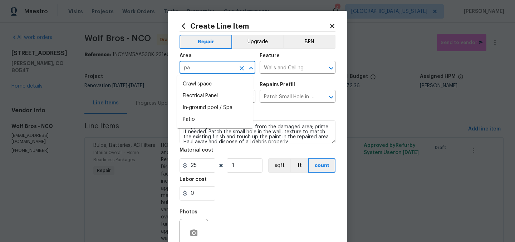
type input "p"
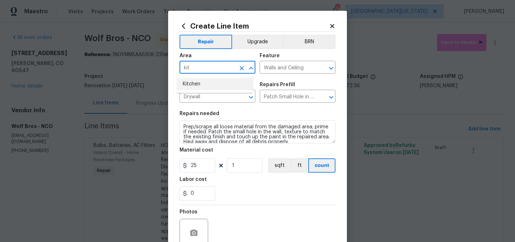
click at [213, 87] on li "Kitchen" at bounding box center [215, 84] width 76 height 12
type input "Kitchen"
click at [277, 98] on input "Patch Small Hole in Drywall $25.00" at bounding box center [288, 97] width 56 height 11
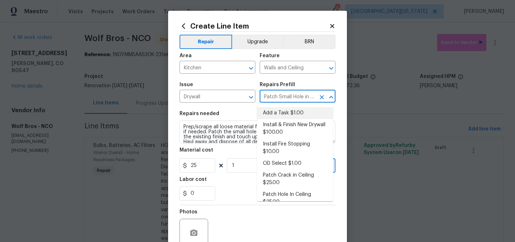
click at [281, 113] on li "Add a Task $1.00" at bounding box center [295, 113] width 76 height 12
type input "Add a Task $1.00"
type textarea "HPM to detail"
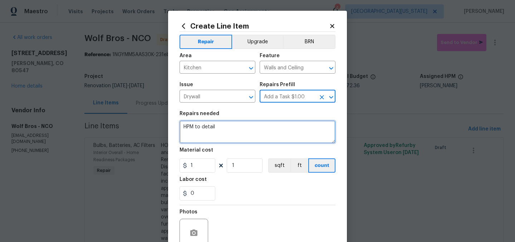
click at [239, 123] on textarea "HPM to detail" at bounding box center [258, 132] width 156 height 23
click at [238, 124] on textarea "HPM to detail" at bounding box center [258, 132] width 156 height 23
click at [237, 124] on textarea "HPM to detail" at bounding box center [258, 132] width 156 height 23
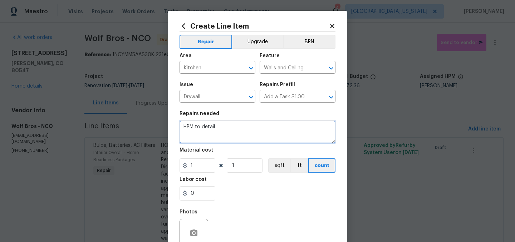
click at [237, 124] on textarea "HPM to detail" at bounding box center [258, 132] width 156 height 23
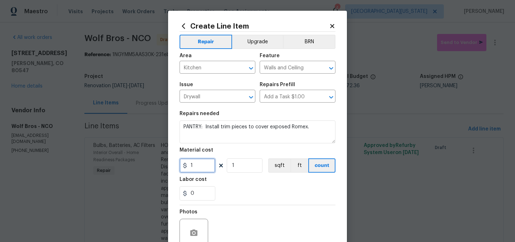
click at [196, 169] on input "1" at bounding box center [198, 165] width 36 height 14
click at [196, 168] on input "1" at bounding box center [198, 165] width 36 height 14
click at [195, 165] on input "1" at bounding box center [198, 165] width 36 height 14
click at [307, 195] on div "0" at bounding box center [258, 193] width 156 height 14
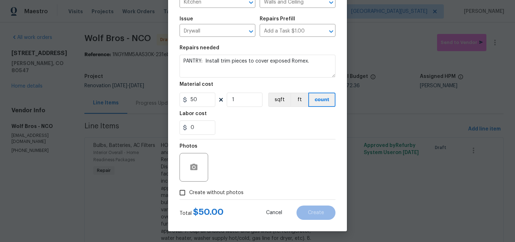
click at [220, 193] on span "Create without photos" at bounding box center [216, 193] width 54 height 8
click at [189, 193] on input "Create without photos" at bounding box center [183, 193] width 14 height 14
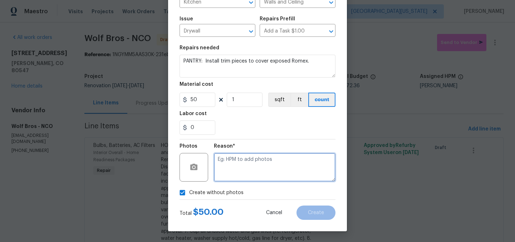
click at [280, 170] on textarea at bounding box center [275, 167] width 122 height 29
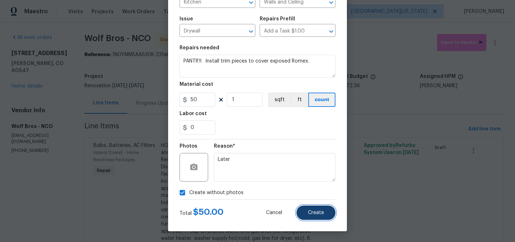
click at [322, 215] on button "Create" at bounding box center [315, 213] width 39 height 14
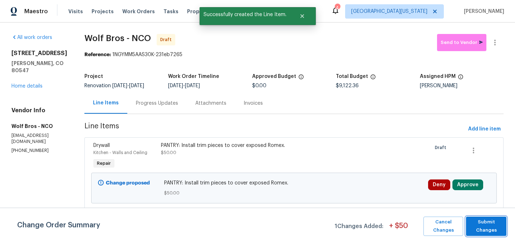
click at [484, 221] on span "Submit Changes" at bounding box center [486, 226] width 33 height 16
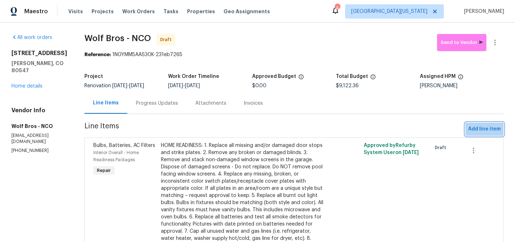
click at [482, 127] on span "Add line item" at bounding box center [484, 129] width 33 height 9
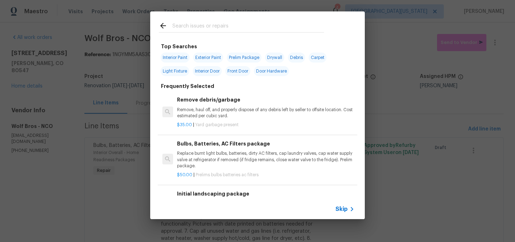
click at [238, 27] on input "text" at bounding box center [248, 26] width 152 height 11
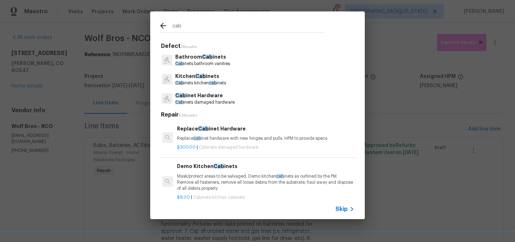
click at [197, 79] on span "Cab" at bounding box center [200, 76] width 11 height 5
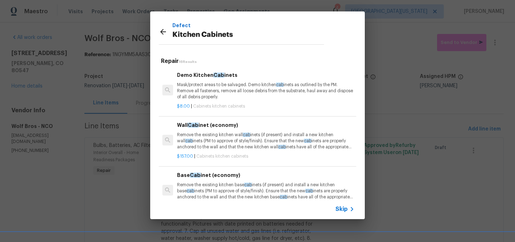
click at [344, 207] on span "Skip" at bounding box center [341, 209] width 12 height 7
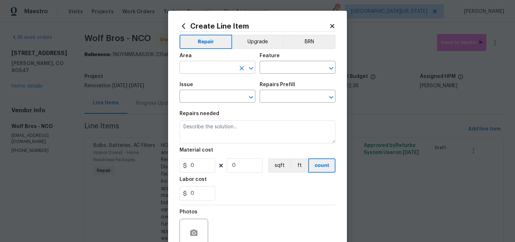
click at [222, 72] on input "text" at bounding box center [208, 68] width 56 height 11
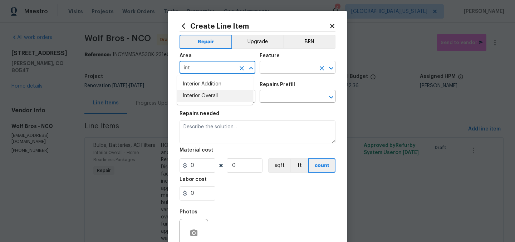
drag, startPoint x: 216, startPoint y: 94, endPoint x: 275, endPoint y: 63, distance: 66.9
click at [216, 93] on li "Interior Overall" at bounding box center [215, 96] width 76 height 12
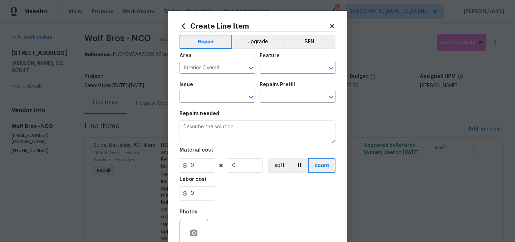
click at [280, 62] on div "Feature" at bounding box center [298, 57] width 76 height 9
click at [280, 66] on input "text" at bounding box center [288, 68] width 56 height 11
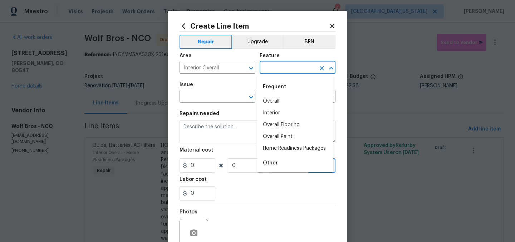
click at [280, 66] on input "text" at bounding box center [288, 68] width 56 height 11
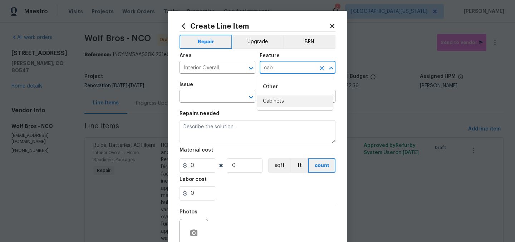
click at [278, 102] on li "Cabinets" at bounding box center [295, 101] width 76 height 12
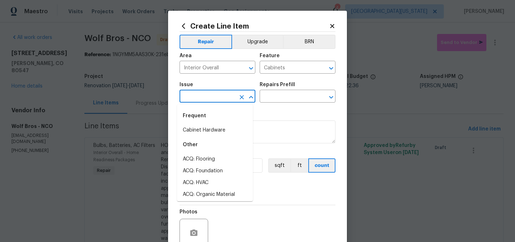
click at [202, 99] on input "text" at bounding box center [208, 97] width 56 height 11
click at [220, 173] on li "Kitchen Cabinets" at bounding box center [215, 171] width 76 height 12
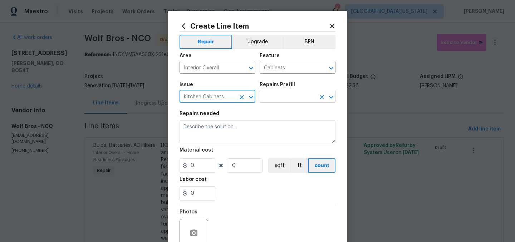
click at [276, 97] on input "text" at bounding box center [288, 97] width 56 height 11
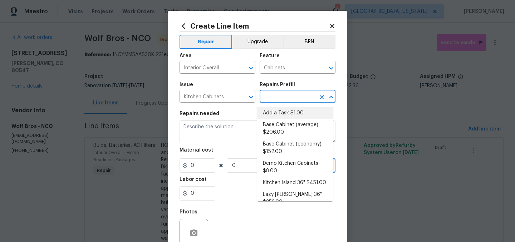
click at [276, 115] on li "Add a Task $1.00" at bounding box center [295, 113] width 76 height 12
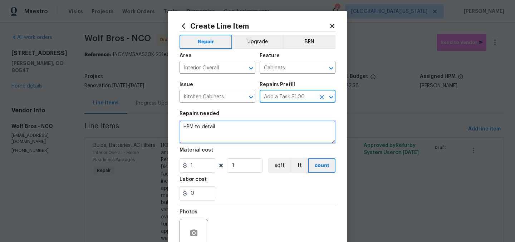
click at [241, 127] on textarea "HPM to detail" at bounding box center [258, 132] width 156 height 23
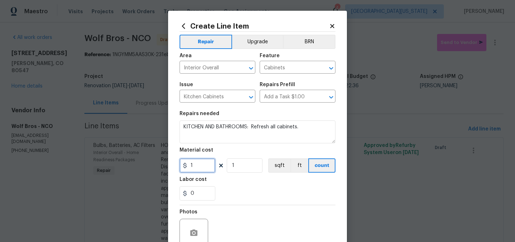
click at [199, 167] on input "1" at bounding box center [198, 165] width 36 height 14
click at [272, 190] on div "0" at bounding box center [258, 193] width 156 height 14
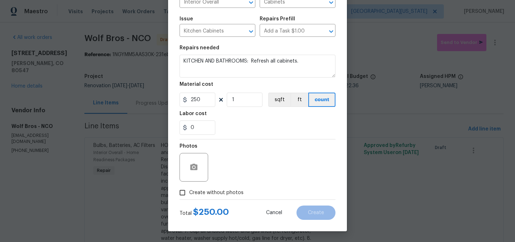
click at [243, 193] on div "Create without photos" at bounding box center [258, 193] width 156 height 14
click at [234, 193] on span "Create without photos" at bounding box center [216, 193] width 54 height 8
click at [189, 193] on input "Create without photos" at bounding box center [183, 193] width 14 height 14
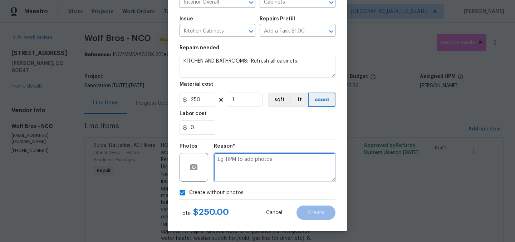
click at [278, 166] on textarea at bounding box center [275, 167] width 122 height 29
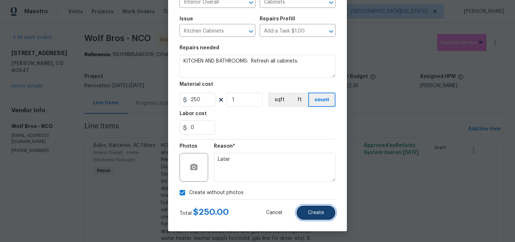
click at [303, 211] on button "Create" at bounding box center [315, 213] width 39 height 14
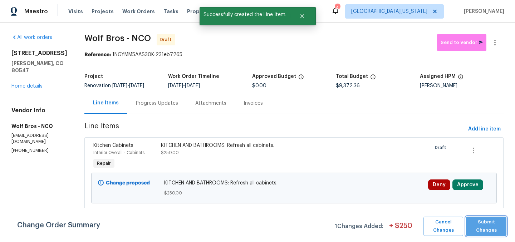
click at [485, 228] on span "Submit Changes" at bounding box center [486, 226] width 33 height 16
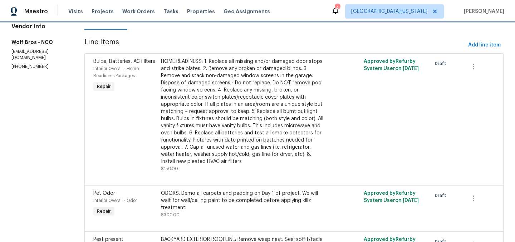
scroll to position [0, 0]
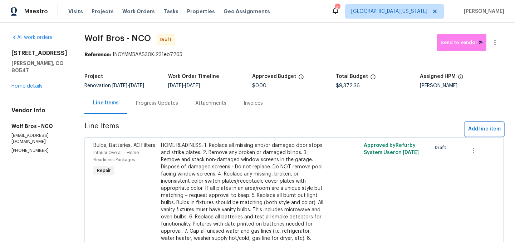
click at [473, 128] on span "Add line item" at bounding box center [484, 129] width 33 height 9
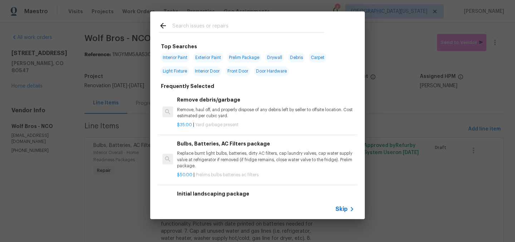
click at [246, 28] on input "text" at bounding box center [248, 26] width 152 height 11
click at [342, 208] on span "Skip" at bounding box center [341, 209] width 12 height 7
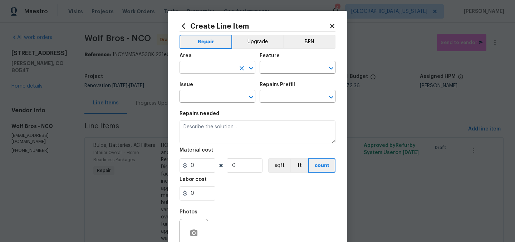
click at [234, 70] on div "​" at bounding box center [218, 68] width 76 height 11
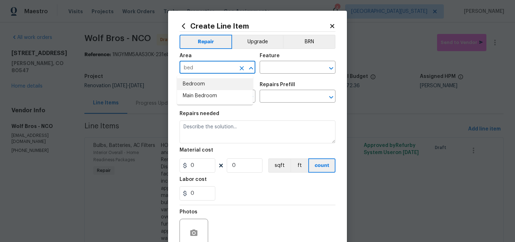
click at [221, 86] on li "Bedroom" at bounding box center [215, 84] width 76 height 12
click at [281, 70] on input "text" at bounding box center [288, 68] width 56 height 11
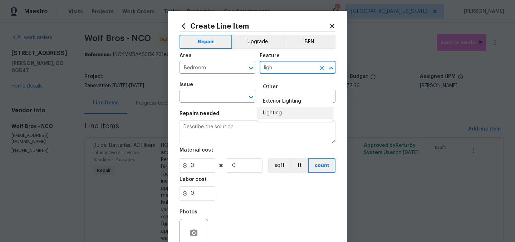
click at [273, 111] on li "Lighting" at bounding box center [295, 113] width 76 height 12
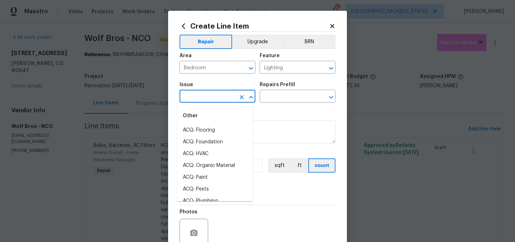
click at [213, 95] on input "text" at bounding box center [208, 97] width 56 height 11
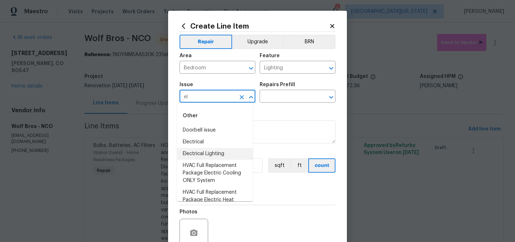
click at [224, 157] on li "Electrical Lighting" at bounding box center [215, 154] width 76 height 12
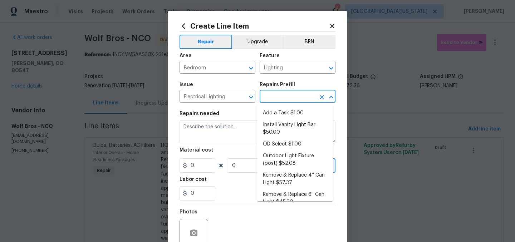
click at [270, 98] on input "text" at bounding box center [288, 97] width 56 height 11
click at [275, 110] on li "Add a Task $1.00" at bounding box center [295, 113] width 76 height 12
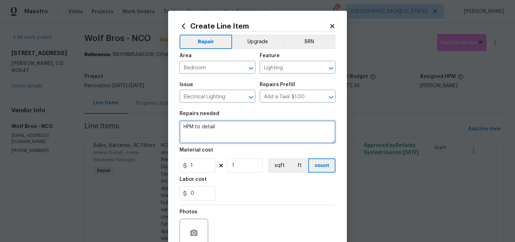
click at [243, 124] on textarea "HPM to detail" at bounding box center [258, 132] width 156 height 23
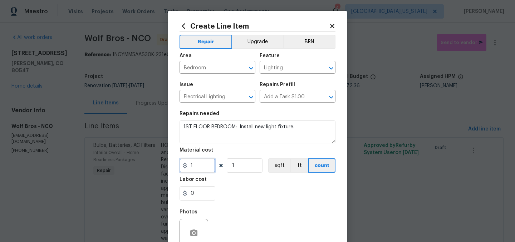
click at [203, 166] on input "1" at bounding box center [198, 165] width 36 height 14
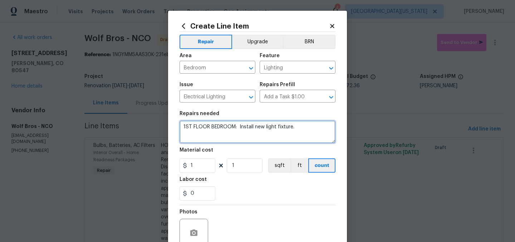
click at [282, 126] on textarea "1ST FLOOR BEDROOM: Install new light fixture." at bounding box center [258, 132] width 156 height 23
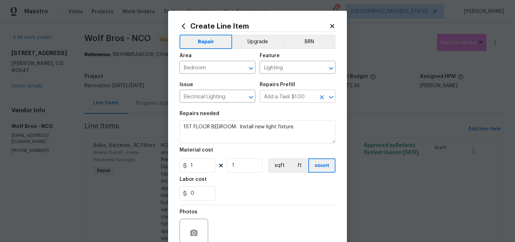
click at [288, 97] on input "Add a Task $1.00" at bounding box center [288, 97] width 56 height 11
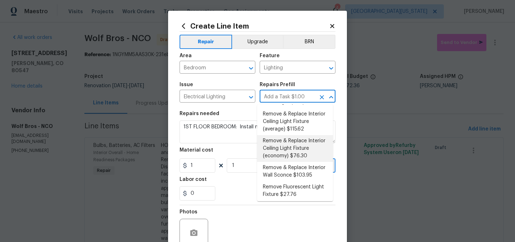
scroll to position [213, 0]
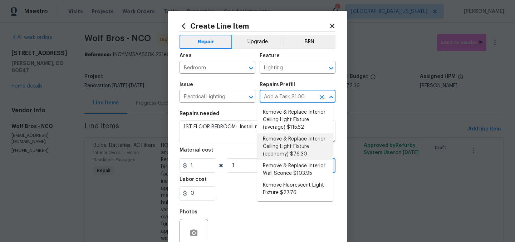
click at [310, 160] on li "Remove & Replace Interior Ceiling Light Fixture (economy) $76.30" at bounding box center [295, 146] width 76 height 27
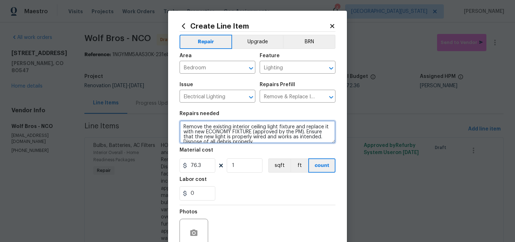
click at [207, 136] on textarea "Remove the existing interior ceiling light fixture and replace it with new ECON…" at bounding box center [258, 132] width 156 height 23
paste textarea "1ST FLOOR BEDROOM: Install new light fixture"
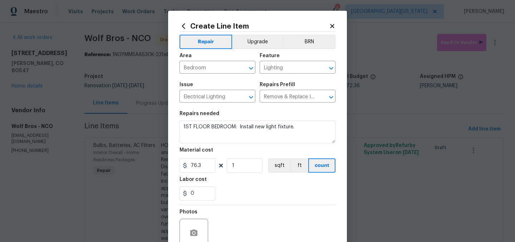
click at [256, 191] on div "0" at bounding box center [258, 193] width 156 height 14
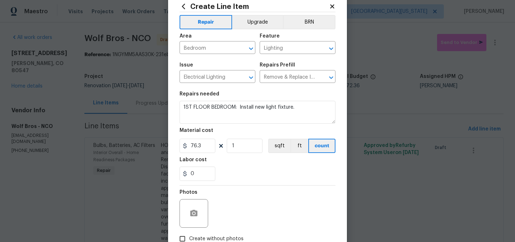
scroll to position [66, 0]
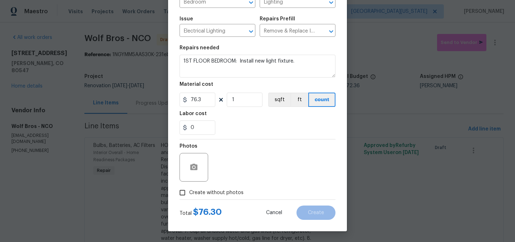
click at [211, 193] on span "Create without photos" at bounding box center [216, 193] width 54 height 8
click at [189, 193] on input "Create without photos" at bounding box center [183, 193] width 14 height 14
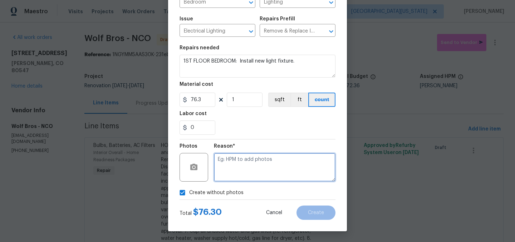
click at [292, 166] on textarea at bounding box center [275, 167] width 122 height 29
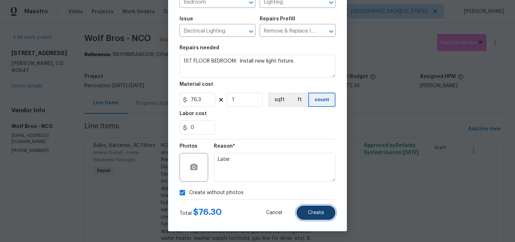
click at [318, 217] on button "Create" at bounding box center [315, 213] width 39 height 14
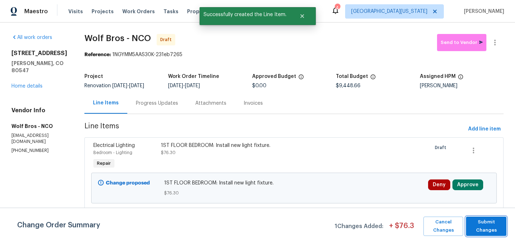
click at [489, 222] on span "Submit Changes" at bounding box center [486, 226] width 33 height 16
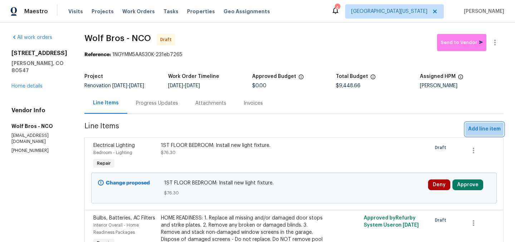
click at [479, 128] on span "Add line item" at bounding box center [484, 129] width 33 height 9
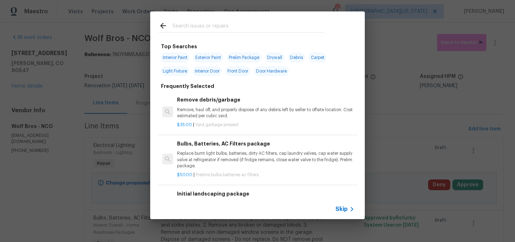
click at [270, 27] on input "text" at bounding box center [248, 26] width 152 height 11
click at [344, 214] on div "Skip" at bounding box center [257, 209] width 215 height 20
click at [347, 209] on span "Skip" at bounding box center [341, 209] width 12 height 7
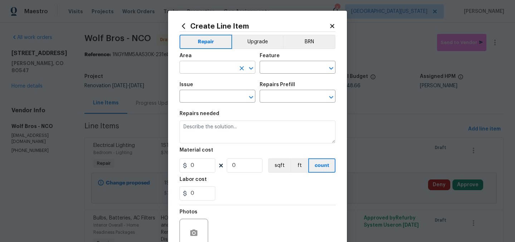
click at [232, 64] on input "text" at bounding box center [208, 68] width 56 height 11
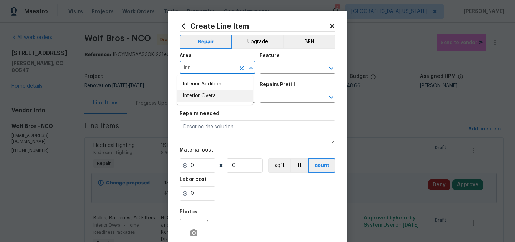
click at [225, 101] on li "Interior Overall" at bounding box center [215, 96] width 76 height 12
click at [285, 62] on div "Feature" at bounding box center [298, 57] width 76 height 9
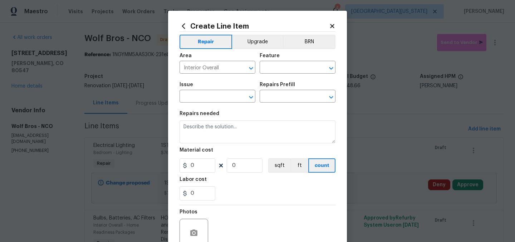
click at [285, 62] on div "Feature" at bounding box center [298, 57] width 76 height 9
click at [283, 68] on input "text" at bounding box center [288, 68] width 56 height 11
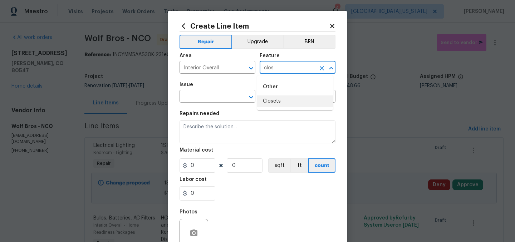
click at [295, 106] on li "Closets" at bounding box center [295, 101] width 76 height 12
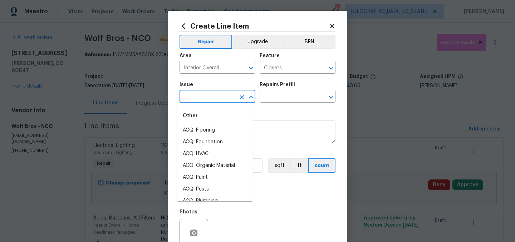
click at [217, 100] on input "text" at bounding box center [208, 97] width 56 height 11
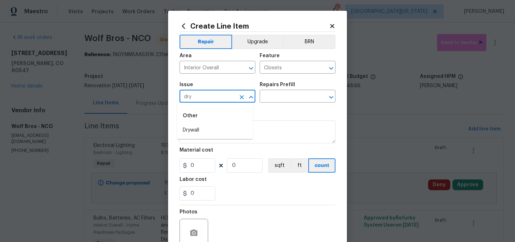
click at [207, 96] on input "dry" at bounding box center [208, 97] width 56 height 11
click at [203, 131] on li "Interior Trim" at bounding box center [215, 130] width 76 height 12
click at [284, 94] on input "text" at bounding box center [288, 97] width 56 height 11
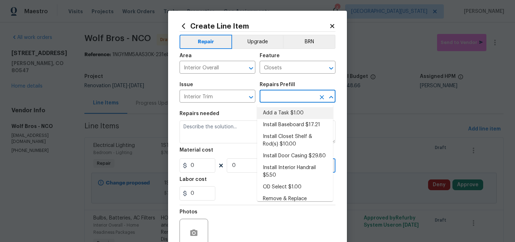
click at [283, 114] on li "Add a Task $1.00" at bounding box center [295, 113] width 76 height 12
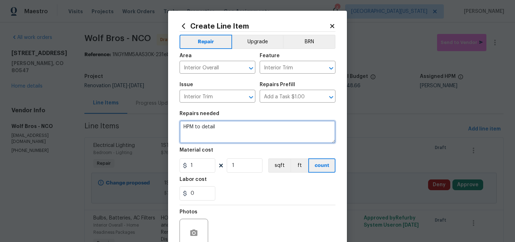
click at [236, 126] on textarea "HPM to detail" at bounding box center [258, 132] width 156 height 23
click at [236, 127] on textarea "HPM to detail" at bounding box center [258, 132] width 156 height 23
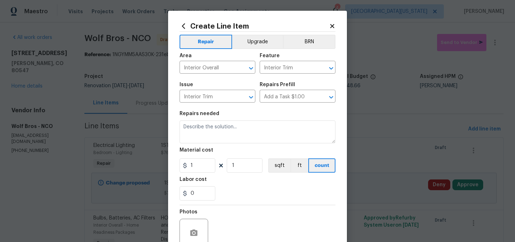
click at [331, 25] on icon at bounding box center [332, 26] width 6 height 6
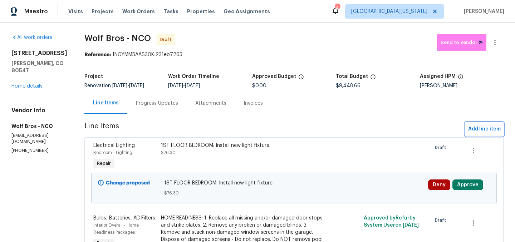
click at [480, 130] on span "Add line item" at bounding box center [484, 129] width 33 height 9
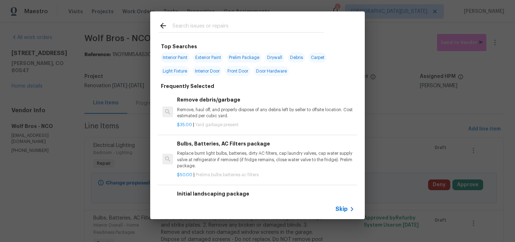
click at [349, 208] on icon at bounding box center [352, 209] width 9 height 9
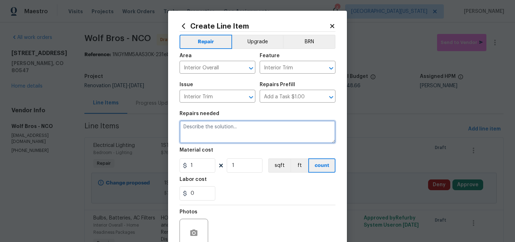
click at [248, 128] on textarea at bounding box center [258, 132] width 156 height 23
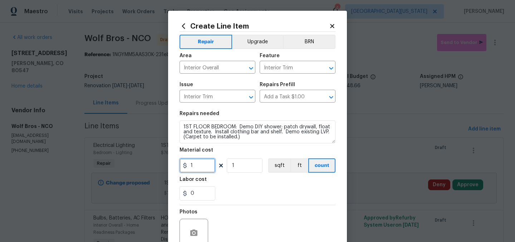
click at [197, 168] on input "1" at bounding box center [198, 165] width 36 height 14
click at [283, 192] on div "0" at bounding box center [258, 193] width 156 height 14
click at [200, 165] on input "225" at bounding box center [198, 165] width 36 height 14
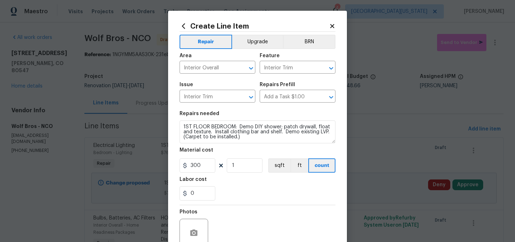
drag, startPoint x: 265, startPoint y: 181, endPoint x: 271, endPoint y: 184, distance: 7.0
click at [266, 181] on div "Labor cost" at bounding box center [258, 181] width 156 height 9
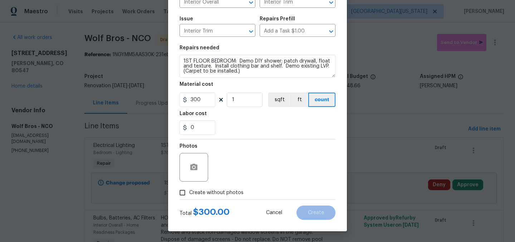
click at [216, 190] on span "Create without photos" at bounding box center [216, 193] width 54 height 8
click at [189, 190] on input "Create without photos" at bounding box center [183, 193] width 14 height 14
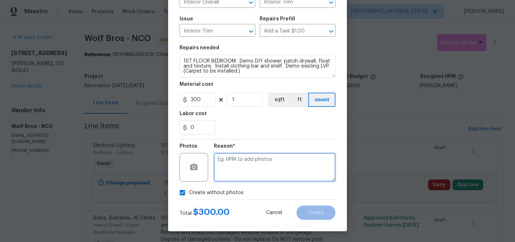
click at [286, 162] on textarea at bounding box center [275, 167] width 122 height 29
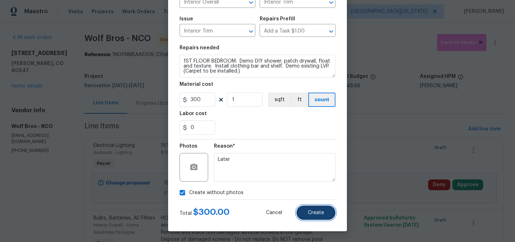
click at [318, 215] on span "Create" at bounding box center [316, 212] width 16 height 5
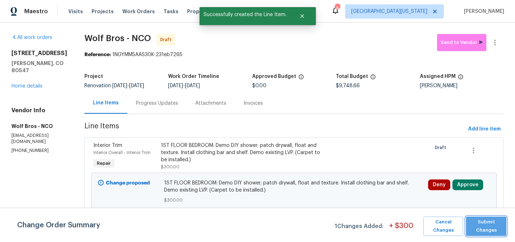
click at [493, 221] on span "Submit Changes" at bounding box center [486, 226] width 33 height 16
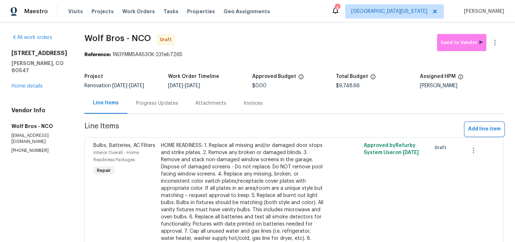
click at [481, 127] on span "Add line item" at bounding box center [484, 129] width 33 height 9
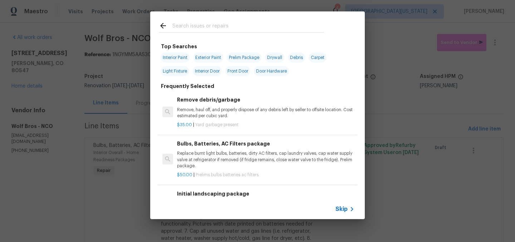
click at [268, 26] on input "text" at bounding box center [248, 26] width 152 height 11
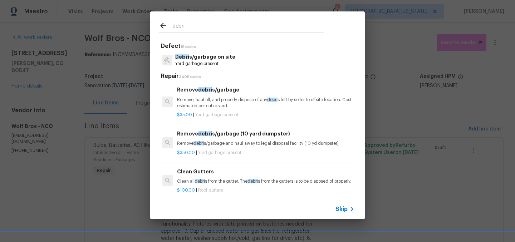
click at [217, 54] on p "Debri s/garbage on site" at bounding box center [205, 57] width 60 height 8
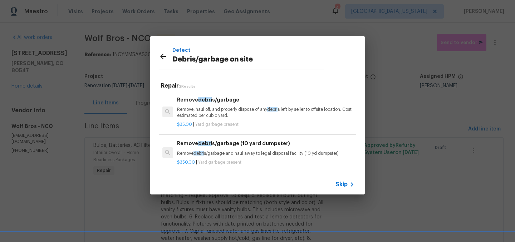
click at [213, 104] on div "Remove debri s/garbage Remove, haul off, and properly dispose of any debri s le…" at bounding box center [265, 107] width 177 height 23
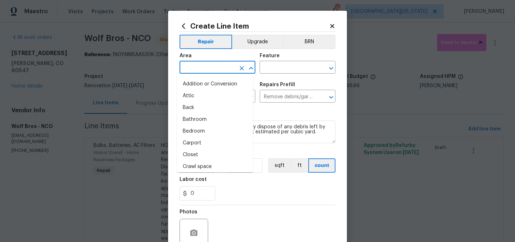
click at [218, 69] on input "text" at bounding box center [208, 68] width 56 height 11
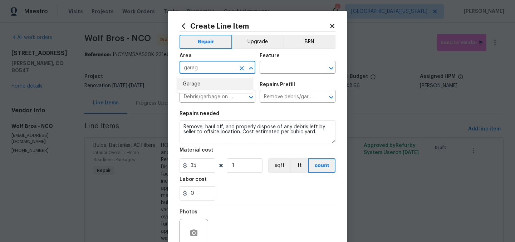
click at [203, 84] on li "Garage" at bounding box center [215, 84] width 76 height 12
click at [273, 72] on input "text" at bounding box center [288, 68] width 56 height 11
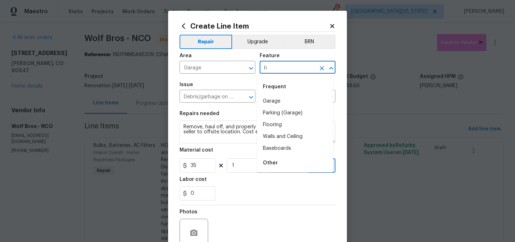
click at [276, 72] on input "b" at bounding box center [288, 68] width 56 height 11
click at [277, 70] on input "b" at bounding box center [288, 68] width 56 height 11
click at [277, 68] on input "b" at bounding box center [288, 68] width 56 height 11
click at [298, 112] on li "Interior" at bounding box center [295, 113] width 76 height 12
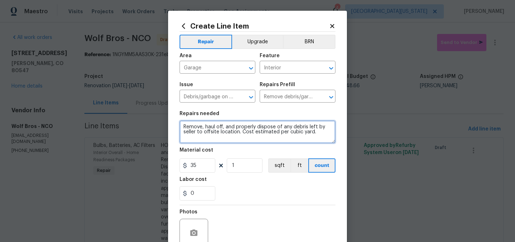
click at [230, 123] on textarea "Remove, haul off, and properly dispose of any debris left by seller to offsite …" at bounding box center [258, 132] width 156 height 23
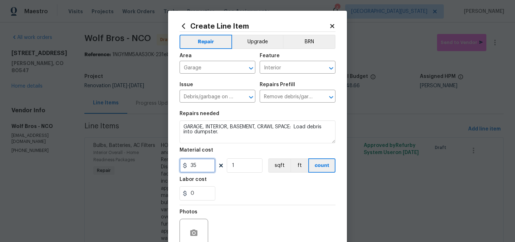
click at [210, 165] on input "35" at bounding box center [198, 165] width 36 height 14
click at [289, 196] on div "0" at bounding box center [258, 193] width 156 height 14
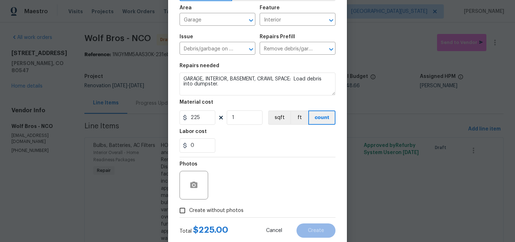
scroll to position [62, 0]
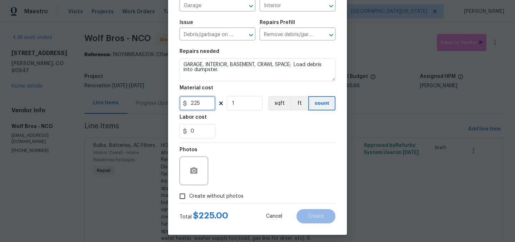
click at [196, 106] on input "225" at bounding box center [198, 103] width 36 height 14
click at [266, 129] on div "0" at bounding box center [258, 131] width 156 height 14
click at [221, 197] on span "Create without photos" at bounding box center [216, 197] width 54 height 8
click at [189, 197] on input "Create without photos" at bounding box center [183, 197] width 14 height 14
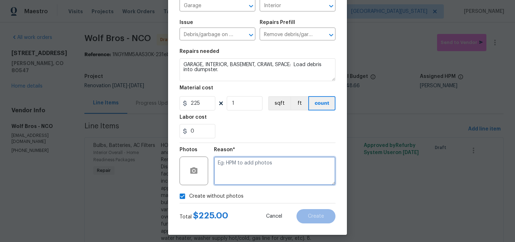
click at [249, 175] on textarea at bounding box center [275, 171] width 122 height 29
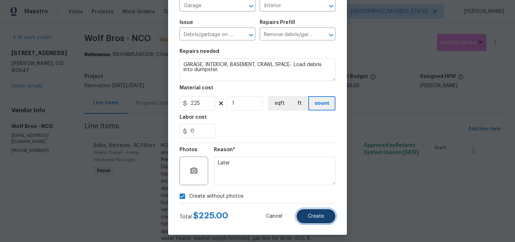
click at [308, 215] on span "Create" at bounding box center [316, 216] width 16 height 5
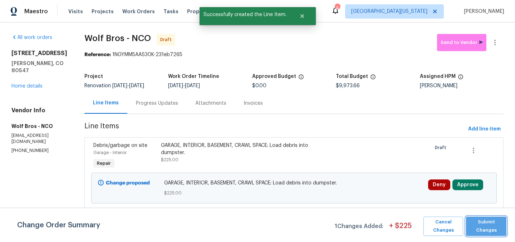
click at [497, 228] on span "Submit Changes" at bounding box center [486, 226] width 33 height 16
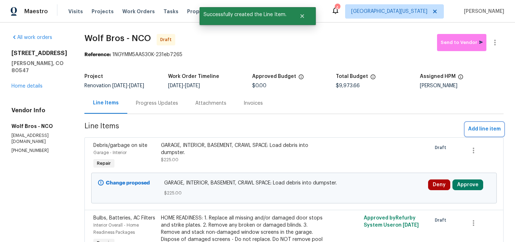
click at [486, 130] on span "Add line item" at bounding box center [484, 129] width 33 height 9
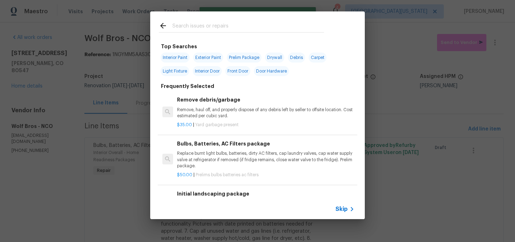
click at [255, 29] on input "text" at bounding box center [248, 26] width 152 height 11
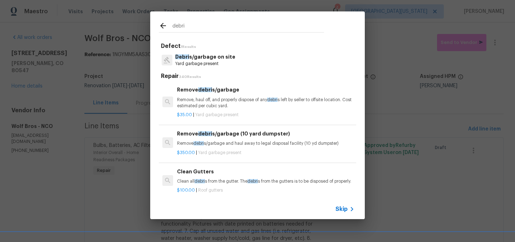
click at [218, 60] on p "Debri s/garbage on site" at bounding box center [205, 57] width 60 height 8
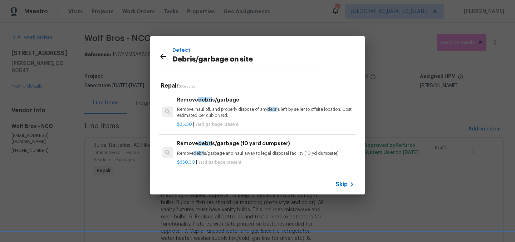
click at [218, 108] on p "Remove, haul off, and properly dispose of any debri s left by seller to offsite…" at bounding box center [265, 113] width 177 height 12
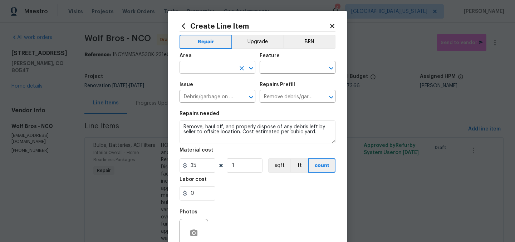
click at [195, 67] on input "text" at bounding box center [208, 68] width 56 height 11
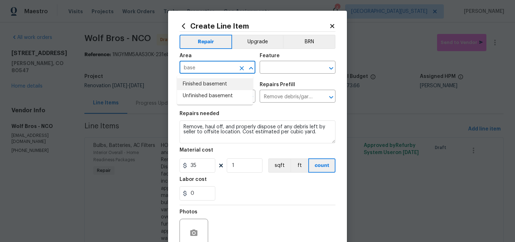
click at [219, 80] on li "Finished basement" at bounding box center [215, 84] width 76 height 12
click at [285, 70] on input "text" at bounding box center [288, 68] width 56 height 11
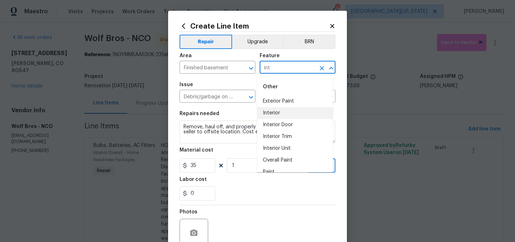
click at [263, 110] on li "Interior" at bounding box center [295, 113] width 76 height 12
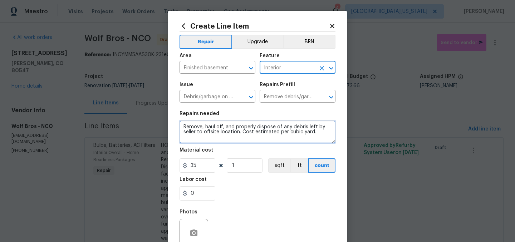
click at [235, 128] on textarea "Remove, haul off, and properly dispose of any debris left by seller to offsite …" at bounding box center [258, 132] width 156 height 23
click at [235, 127] on textarea "Remove, haul off, and properly dispose of any debris left by seller to offsite …" at bounding box center [258, 132] width 156 height 23
click at [236, 127] on textarea "Remove, haul off, and properly dispose of any debris left by seller to offsite …" at bounding box center [258, 132] width 156 height 23
click at [236, 126] on textarea "Remove, haul off, and properly dispose of any debris left by seller to offsite …" at bounding box center [258, 132] width 156 height 23
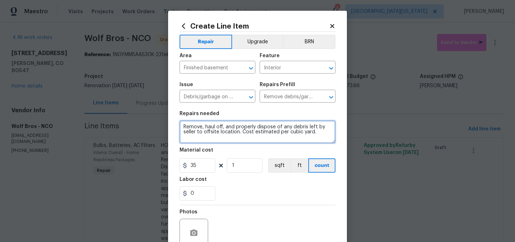
click at [236, 126] on textarea "Remove, haul off, and properly dispose of any debris left by seller to offsite …" at bounding box center [258, 132] width 156 height 23
click at [236, 127] on textarea "Remove, haul off, and properly dispose of any debris left by seller to offsite …" at bounding box center [258, 132] width 156 height 23
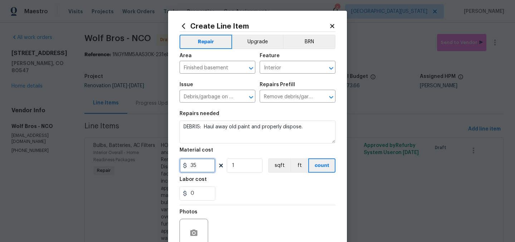
click at [195, 167] on input "35" at bounding box center [198, 165] width 36 height 14
click at [276, 188] on div "0" at bounding box center [258, 193] width 156 height 14
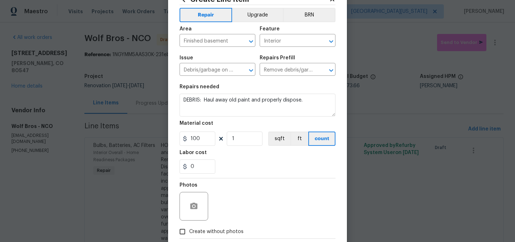
scroll to position [66, 0]
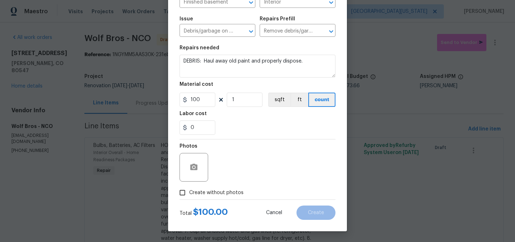
click at [200, 190] on span "Create without photos" at bounding box center [216, 193] width 54 height 8
click at [189, 190] on input "Create without photos" at bounding box center [183, 193] width 14 height 14
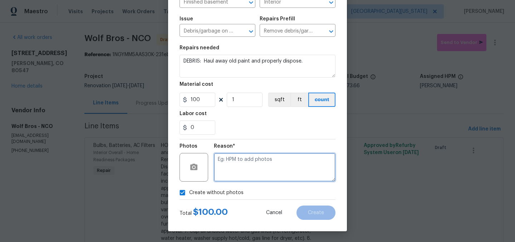
click at [262, 173] on textarea at bounding box center [275, 167] width 122 height 29
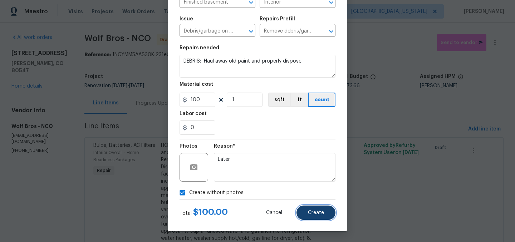
click at [313, 215] on span "Create" at bounding box center [316, 212] width 16 height 5
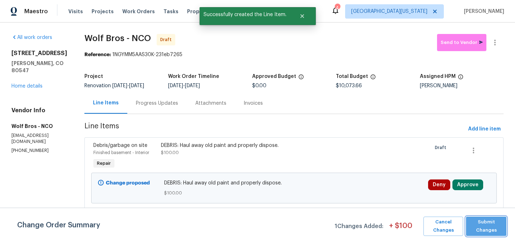
click at [490, 228] on span "Submit Changes" at bounding box center [486, 226] width 33 height 16
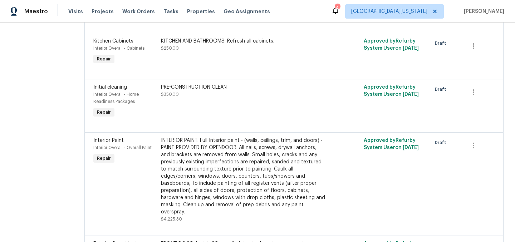
scroll to position [501, 0]
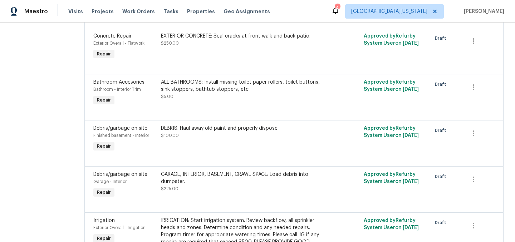
click at [225, 131] on div "DEBRIS: Haul away old paint and properly dispose." at bounding box center [243, 128] width 165 height 7
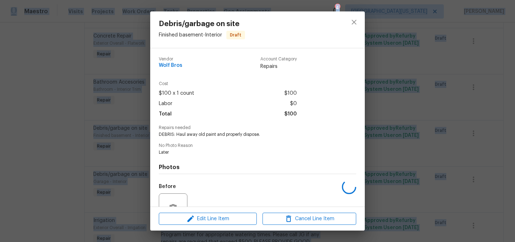
click at [225, 131] on div "Repairs needed DEBRIS: Haul away old paint and properly dispose." at bounding box center [257, 132] width 197 height 12
click at [229, 218] on span "Edit Line Item" at bounding box center [208, 219] width 94 height 9
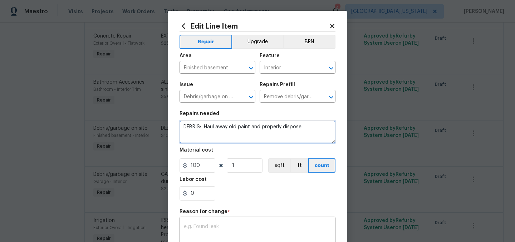
click at [299, 129] on textarea "DEBRIS: Haul away old paint and properly dispose." at bounding box center [258, 132] width 156 height 23
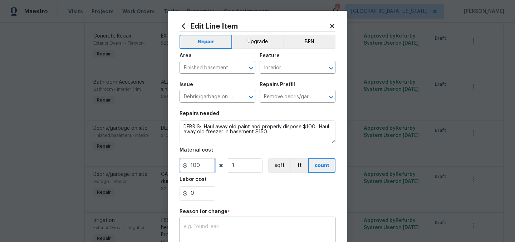
click at [201, 167] on input "100" at bounding box center [198, 165] width 36 height 14
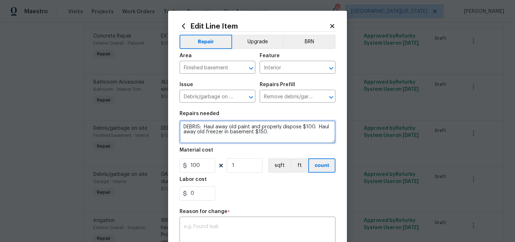
click at [312, 128] on textarea "DEBRIS: Haul away old paint and properly dispose $100. Haul away old freezer in…" at bounding box center [258, 132] width 156 height 23
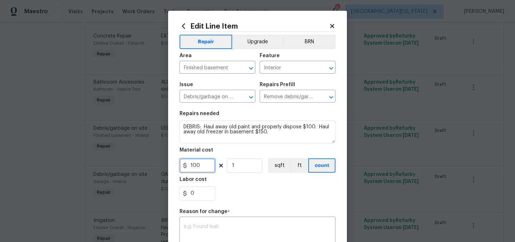
click at [198, 167] on input "100" at bounding box center [198, 165] width 36 height 14
click at [259, 189] on div "0" at bounding box center [258, 193] width 156 height 14
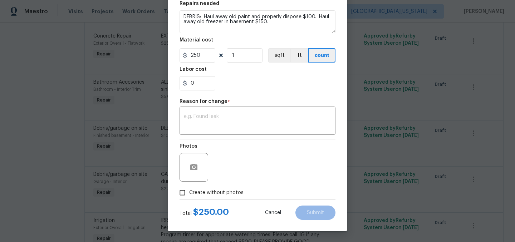
click at [219, 192] on span "Create without photos" at bounding box center [216, 193] width 54 height 8
click at [189, 192] on input "Create without photos" at bounding box center [183, 193] width 14 height 14
click at [288, 124] on textarea at bounding box center [257, 121] width 147 height 15
click at [319, 209] on button "Submit" at bounding box center [315, 213] width 40 height 14
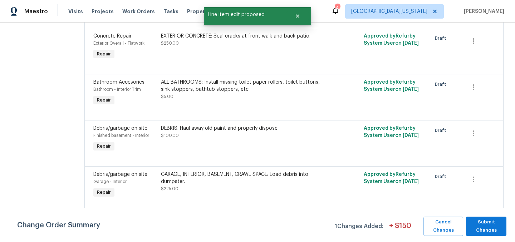
scroll to position [0, 0]
click at [493, 221] on span "Submit Changes" at bounding box center [486, 226] width 33 height 16
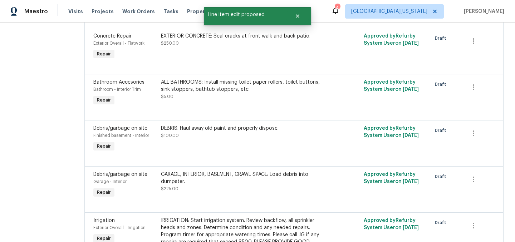
scroll to position [16, 0]
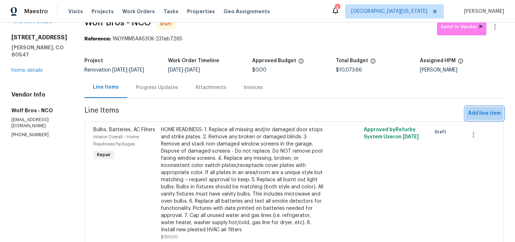
click at [473, 112] on span "Add line item" at bounding box center [484, 113] width 33 height 9
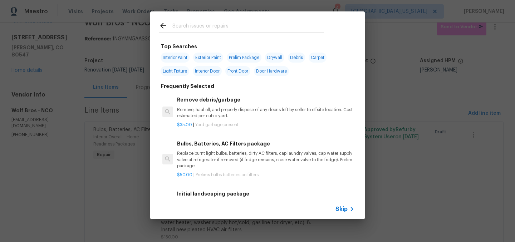
click at [245, 26] on input "text" at bounding box center [248, 26] width 152 height 11
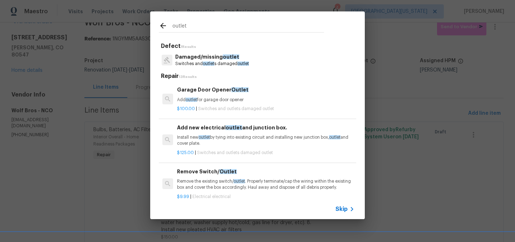
click at [225, 60] on p "Damaged/missing outlet" at bounding box center [212, 57] width 74 height 8
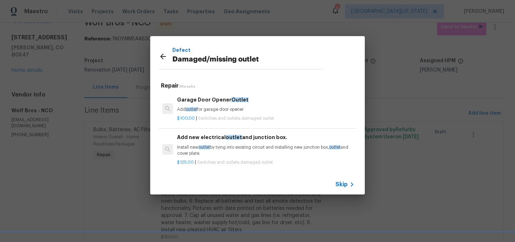
click at [342, 185] on span "Skip" at bounding box center [341, 184] width 12 height 7
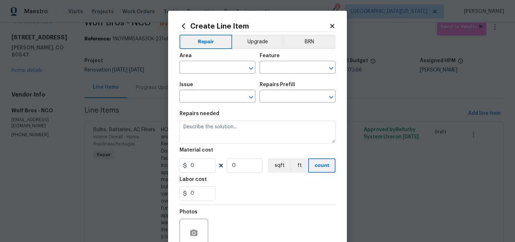
click at [211, 62] on div "Area" at bounding box center [218, 57] width 76 height 9
click at [221, 67] on input "text" at bounding box center [208, 68] width 56 height 11
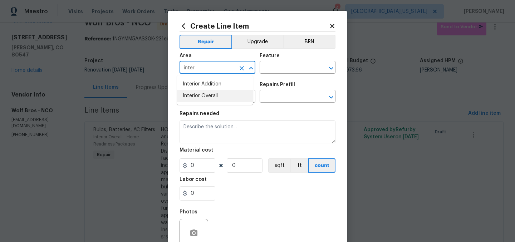
click at [232, 100] on li "Interior Overall" at bounding box center [215, 96] width 76 height 12
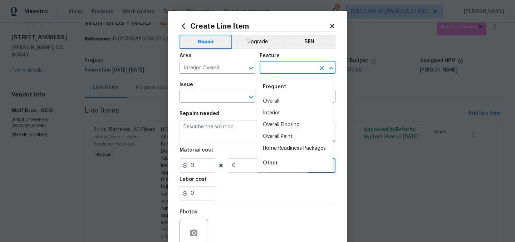
click at [268, 65] on input "text" at bounding box center [288, 68] width 56 height 11
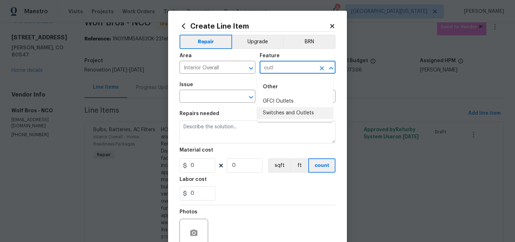
drag, startPoint x: 283, startPoint y: 116, endPoint x: 279, endPoint y: 111, distance: 6.6
click at [283, 116] on li "Switches and Outlets" at bounding box center [295, 113] width 76 height 12
click at [228, 100] on input "text" at bounding box center [208, 97] width 56 height 11
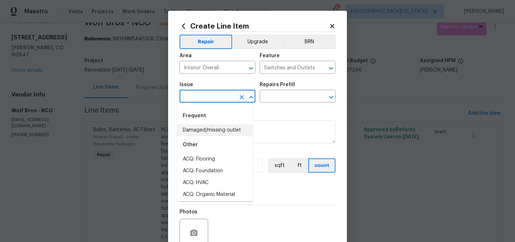
click at [228, 128] on li "Damaged/missing outlet" at bounding box center [215, 130] width 76 height 12
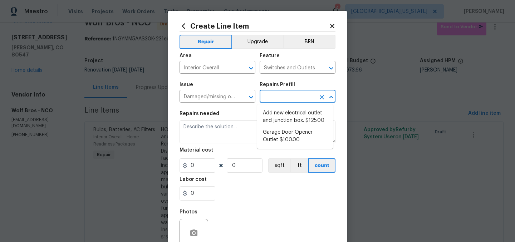
click at [287, 101] on input "text" at bounding box center [288, 97] width 56 height 11
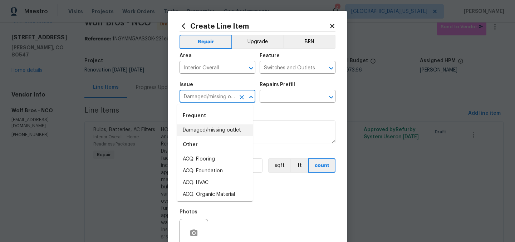
click at [217, 95] on input "Damaged/missing outlet" at bounding box center [208, 97] width 56 height 11
click at [330, 25] on icon at bounding box center [332, 26] width 4 height 4
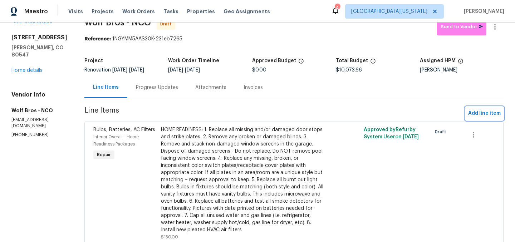
click at [479, 115] on span "Add line item" at bounding box center [484, 113] width 33 height 9
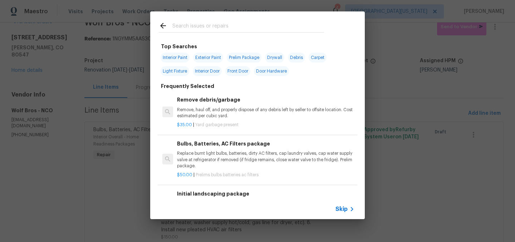
click at [214, 26] on input "text" at bounding box center [248, 26] width 152 height 11
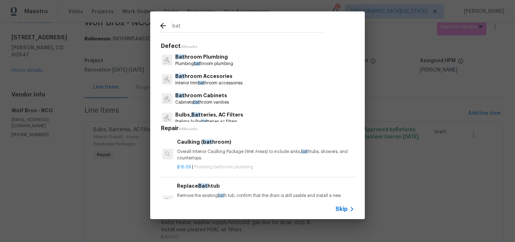
click at [214, 26] on input "bat" at bounding box center [248, 26] width 152 height 11
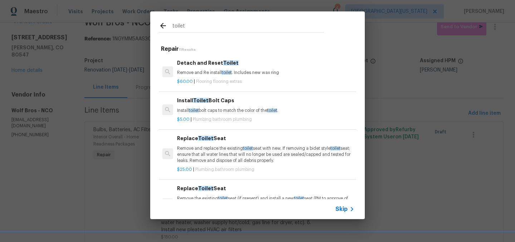
click at [214, 74] on p "Remove and Re install toilet . Includes new wax ring" at bounding box center [265, 73] width 177 height 6
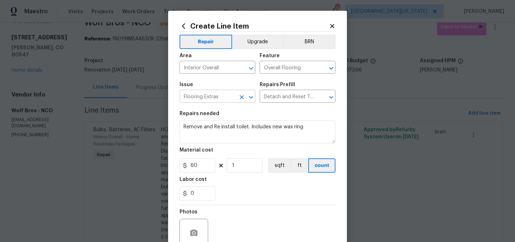
click at [216, 94] on input "Flooring Extras" at bounding box center [208, 97] width 56 height 11
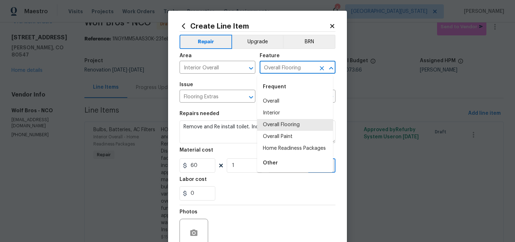
click at [291, 69] on input "Overall Flooring" at bounding box center [288, 68] width 56 height 11
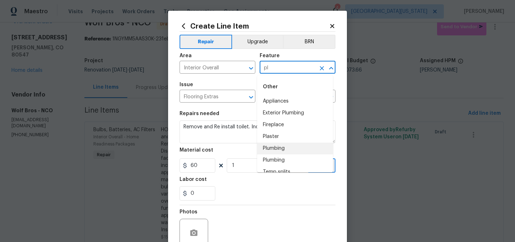
click at [305, 150] on li "Plumbing" at bounding box center [295, 149] width 76 height 12
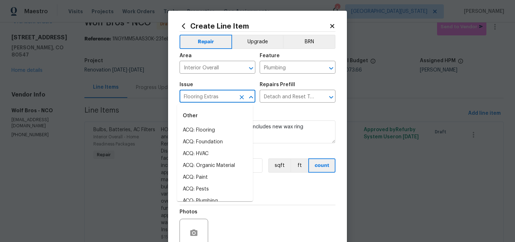
click at [225, 99] on input "Flooring Extras" at bounding box center [208, 97] width 56 height 11
click at [214, 140] on li "Bathroom Plumbing" at bounding box center [215, 142] width 76 height 12
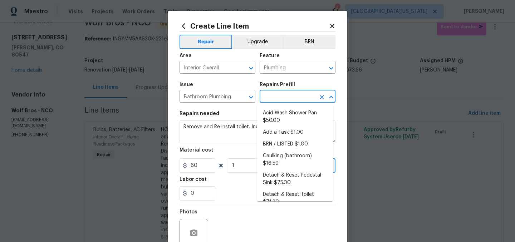
click at [288, 95] on input "text" at bounding box center [288, 97] width 56 height 11
click at [294, 134] on li "Add a Task $1.00" at bounding box center [295, 133] width 76 height 12
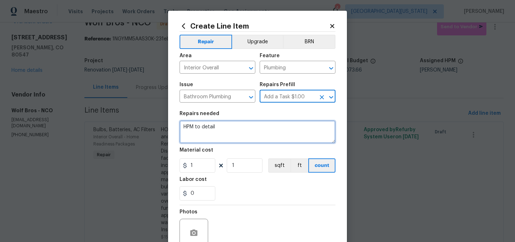
click at [230, 131] on textarea "HPM to detail" at bounding box center [258, 132] width 156 height 23
click at [230, 129] on textarea "HPM to detail" at bounding box center [258, 132] width 156 height 23
click at [230, 130] on textarea "HPM to detail" at bounding box center [258, 132] width 156 height 23
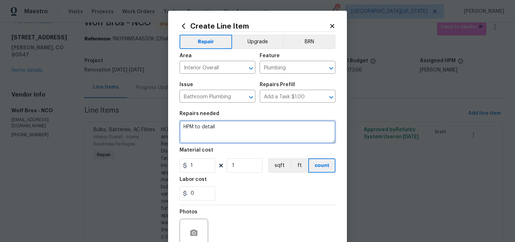
click at [230, 130] on textarea "HPM to detail" at bounding box center [258, 132] width 156 height 23
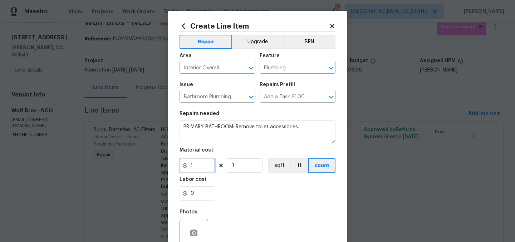
click at [195, 162] on input "1" at bounding box center [198, 165] width 36 height 14
click at [271, 191] on div "0" at bounding box center [258, 193] width 156 height 14
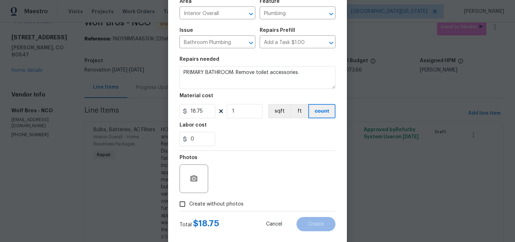
scroll to position [66, 0]
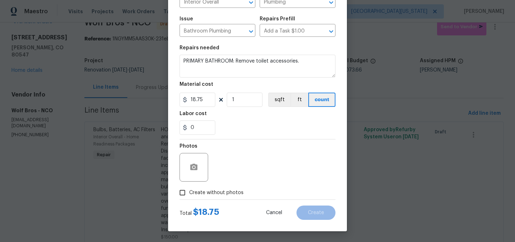
drag, startPoint x: 200, startPoint y: 191, endPoint x: 207, endPoint y: 186, distance: 9.3
click at [200, 191] on span "Create without photos" at bounding box center [216, 193] width 54 height 8
click at [189, 191] on input "Create without photos" at bounding box center [183, 193] width 14 height 14
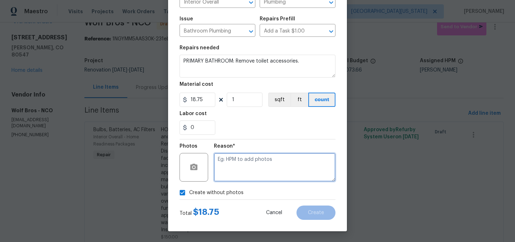
click at [263, 168] on textarea at bounding box center [275, 167] width 122 height 29
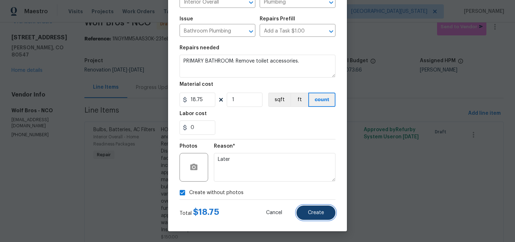
click at [315, 214] on span "Create" at bounding box center [316, 212] width 16 height 5
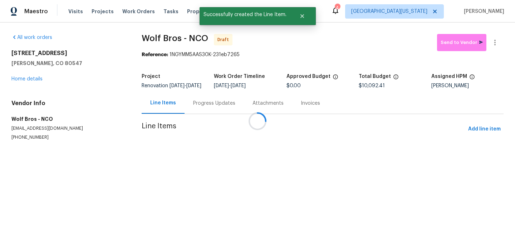
scroll to position [0, 0]
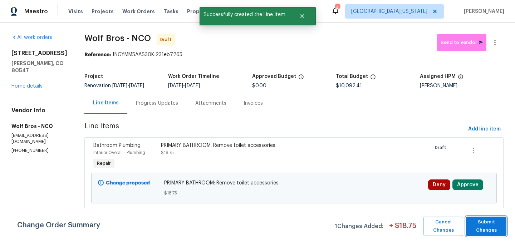
click at [480, 222] on span "Submit Changes" at bounding box center [486, 226] width 33 height 16
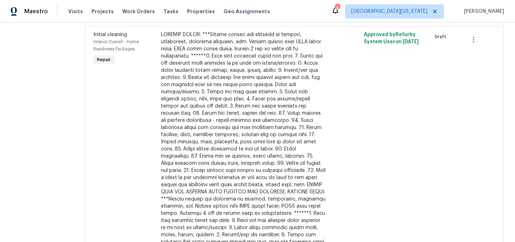
scroll to position [941, 0]
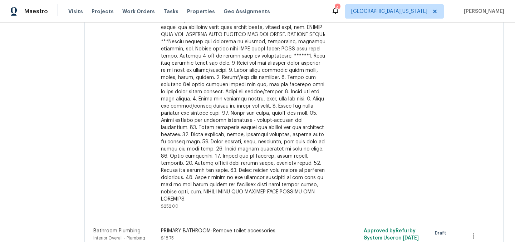
click at [219, 227] on div "PRIMARY BATHROOM: Remove toilet accessories." at bounding box center [243, 230] width 165 height 7
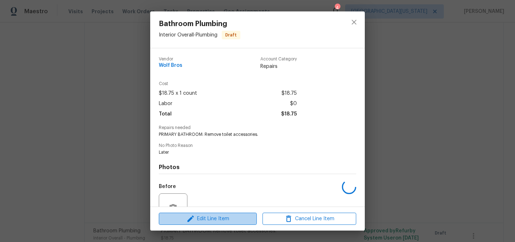
click at [219, 219] on span "Edit Line Item" at bounding box center [208, 219] width 94 height 9
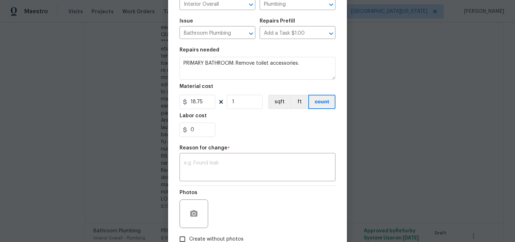
scroll to position [64, 0]
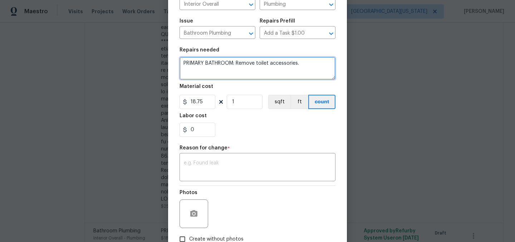
click at [302, 65] on textarea "PRIMARY BATHROOM: Remove toilet accessories." at bounding box center [258, 68] width 156 height 23
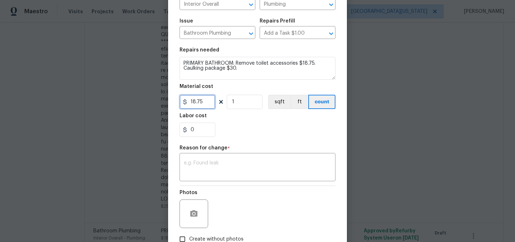
click at [187, 99] on input "18.75" at bounding box center [198, 102] width 36 height 14
click at [187, 100] on input "18.75" at bounding box center [198, 102] width 36 height 14
click at [240, 114] on div "Labor cost" at bounding box center [258, 117] width 156 height 9
click at [278, 162] on textarea at bounding box center [257, 168] width 147 height 15
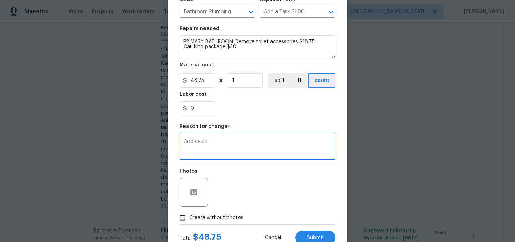
scroll to position [111, 0]
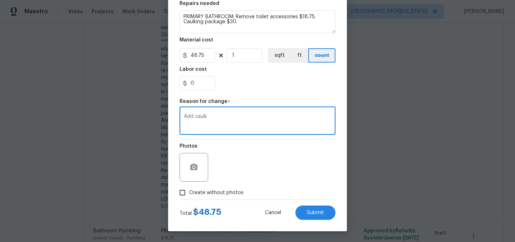
click at [222, 197] on label "Create without photos" at bounding box center [210, 193] width 68 height 14
click at [189, 197] on input "Create without photos" at bounding box center [183, 193] width 14 height 14
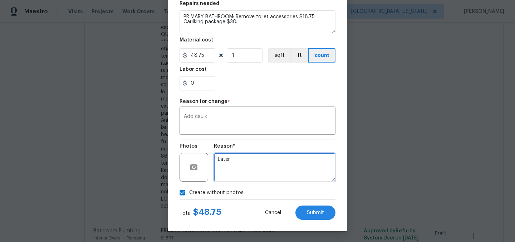
click at [256, 172] on textarea "Later" at bounding box center [275, 167] width 122 height 29
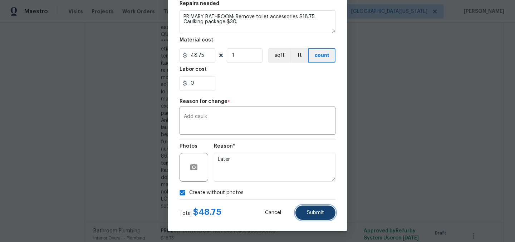
click at [307, 206] on button "Submit" at bounding box center [315, 213] width 40 height 14
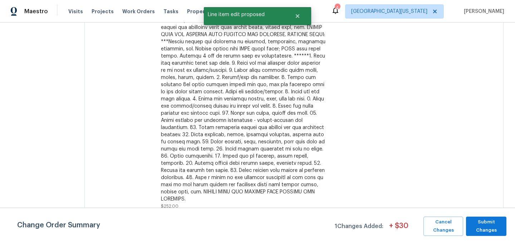
scroll to position [0, 0]
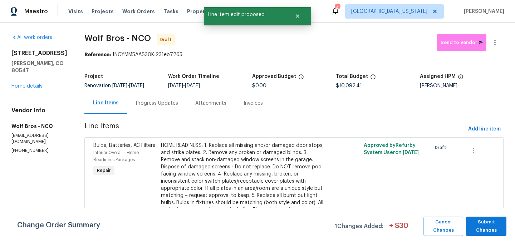
scroll to position [941, 0]
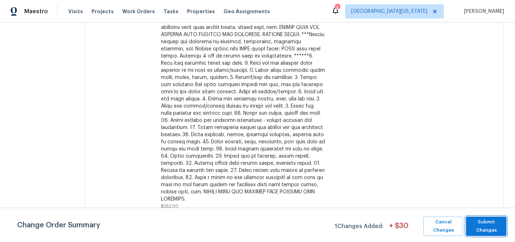
click at [494, 231] on span "Submit Changes" at bounding box center [486, 226] width 33 height 16
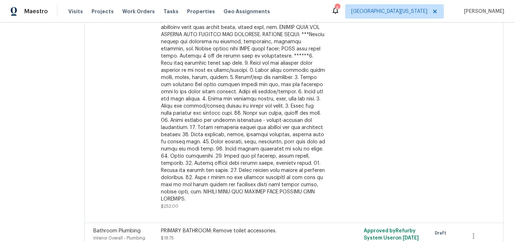
scroll to position [0, 0]
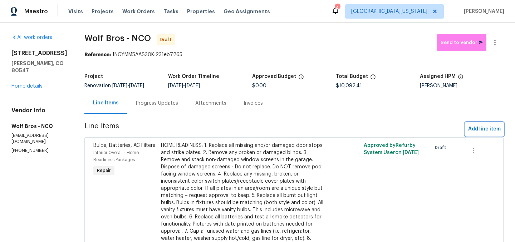
click at [470, 132] on span "Add line item" at bounding box center [484, 129] width 33 height 9
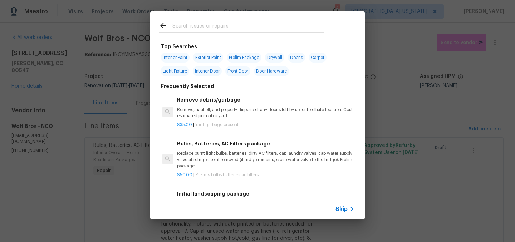
click at [259, 31] on input "text" at bounding box center [248, 26] width 152 height 11
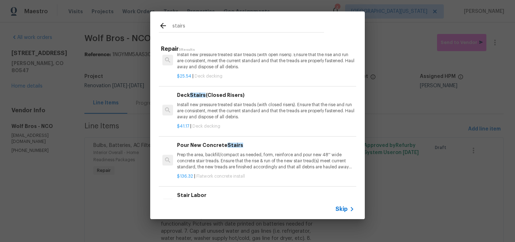
scroll to position [53, 0]
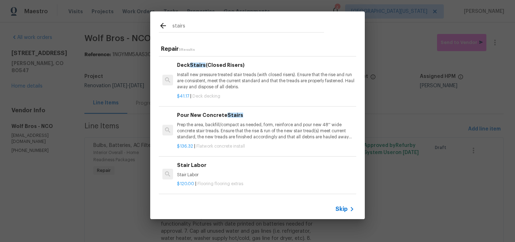
type input "stairs"
click at [200, 162] on h6 "Stair Labor" at bounding box center [265, 165] width 177 height 8
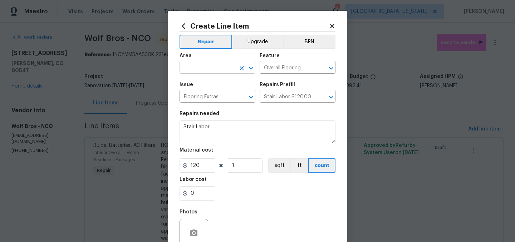
click at [226, 65] on input "text" at bounding box center [208, 68] width 56 height 11
click at [212, 94] on li "Interior Overall" at bounding box center [215, 96] width 76 height 12
type input "Interior Overall"
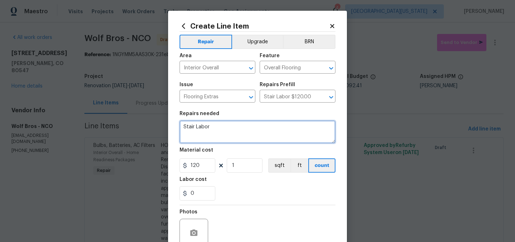
click at [229, 129] on textarea "Stair Labor" at bounding box center [258, 132] width 156 height 23
click at [195, 133] on textarea "BASEMENT STAIRS: Install trim piece at baseboards and Paint stairs" at bounding box center [258, 132] width 156 height 23
type textarea "BASEMENT STAIRS: Install trim piece at baseboards and Paint stairs."
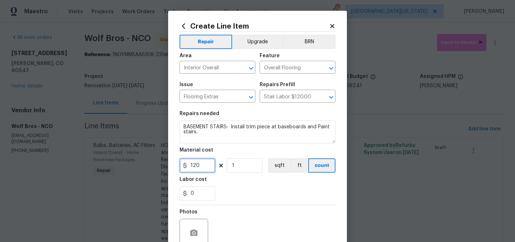
click at [202, 169] on input "120" at bounding box center [198, 165] width 36 height 14
type input "200"
click at [265, 192] on div "0" at bounding box center [258, 193] width 156 height 14
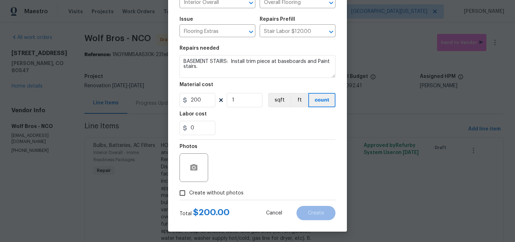
scroll to position [66, 0]
click at [217, 193] on span "Create without photos" at bounding box center [216, 193] width 54 height 8
click at [189, 193] on input "Create without photos" at bounding box center [183, 193] width 14 height 14
checkbox input "true"
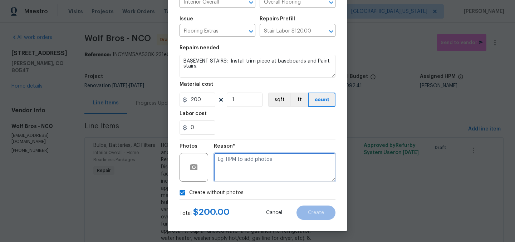
click at [273, 163] on textarea at bounding box center [275, 167] width 122 height 29
type textarea "Later"
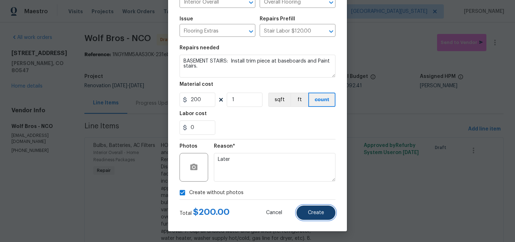
click at [323, 212] on button "Create" at bounding box center [315, 213] width 39 height 14
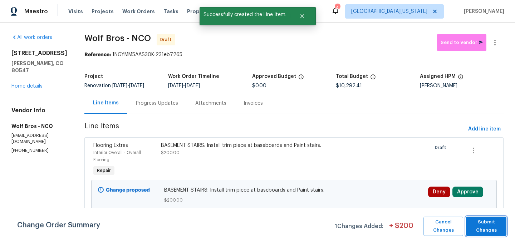
click at [495, 222] on span "Submit Changes" at bounding box center [486, 226] width 33 height 16
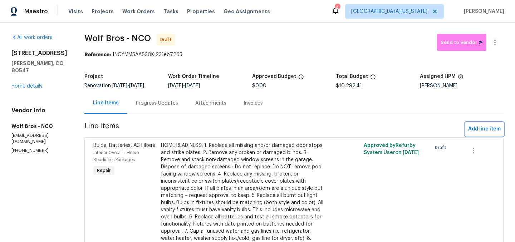
click at [485, 129] on span "Add line item" at bounding box center [484, 129] width 33 height 9
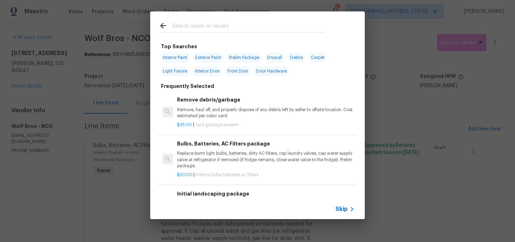
click at [231, 22] on input "text" at bounding box center [248, 26] width 152 height 11
click at [351, 212] on icon at bounding box center [352, 209] width 9 height 9
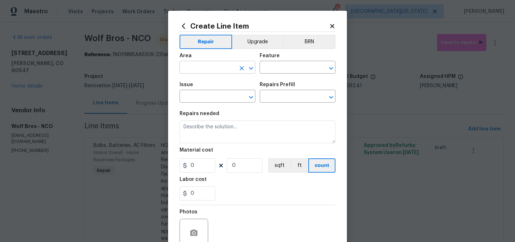
click at [229, 70] on input "text" at bounding box center [208, 68] width 56 height 11
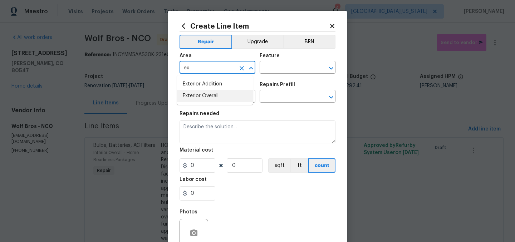
click at [224, 98] on li "Exterior Overall" at bounding box center [215, 96] width 76 height 12
type input "Exterior Overall"
click at [284, 71] on input "text" at bounding box center [288, 68] width 56 height 11
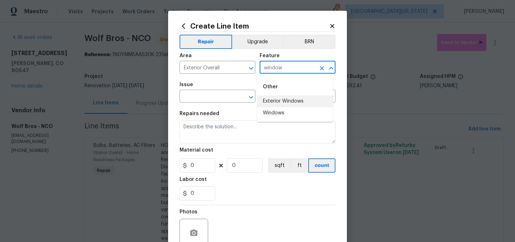
click at [296, 100] on li "Exterior Windows" at bounding box center [295, 101] width 76 height 12
type input "Exterior Windows"
click at [210, 97] on input "text" at bounding box center [208, 97] width 56 height 11
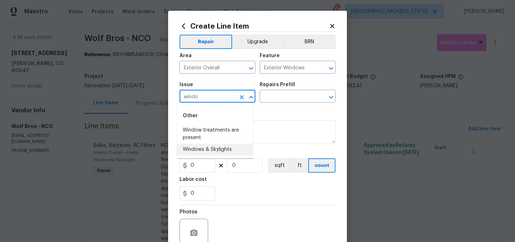
click at [230, 147] on li "Windows & Skylights" at bounding box center [215, 150] width 76 height 12
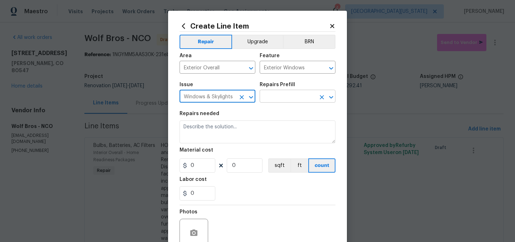
type input "Windows & Skylights"
click at [286, 96] on input "text" at bounding box center [288, 97] width 56 height 11
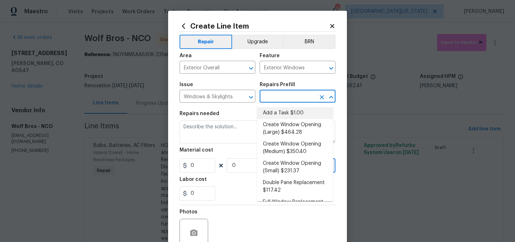
click at [289, 110] on li "Add a Task $1.00" at bounding box center [295, 113] width 76 height 12
type input "Add a Task $1.00"
type textarea "HPM to detail"
type input "1"
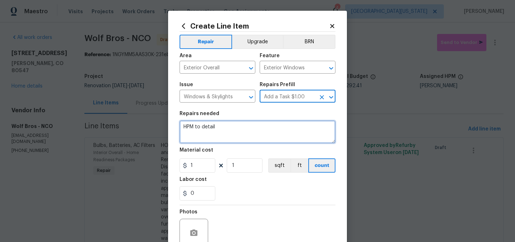
click at [251, 128] on textarea "HPM to detail" at bounding box center [258, 132] width 156 height 23
type textarea "WINDOW WELL: Patch and paint window well."
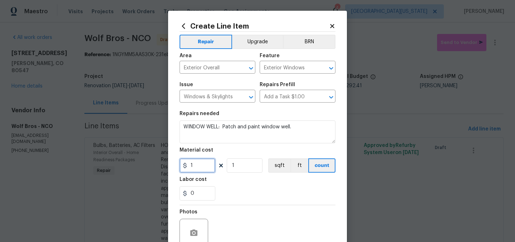
click at [199, 162] on input "1" at bounding box center [198, 165] width 36 height 14
type input "150"
click at [268, 209] on div "Photos" at bounding box center [258, 228] width 156 height 46
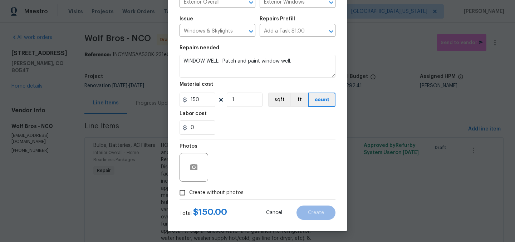
click at [216, 192] on span "Create without photos" at bounding box center [216, 193] width 54 height 8
click at [189, 192] on input "Create without photos" at bounding box center [183, 193] width 14 height 14
checkbox input "true"
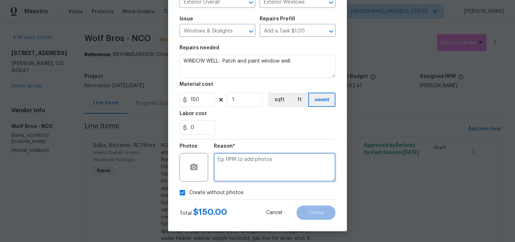
click at [278, 168] on textarea at bounding box center [275, 167] width 122 height 29
type textarea "Later"
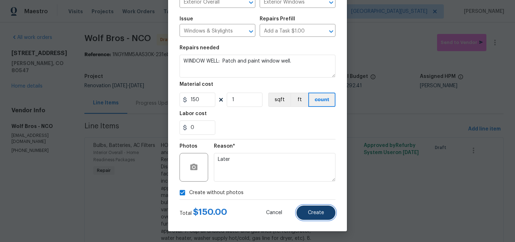
click at [313, 214] on span "Create" at bounding box center [316, 212] width 16 height 5
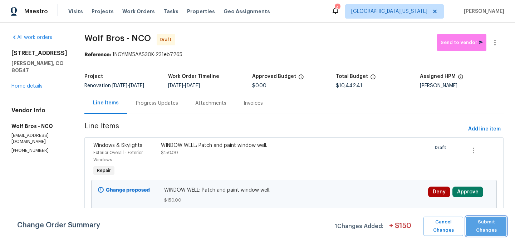
click at [503, 222] on button "Submit Changes" at bounding box center [486, 226] width 40 height 19
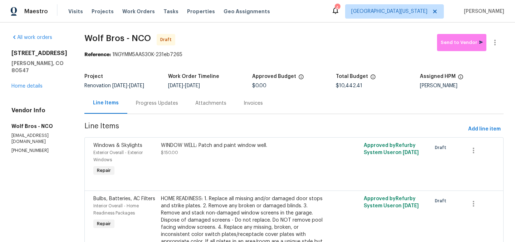
scroll to position [1442, 0]
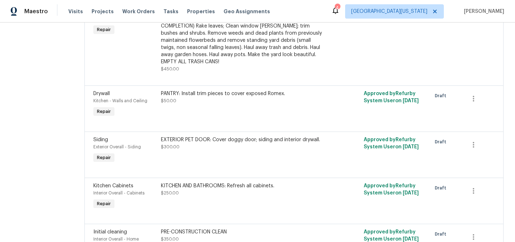
click at [255, 136] on div "EXTERIOR PET DOOR: Cover doggy door; siding and interior drywall." at bounding box center [243, 139] width 165 height 7
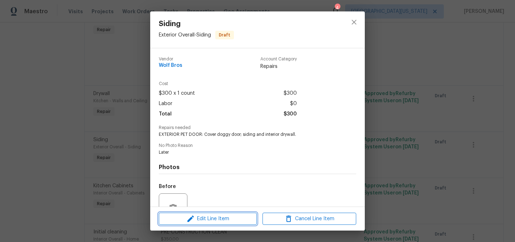
click at [222, 223] on span "Edit Line Item" at bounding box center [208, 219] width 94 height 9
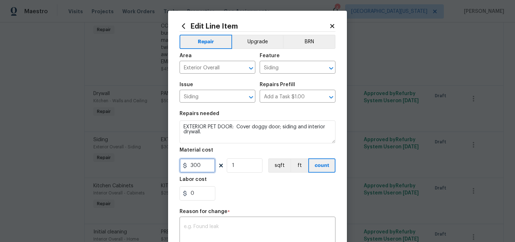
click at [203, 164] on input "300" at bounding box center [198, 165] width 36 height 14
type input "350"
click at [211, 225] on textarea at bounding box center [257, 231] width 147 height 15
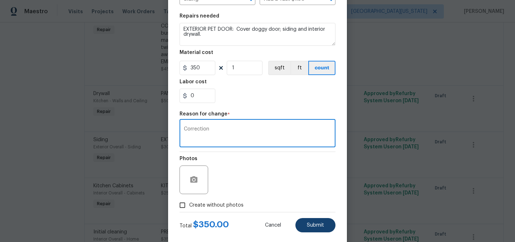
scroll to position [111, 0]
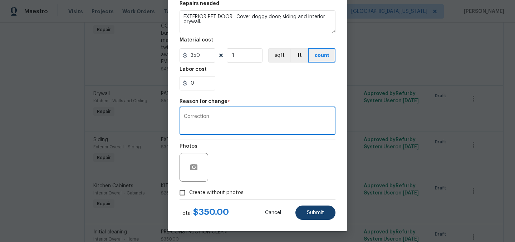
type textarea "Correction"
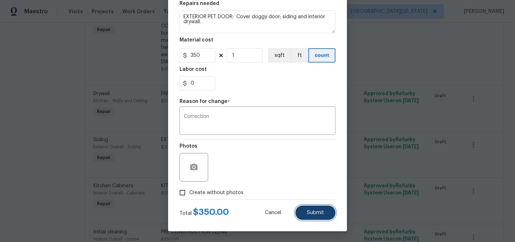
click at [310, 212] on span "Submit" at bounding box center [315, 212] width 17 height 5
type input "300"
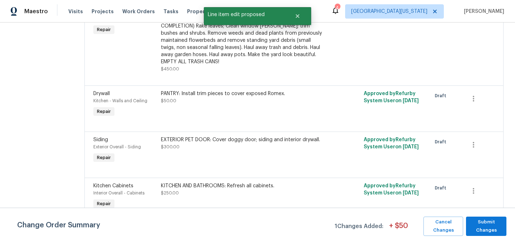
scroll to position [0, 0]
click at [497, 227] on span "Submit Changes" at bounding box center [486, 226] width 33 height 16
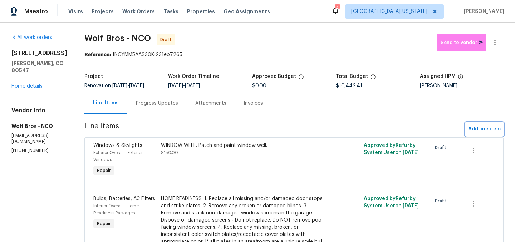
click at [479, 132] on span "Add line item" at bounding box center [484, 129] width 33 height 9
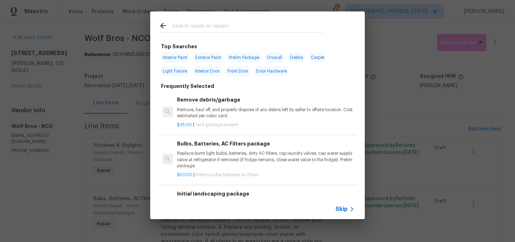
click at [268, 70] on span "Door Hardware" at bounding box center [271, 71] width 35 height 10
type input "Door Hardware"
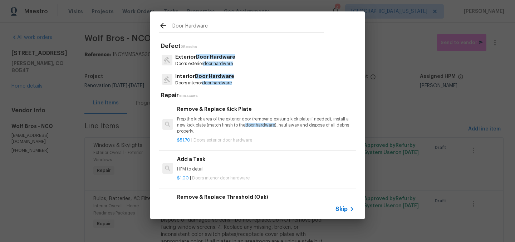
click at [204, 62] on span "door hardware" at bounding box center [218, 64] width 30 height 4
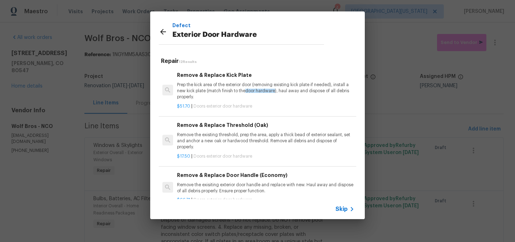
click at [344, 209] on span "Skip" at bounding box center [341, 209] width 12 height 7
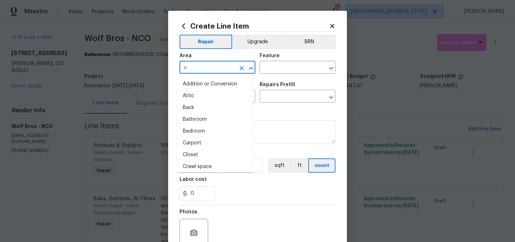
click at [224, 65] on input "e" at bounding box center [208, 68] width 56 height 11
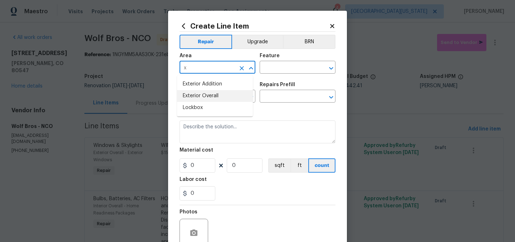
click at [222, 95] on li "Exterior Overall" at bounding box center [215, 96] width 76 height 12
type input "Exterior Overall"
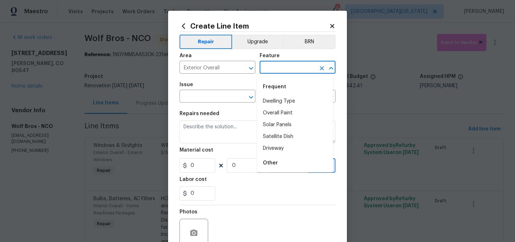
click at [284, 64] on input "text" at bounding box center [288, 68] width 56 height 11
click at [294, 112] on li "Exterior Door" at bounding box center [295, 113] width 76 height 12
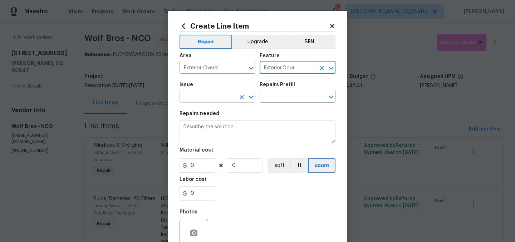
click at [237, 102] on div at bounding box center [246, 97] width 19 height 10
type input "Exterior Door"
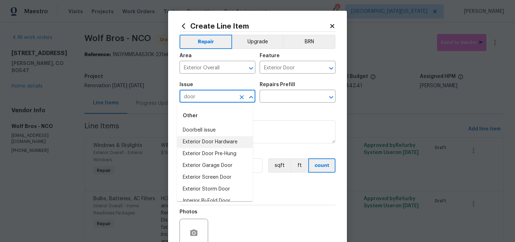
click at [232, 142] on li "Exterior Door Hardware" at bounding box center [215, 142] width 76 height 12
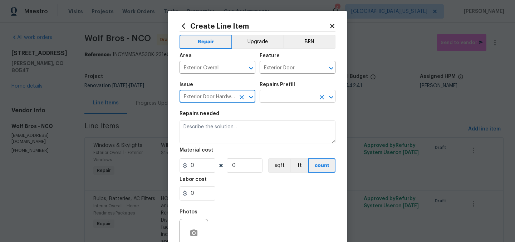
type input "Exterior Door Hardware"
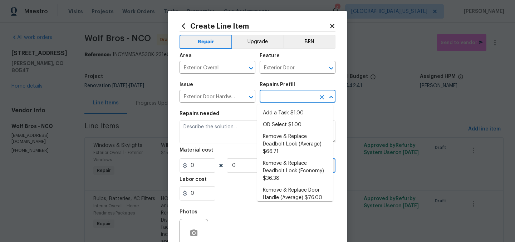
click at [283, 93] on input "text" at bounding box center [288, 97] width 56 height 11
click at [281, 110] on li "Add a Task $1.00" at bounding box center [295, 113] width 76 height 12
type input "Interior Door"
type input "Add a Task $1.00"
type textarea "HPM to detail"
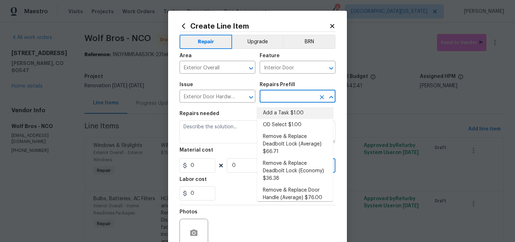
type input "1"
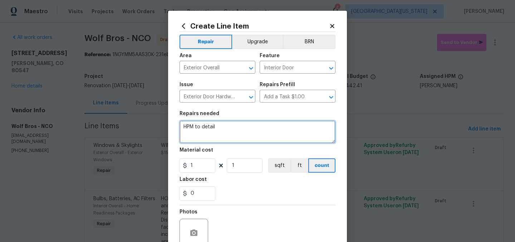
click at [266, 128] on textarea "HPM to detail" at bounding box center [258, 132] width 156 height 23
type textarea "PATIO DOORS: Extra clean tracks; adjust lock."
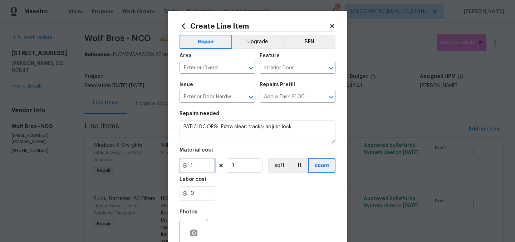
click at [198, 172] on input "1" at bounding box center [198, 165] width 36 height 14
click at [198, 171] on input "1" at bounding box center [198, 165] width 36 height 14
type input "75"
click at [273, 187] on div "0" at bounding box center [258, 193] width 156 height 14
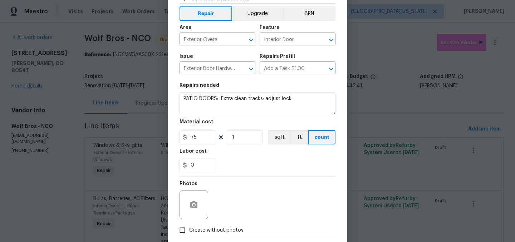
scroll to position [66, 0]
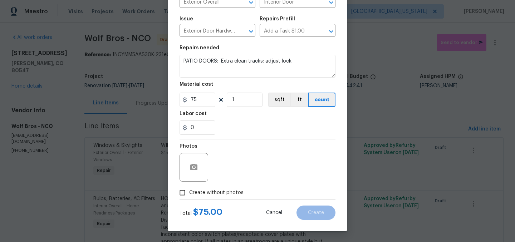
click at [210, 198] on label "Create without photos" at bounding box center [210, 193] width 68 height 14
click at [189, 198] on input "Create without photos" at bounding box center [183, 193] width 14 height 14
checkbox input "true"
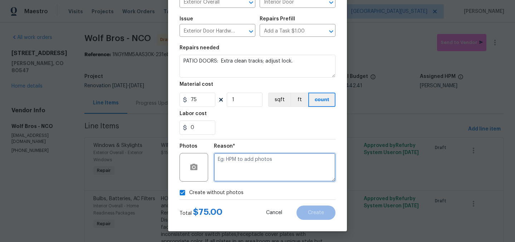
click at [254, 174] on textarea at bounding box center [275, 167] width 122 height 29
type textarea "Later"
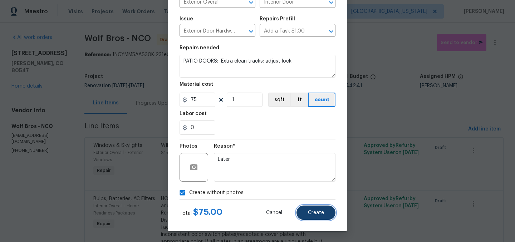
click at [313, 208] on button "Create" at bounding box center [315, 213] width 39 height 14
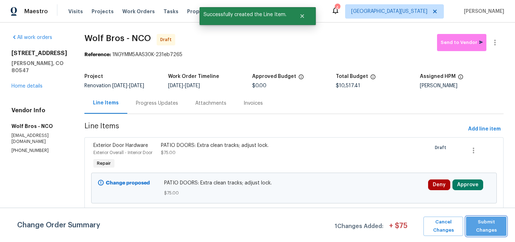
click at [479, 228] on span "Submit Changes" at bounding box center [486, 226] width 33 height 16
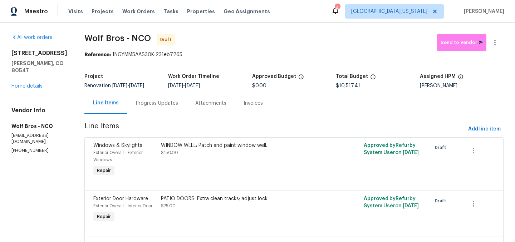
scroll to position [455, 0]
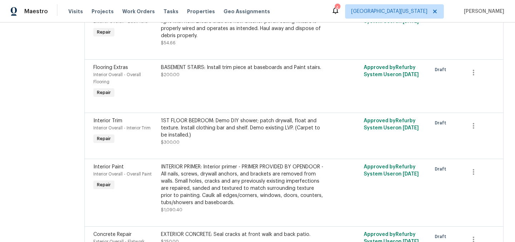
click at [251, 123] on div "1ST FLOOR BEDROOM: Demo DIY shower; patch drywall, float and texture. Install c…" at bounding box center [243, 127] width 165 height 21
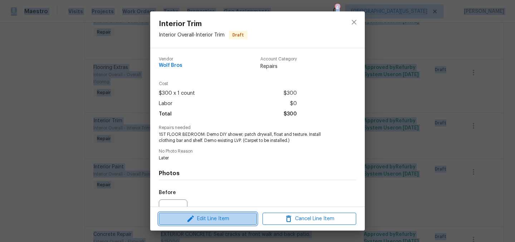
click at [234, 221] on span "Edit Line Item" at bounding box center [208, 219] width 94 height 9
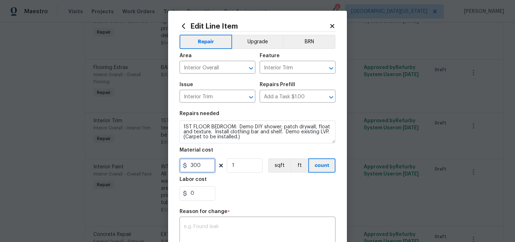
click at [208, 170] on input "300" at bounding box center [198, 165] width 36 height 14
click at [195, 166] on input "600" at bounding box center [198, 165] width 36 height 14
type input "600"
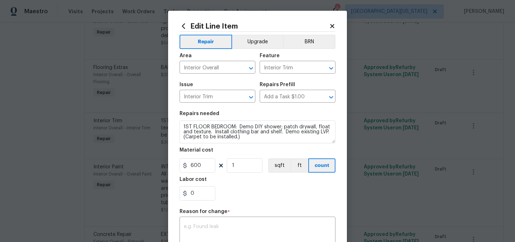
click at [267, 195] on div "0" at bounding box center [258, 193] width 156 height 14
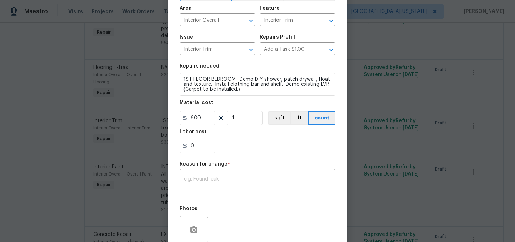
scroll to position [111, 0]
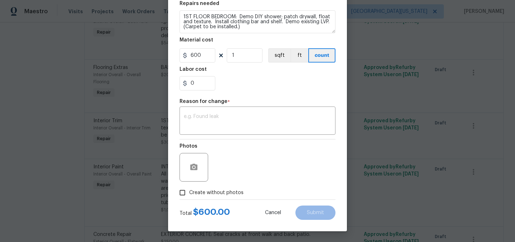
click at [213, 191] on span "Create without photos" at bounding box center [216, 193] width 54 height 8
click at [189, 191] on input "Create without photos" at bounding box center [183, 193] width 14 height 14
checkbox input "true"
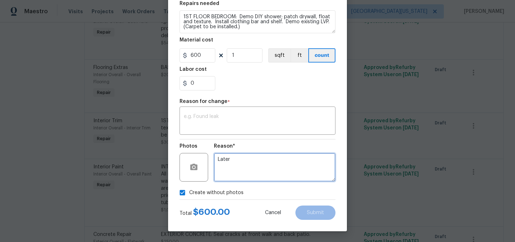
click at [255, 167] on textarea "Later" at bounding box center [275, 167] width 122 height 29
click at [258, 126] on textarea at bounding box center [257, 121] width 147 height 15
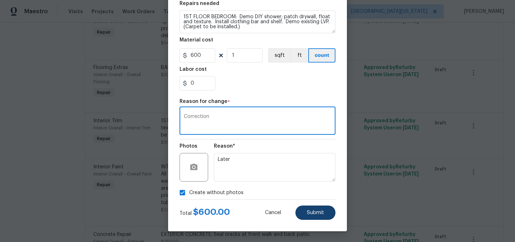
type textarea "Correction"
click at [325, 217] on button "Submit" at bounding box center [315, 213] width 40 height 14
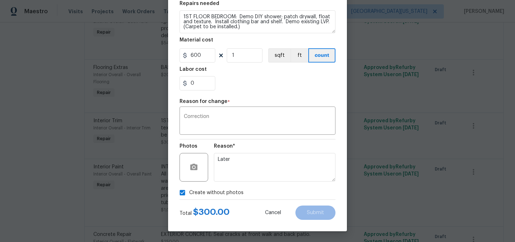
type input "300"
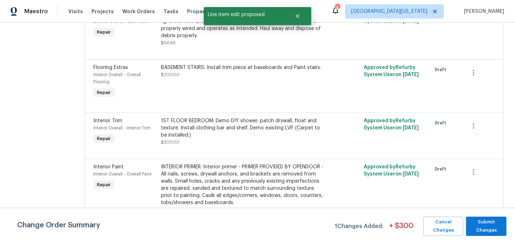
scroll to position [0, 0]
click at [484, 225] on span "Submit Changes" at bounding box center [486, 226] width 33 height 16
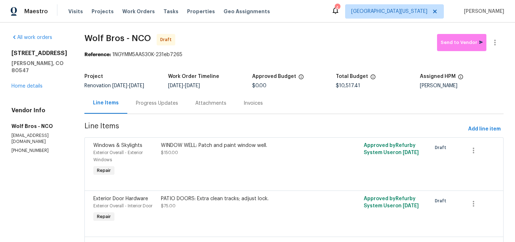
scroll to position [394, 0]
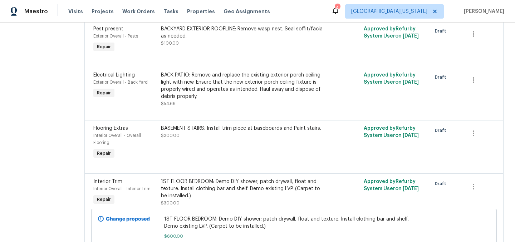
click at [263, 130] on div "BASEMENT STAIRS: Install trim piece at baseboards and Paint stairs." at bounding box center [243, 128] width 165 height 7
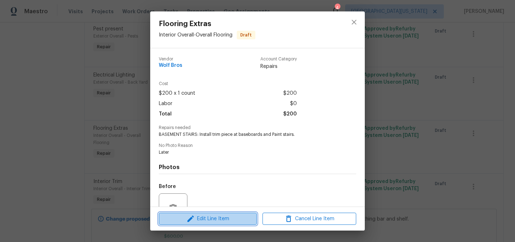
click at [249, 221] on span "Edit Line Item" at bounding box center [208, 219] width 94 height 9
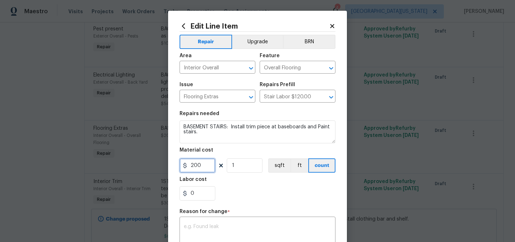
click at [204, 169] on input "200" at bounding box center [198, 165] width 36 height 14
type input "250"
click at [261, 189] on div "0" at bounding box center [258, 193] width 156 height 14
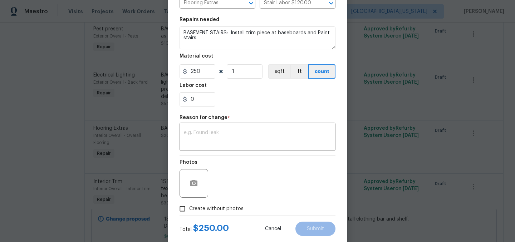
scroll to position [97, 0]
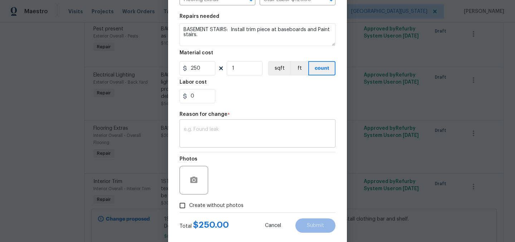
click at [294, 135] on textarea at bounding box center [257, 134] width 147 height 15
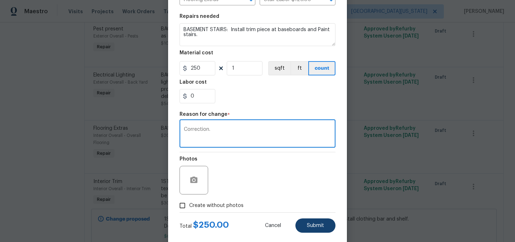
type textarea "Correction."
click at [314, 221] on button "Submit" at bounding box center [315, 226] width 40 height 14
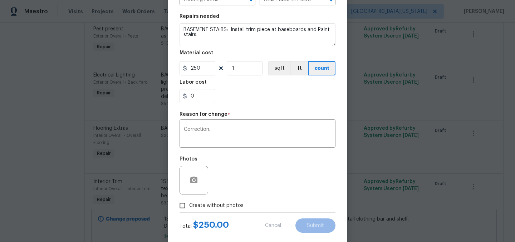
type input "200"
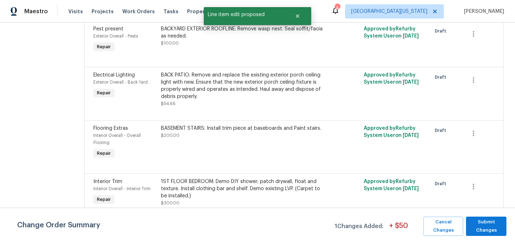
scroll to position [0, 0]
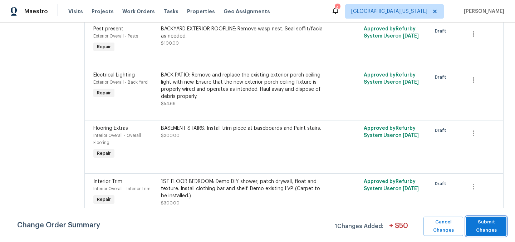
click at [494, 224] on span "Submit Changes" at bounding box center [486, 226] width 33 height 16
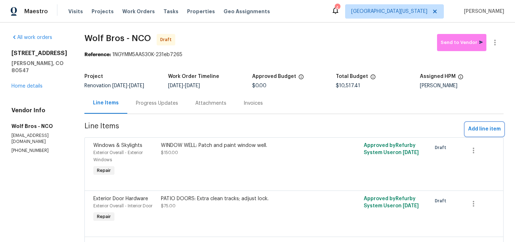
click at [487, 124] on button "Add line item" at bounding box center [484, 129] width 38 height 13
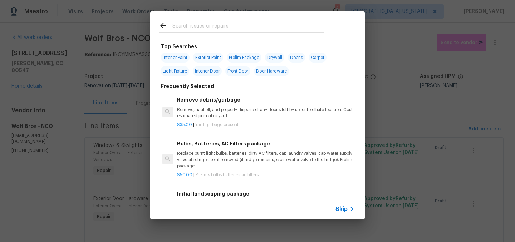
click at [269, 31] on input "text" at bounding box center [248, 26] width 152 height 11
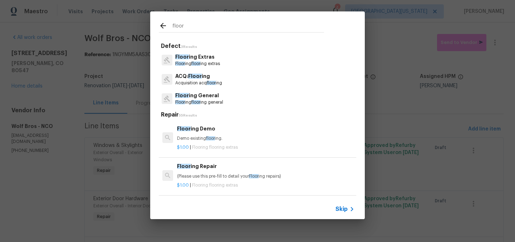
type input "floor"
click at [347, 209] on span "Skip" at bounding box center [341, 209] width 12 height 7
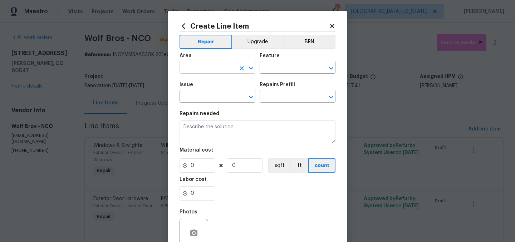
click at [224, 65] on input "text" at bounding box center [208, 68] width 56 height 11
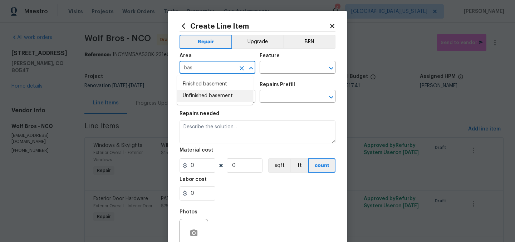
click at [223, 93] on li "Unfinished basement" at bounding box center [215, 96] width 76 height 12
type input "Unfinished basement"
click at [294, 72] on input "text" at bounding box center [288, 68] width 56 height 11
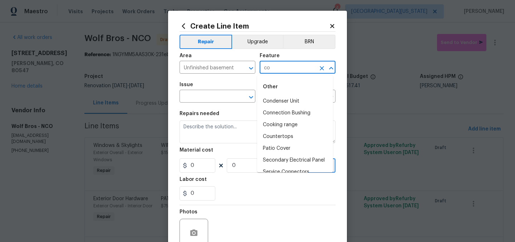
type input "c"
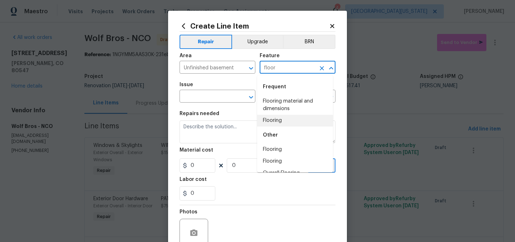
click at [295, 118] on li "Flooring" at bounding box center [295, 121] width 76 height 12
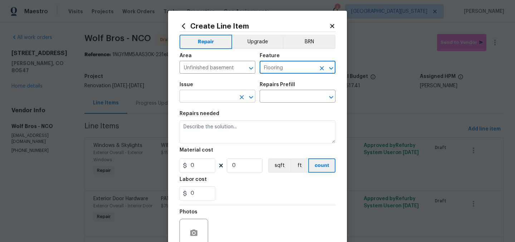
type input "Flooring"
click at [216, 94] on input "text" at bounding box center [208, 97] width 56 height 11
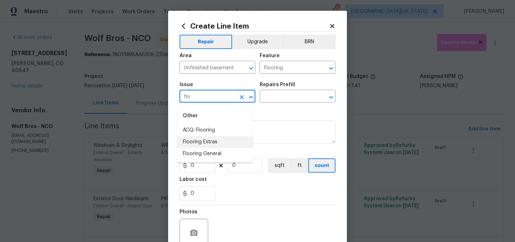
click at [232, 144] on li "Flooring Extras" at bounding box center [215, 142] width 76 height 12
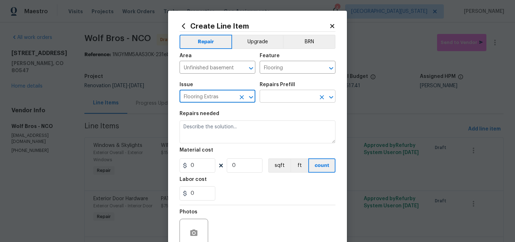
type input "Flooring Extras"
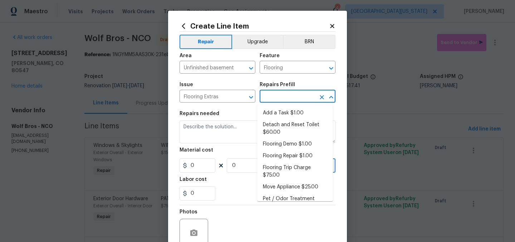
click at [273, 99] on input "text" at bounding box center [288, 97] width 56 height 11
click at [281, 118] on li "Add a Task $1.00" at bounding box center [295, 113] width 76 height 12
type input "Overall Flooring"
type input "Add a Task $1.00"
type textarea "HPM to detail"
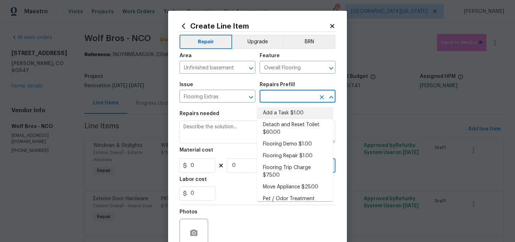
type input "1"
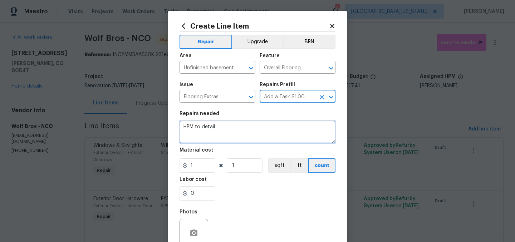
click at [261, 129] on textarea "HPM to detail" at bounding box center [258, 132] width 156 height 23
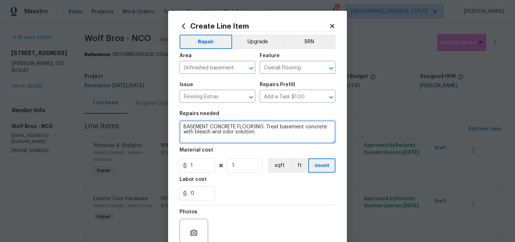
click at [255, 128] on textarea "BASEMENT CONCRETE FLOORIING: Treat basement concrete with bleach and odor solut…" at bounding box center [258, 132] width 156 height 23
type textarea "BASEMENT CONCRETE FLOORING: Treat basement concrete with bleach and odor soluti…"
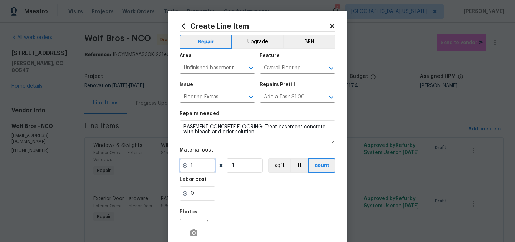
click at [196, 169] on input "1" at bounding box center [198, 165] width 36 height 14
click at [196, 168] on input "1" at bounding box center [198, 165] width 36 height 14
type input "300"
click at [278, 185] on div "Labor cost" at bounding box center [258, 181] width 156 height 9
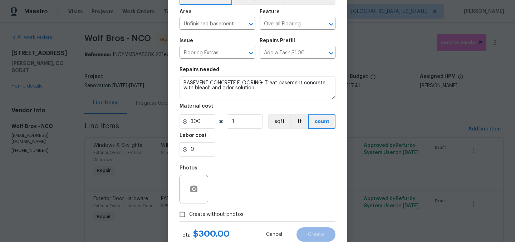
scroll to position [66, 0]
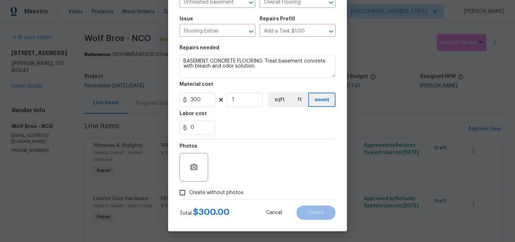
click at [199, 195] on span "Create without photos" at bounding box center [216, 193] width 54 height 8
click at [189, 195] on input "Create without photos" at bounding box center [183, 193] width 14 height 14
checkbox input "true"
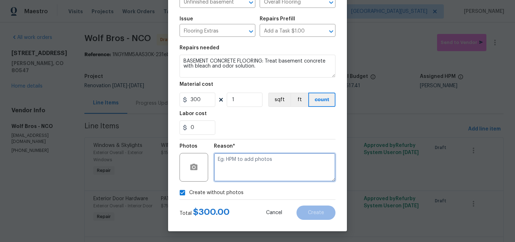
click at [276, 157] on textarea at bounding box center [275, 167] width 122 height 29
type textarea "Later"
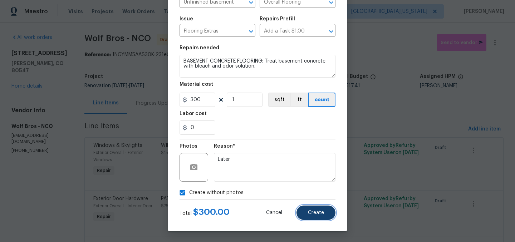
click at [318, 214] on span "Create" at bounding box center [316, 212] width 16 height 5
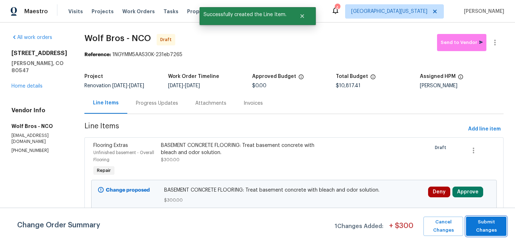
click at [491, 227] on span "Submit Changes" at bounding box center [486, 226] width 33 height 16
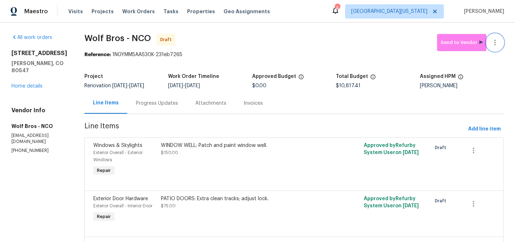
click at [494, 43] on icon "button" at bounding box center [494, 43] width 1 height 6
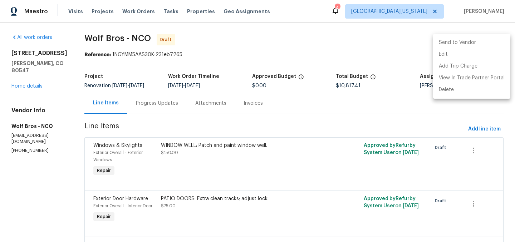
click at [472, 43] on li "Send to Vendor" at bounding box center [471, 43] width 77 height 12
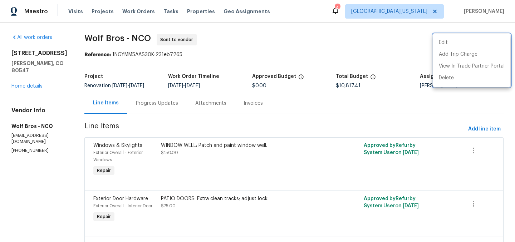
click at [351, 46] on div at bounding box center [257, 121] width 515 height 242
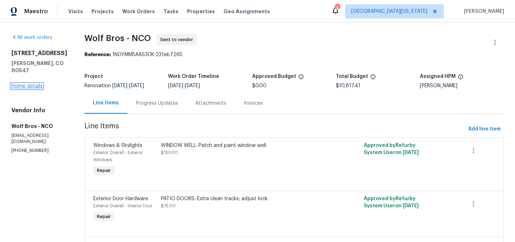
click at [27, 84] on link "Home details" at bounding box center [26, 86] width 31 height 5
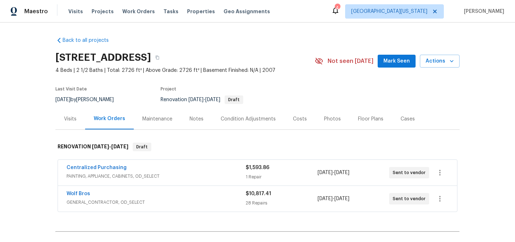
click at [475, 89] on div "Back to all projects 5606 Calgary St, Timnath, CO 80547 4 Beds | 2 1/2 Baths | …" at bounding box center [257, 133] width 515 height 220
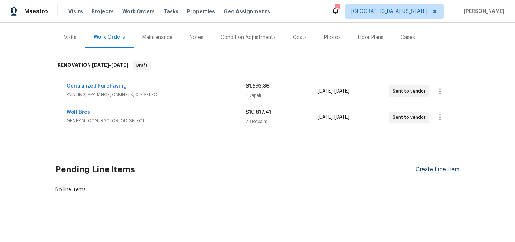
click at [432, 166] on div "Create Line Item" at bounding box center [438, 169] width 44 height 7
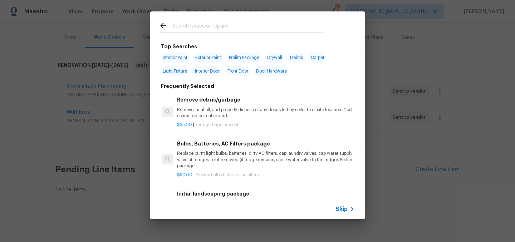
click at [252, 33] on div at bounding box center [241, 25] width 182 height 28
click at [254, 30] on input "text" at bounding box center [248, 26] width 152 height 11
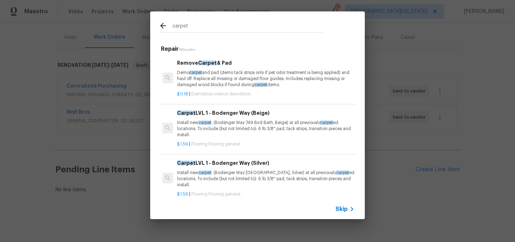
type input "carpet"
click at [229, 121] on p "Install new carpet . (Bodenger Way 749 Bird Bath, Beige) at all previously carp…" at bounding box center [265, 129] width 177 height 18
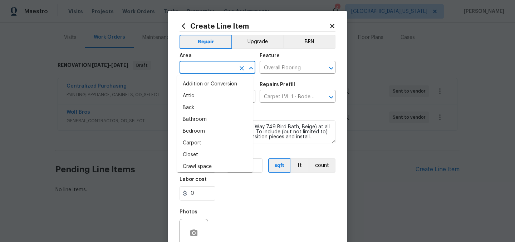
click at [201, 69] on input "text" at bounding box center [208, 68] width 56 height 11
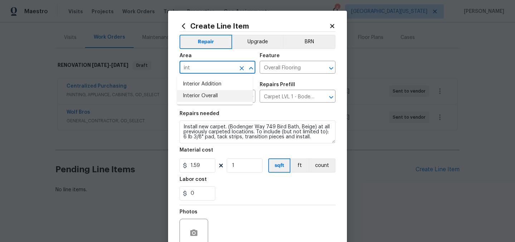
click at [208, 97] on li "Interior Overall" at bounding box center [215, 96] width 76 height 12
type input "Interior Overall"
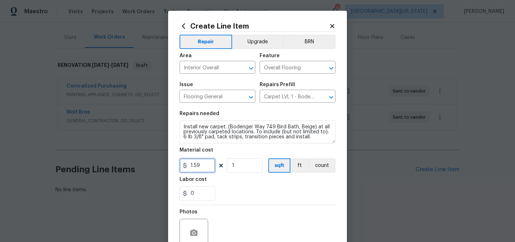
click at [200, 166] on input "1.59" at bounding box center [198, 165] width 36 height 14
type input "2500"
click at [307, 196] on div "0" at bounding box center [258, 193] width 156 height 14
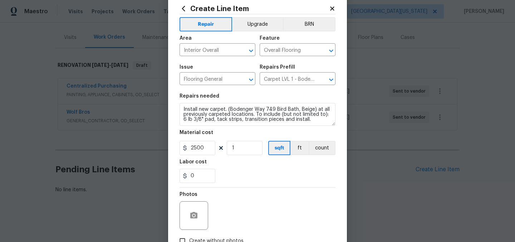
scroll to position [66, 0]
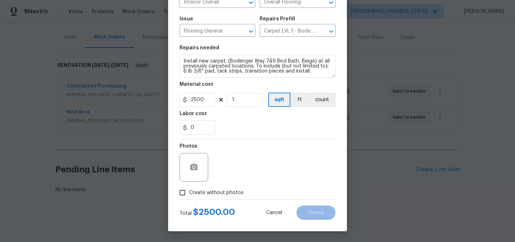
click at [217, 194] on span "Create without photos" at bounding box center [216, 193] width 54 height 8
click at [189, 194] on input "Create without photos" at bounding box center [183, 193] width 14 height 14
checkbox input "true"
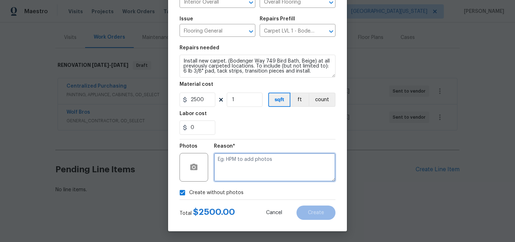
click at [270, 160] on textarea at bounding box center [275, 167] width 122 height 29
type textarea "Later"
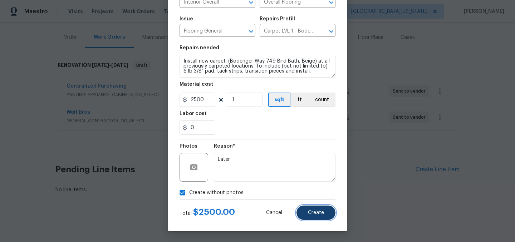
click at [318, 206] on button "Create" at bounding box center [315, 213] width 39 height 14
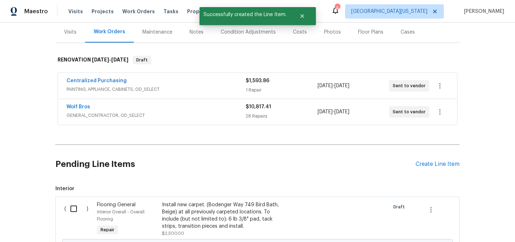
click at [72, 209] on input "checkbox" at bounding box center [76, 208] width 20 height 15
checkbox input "true"
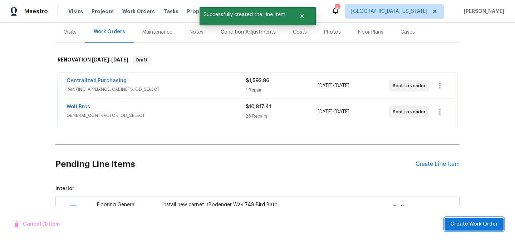
click at [478, 220] on span "Create Work Order" at bounding box center [474, 224] width 48 height 9
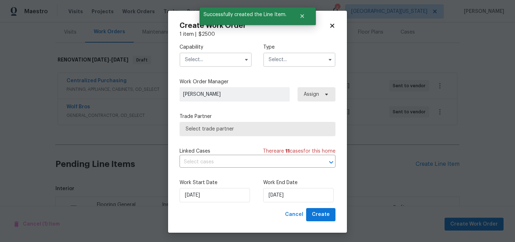
click at [211, 64] on input "text" at bounding box center [216, 60] width 72 height 14
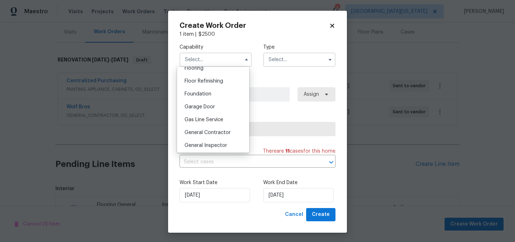
scroll to position [276, 0]
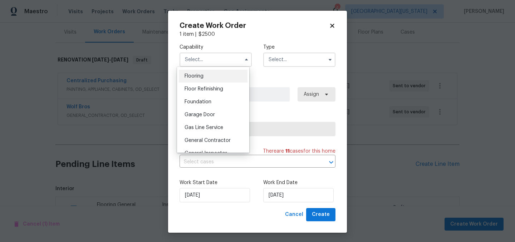
click at [208, 81] on div "Flooring" at bounding box center [213, 76] width 69 height 13
type input "Flooring"
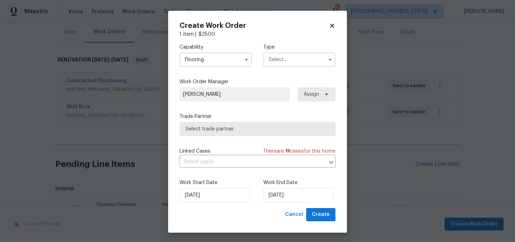
click at [288, 59] on input "text" at bounding box center [299, 60] width 72 height 14
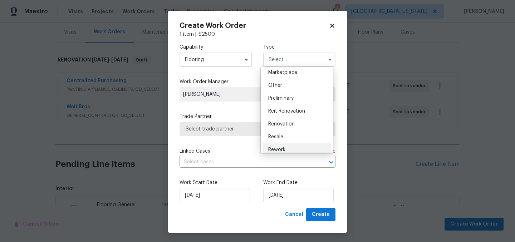
scroll to position [162, 0]
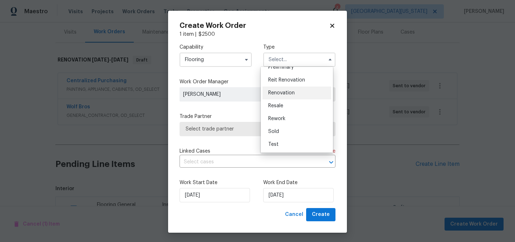
click at [297, 95] on div "Renovation" at bounding box center [297, 93] width 69 height 13
type input "Renovation"
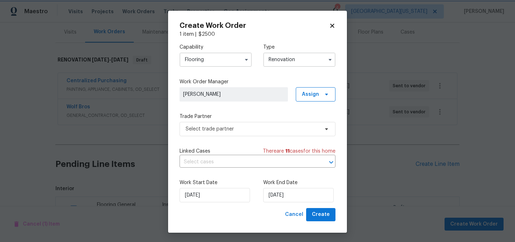
scroll to position [0, 0]
click at [231, 129] on span "Select trade partner" at bounding box center [252, 129] width 133 height 7
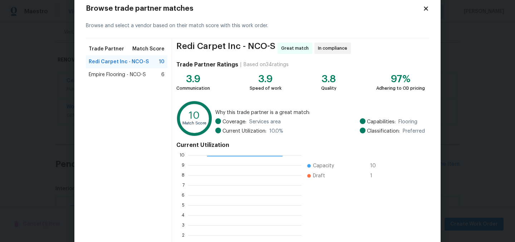
scroll to position [73, 0]
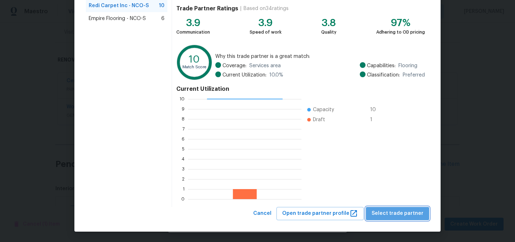
click at [407, 208] on button "Select trade partner" at bounding box center [397, 213] width 63 height 13
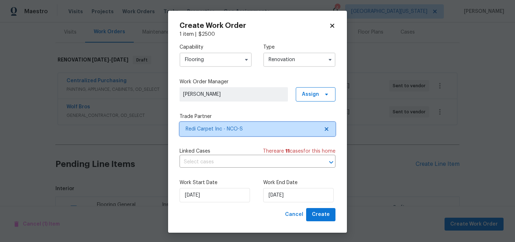
scroll to position [1, 0]
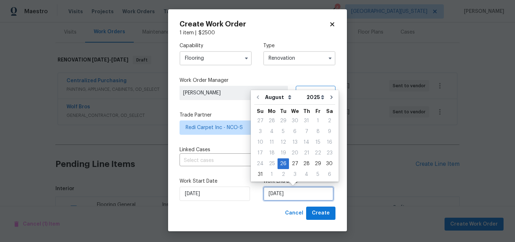
click at [281, 193] on input "8/26/2025" at bounding box center [298, 194] width 70 height 14
click at [329, 100] on icon "Go to next month" at bounding box center [332, 97] width 6 height 6
type input "9/26/2025"
select select "8"
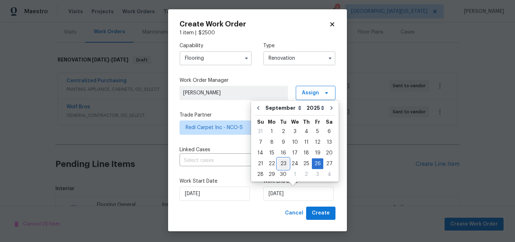
click at [285, 165] on div "23" at bounding box center [283, 164] width 11 height 10
type input "9/23/2025"
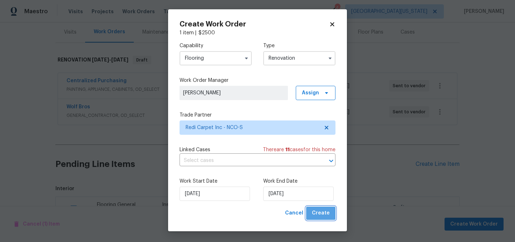
click at [323, 212] on span "Create" at bounding box center [321, 213] width 18 height 9
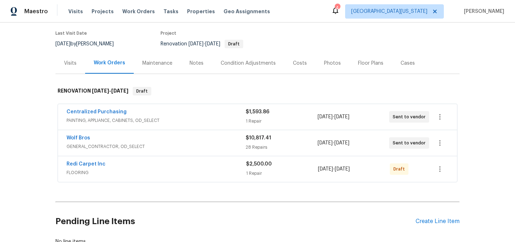
scroll to position [0, 0]
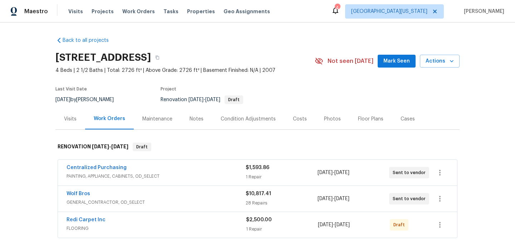
click at [293, 117] on div "Costs" at bounding box center [300, 119] width 14 height 7
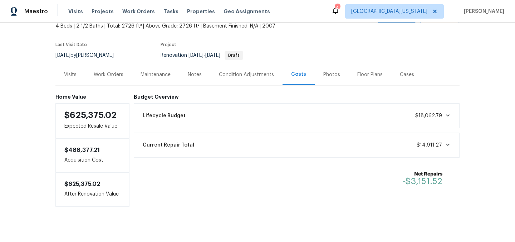
scroll to position [58, 0]
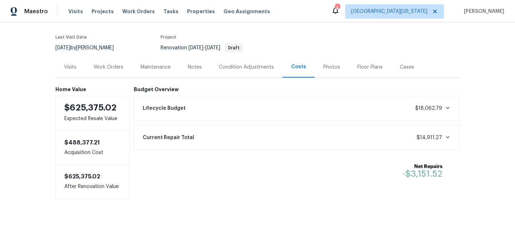
click at [371, 41] on section "5606 Calgary St, Timnath, CO 80547 4 Beds | 2 1/2 Baths | Total: 2726 ft² | Abo…" at bounding box center [257, 26] width 404 height 60
click at [117, 64] on div "Work Orders" at bounding box center [109, 67] width 30 height 7
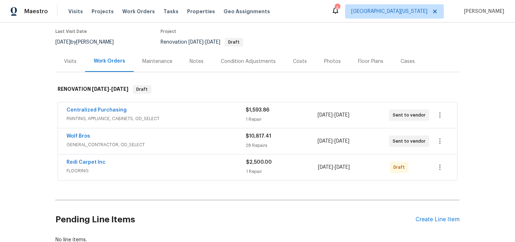
click at [449, 38] on section "5606 Calgary St, Timnath, CO 80547 4 Beds | 2 1/2 Baths | Total: 2726 ft² | Abo…" at bounding box center [257, 21] width 404 height 60
click at [404, 31] on section "5606 Calgary St, Timnath, CO 80547 4 Beds | 2 1/2 Baths | Total: 2726 ft² | Abo…" at bounding box center [257, 21] width 404 height 60
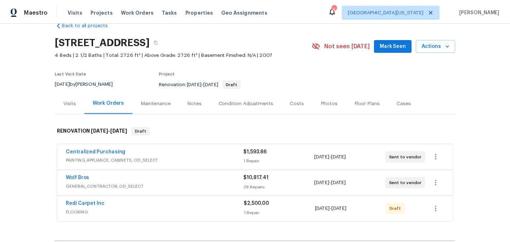
scroll to position [15, 0]
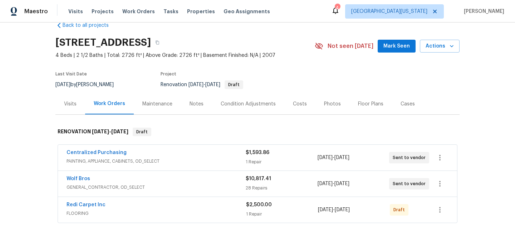
click at [190, 104] on div "Notes" at bounding box center [197, 104] width 14 height 7
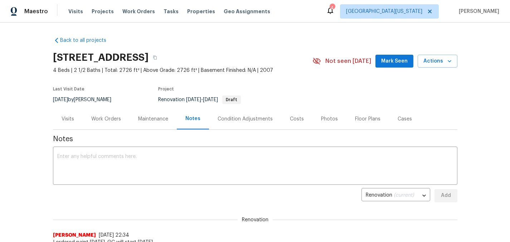
click at [103, 120] on div "Work Orders" at bounding box center [106, 119] width 30 height 7
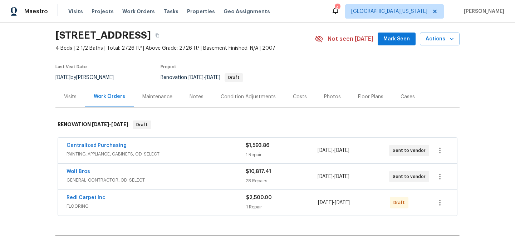
scroll to position [23, 0]
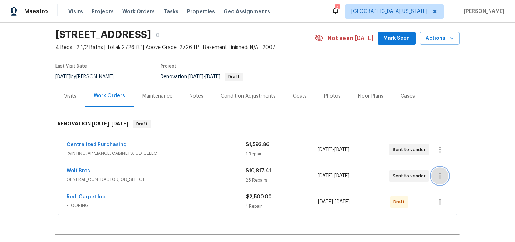
click at [436, 176] on icon "button" at bounding box center [440, 176] width 9 height 9
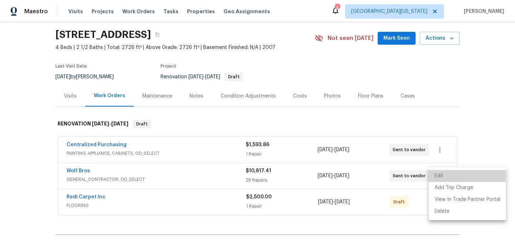
click at [440, 176] on li "Edit" at bounding box center [467, 176] width 77 height 12
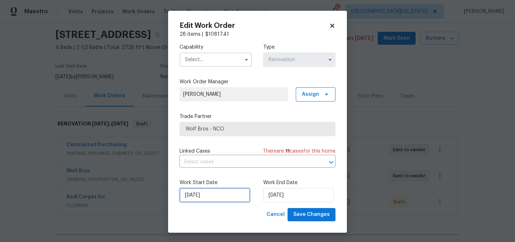
click at [229, 197] on input "8/26/2025" at bounding box center [215, 195] width 70 height 14
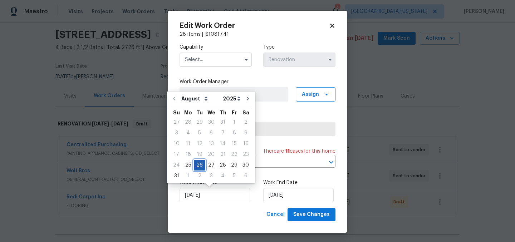
click at [194, 166] on div "26" at bounding box center [199, 165] width 11 height 10
click at [188, 166] on div "25" at bounding box center [187, 165] width 11 height 10
type input "8/25/2025"
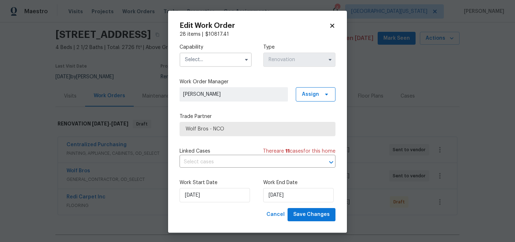
click at [228, 56] on input "text" at bounding box center [216, 60] width 72 height 14
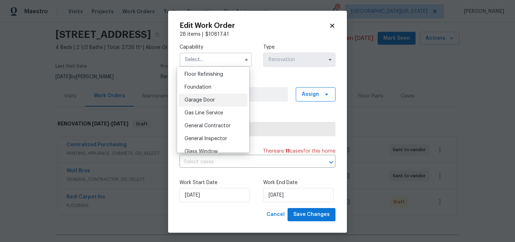
scroll to position [291, 0]
click at [219, 128] on span "General Contractor" at bounding box center [208, 125] width 46 height 5
type input "General Contractor"
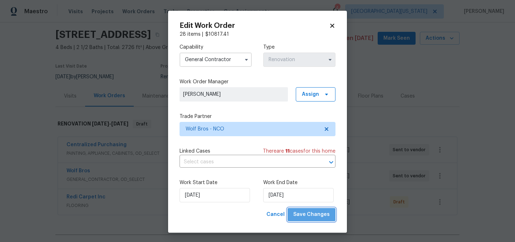
click at [319, 216] on span "Save Changes" at bounding box center [311, 214] width 36 height 9
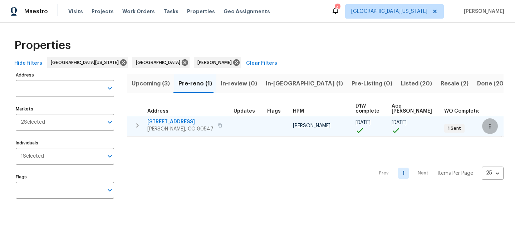
click at [489, 124] on icon "button" at bounding box center [489, 126] width 1 height 5
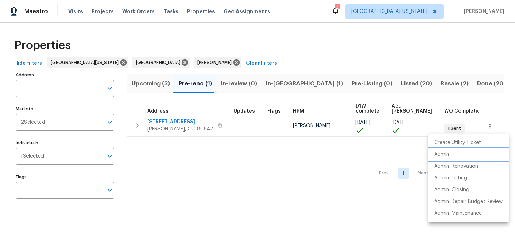
click at [468, 156] on li "Admin" at bounding box center [468, 155] width 80 height 12
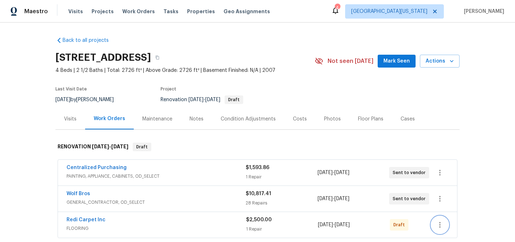
click at [438, 226] on icon "button" at bounding box center [440, 225] width 9 height 9
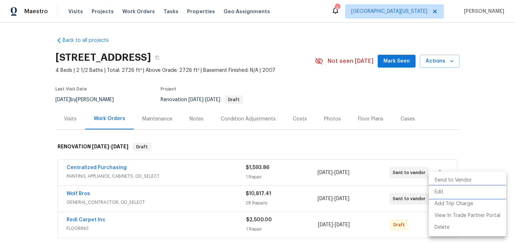
click at [457, 192] on li "Edit" at bounding box center [467, 192] width 77 height 12
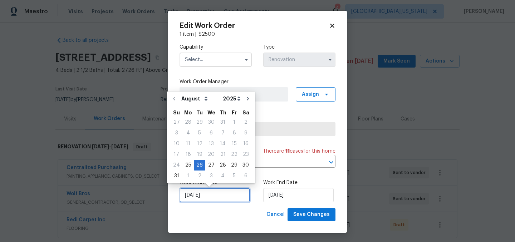
click at [222, 195] on input "[DATE]" at bounding box center [215, 195] width 70 height 14
click at [188, 165] on div "25" at bounding box center [187, 165] width 11 height 10
type input "[DATE]"
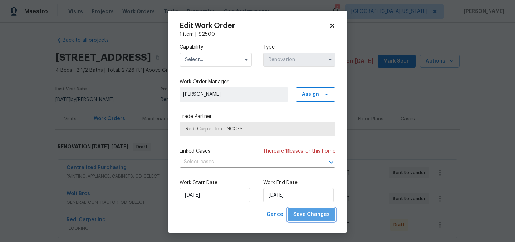
click at [324, 214] on span "Save Changes" at bounding box center [311, 214] width 36 height 9
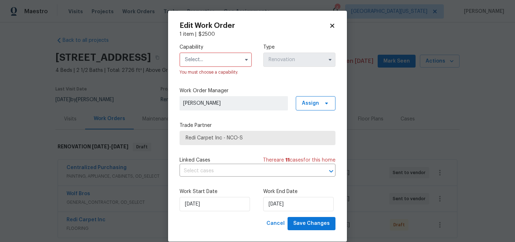
click at [209, 58] on input "text" at bounding box center [216, 60] width 72 height 14
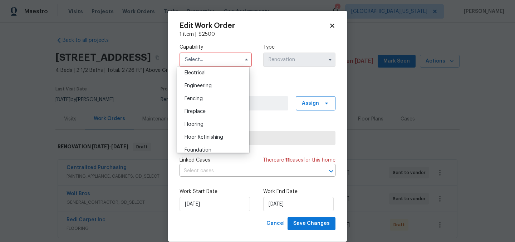
scroll to position [233, 0]
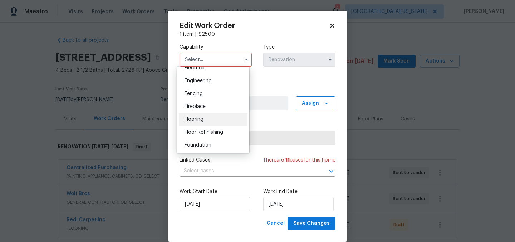
click at [211, 123] on div "Flooring" at bounding box center [213, 119] width 69 height 13
type input "Flooring"
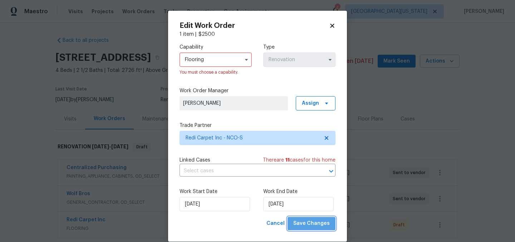
click at [315, 226] on span "Save Changes" at bounding box center [311, 223] width 36 height 9
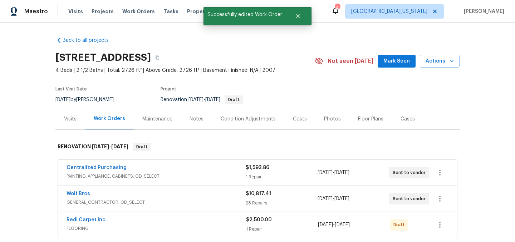
click at [485, 141] on div "Back to all projects 5606 Calgary St, Timnath, CO 80547 4 Beds | 2 1/2 Baths | …" at bounding box center [257, 133] width 515 height 220
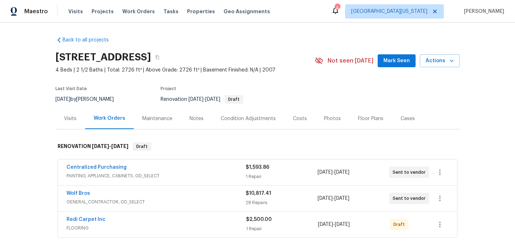
scroll to position [0, 0]
click at [298, 36] on div "Back to all projects 5606 Calgary St, Timnath, CO 80547 4 Beds | 2 1/2 Baths | …" at bounding box center [257, 169] width 404 height 276
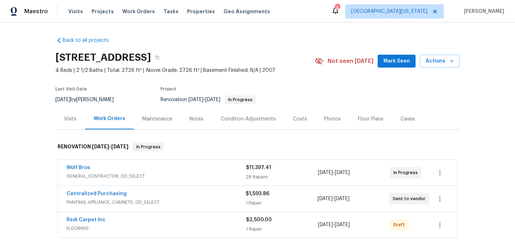
click at [200, 117] on div "Notes" at bounding box center [196, 118] width 31 height 21
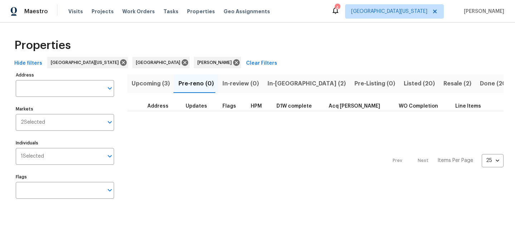
click at [282, 167] on div "Prev Next Items Per Page 25 25 ​" at bounding box center [315, 158] width 376 height 95
click at [281, 85] on span "In-[GEOGRAPHIC_DATA] (2)" at bounding box center [307, 84] width 78 height 10
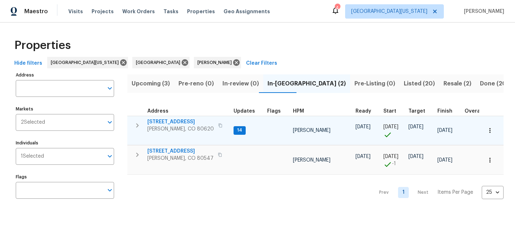
click at [181, 124] on span "[STREET_ADDRESS]" at bounding box center [180, 121] width 67 height 7
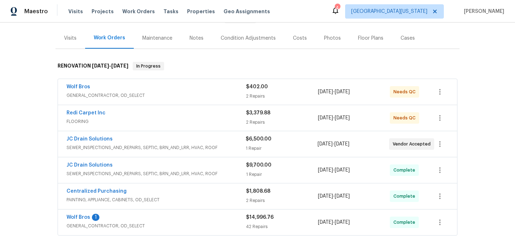
scroll to position [107, 0]
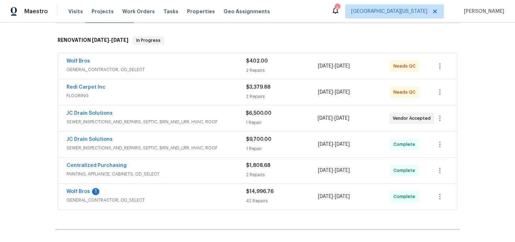
click at [97, 109] on div "JC Drain Solutions SEWER_INSPECTIONS_AND_REPAIRS, SEPTIC, BRN_AND_LRR, HVAC, RO…" at bounding box center [257, 119] width 399 height 26
click at [97, 111] on link "JC Drain Solutions" at bounding box center [90, 113] width 46 height 5
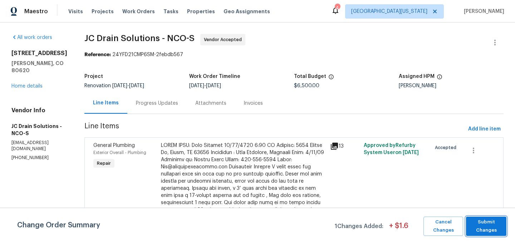
click at [484, 229] on span "Submit Changes" at bounding box center [486, 226] width 33 height 16
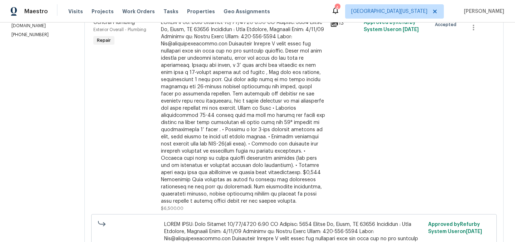
scroll to position [93, 0]
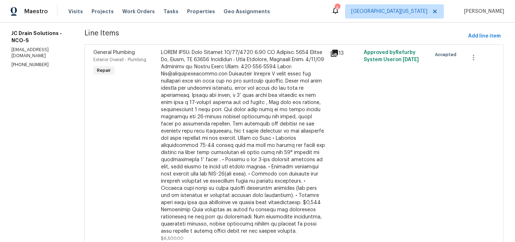
click at [278, 123] on div at bounding box center [243, 142] width 165 height 186
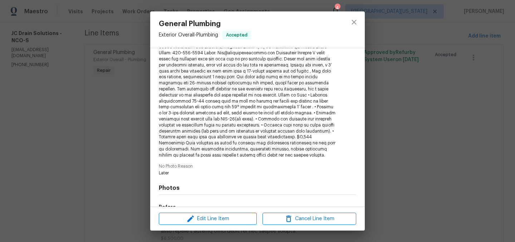
scroll to position [189, 0]
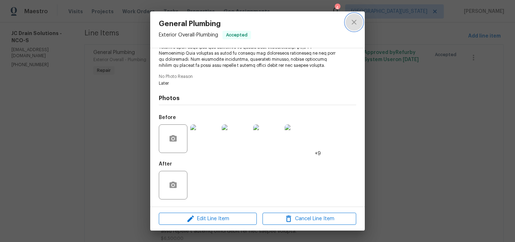
click at [356, 21] on icon "close" at bounding box center [354, 22] width 9 height 9
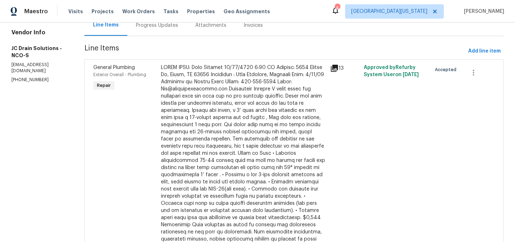
scroll to position [0, 0]
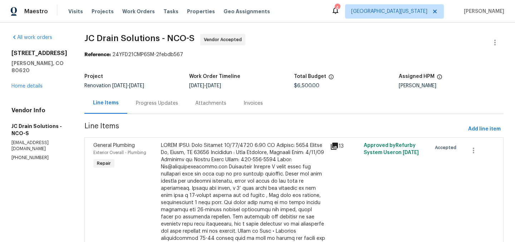
click at [159, 103] on div "Progress Updates" at bounding box center [157, 103] width 42 height 7
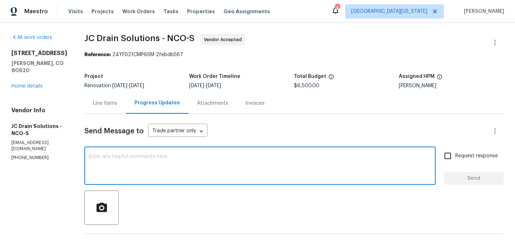
click at [239, 161] on textarea at bounding box center [260, 166] width 343 height 25
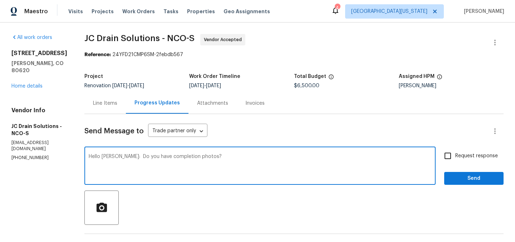
type textarea "Hello Vic: Do you have completion photos?"
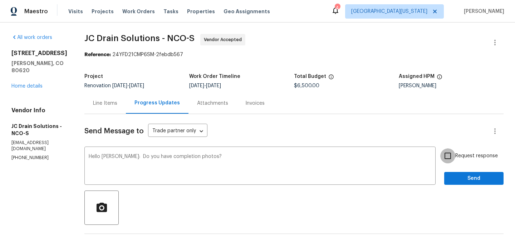
click at [441, 154] on input "Request response" at bounding box center [447, 155] width 15 height 15
checkbox input "true"
click at [457, 180] on span "Send" at bounding box center [474, 178] width 48 height 9
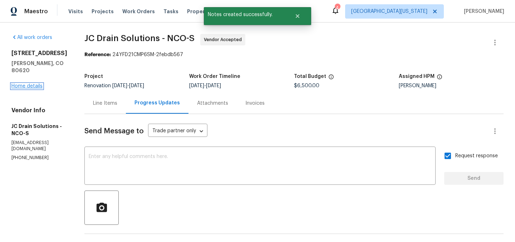
click at [28, 84] on link "Home details" at bounding box center [26, 86] width 31 height 5
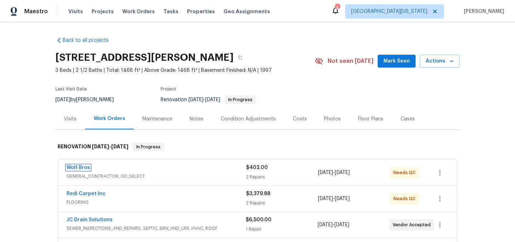
click at [74, 168] on link "Wolf Bros" at bounding box center [79, 167] width 24 height 5
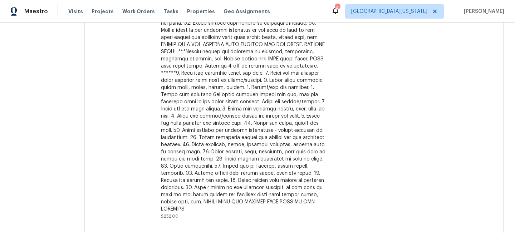
scroll to position [307, 0]
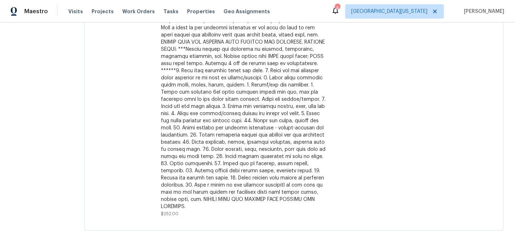
click at [214, 123] on div at bounding box center [243, 45] width 165 height 329
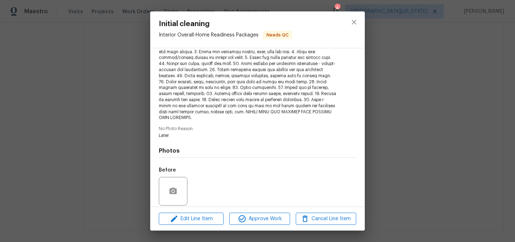
scroll to position [279, 0]
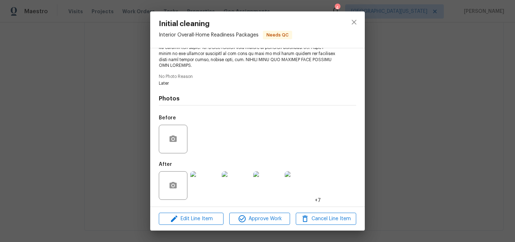
click at [200, 183] on img at bounding box center [204, 185] width 29 height 29
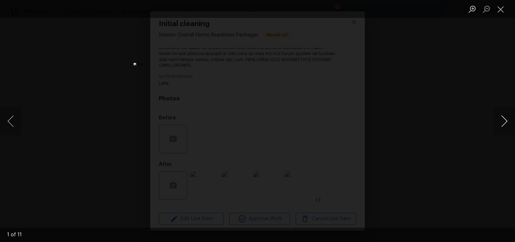
click at [501, 125] on button "Next image" at bounding box center [504, 121] width 21 height 29
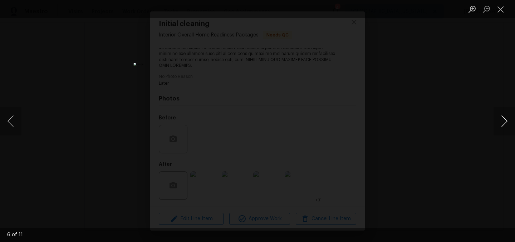
click at [501, 125] on button "Next image" at bounding box center [504, 121] width 21 height 29
click at [501, 124] on button "Next image" at bounding box center [504, 121] width 21 height 29
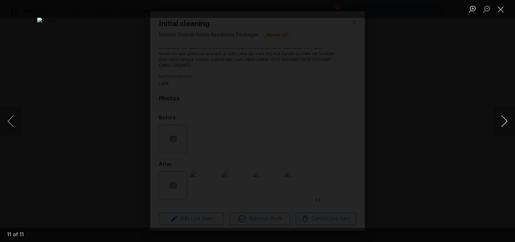
click at [501, 124] on button "Next image" at bounding box center [504, 121] width 21 height 29
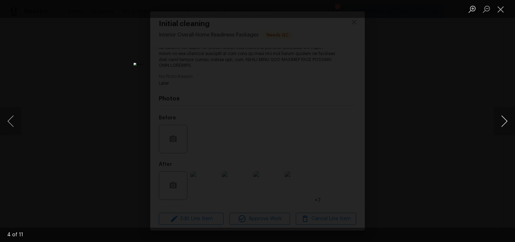
click at [501, 124] on button "Next image" at bounding box center [504, 121] width 21 height 29
click at [505, 9] on button "Close lightbox" at bounding box center [501, 9] width 14 height 13
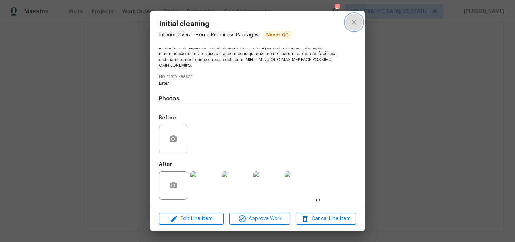
click at [358, 22] on button "close" at bounding box center [353, 22] width 17 height 17
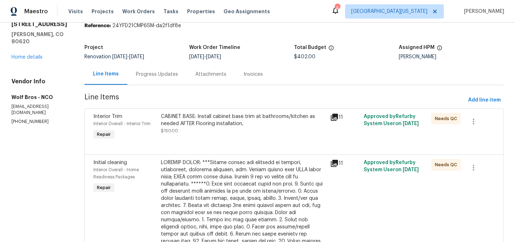
scroll to position [0, 0]
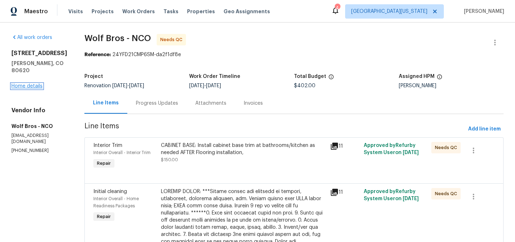
click at [28, 84] on link "Home details" at bounding box center [26, 86] width 31 height 5
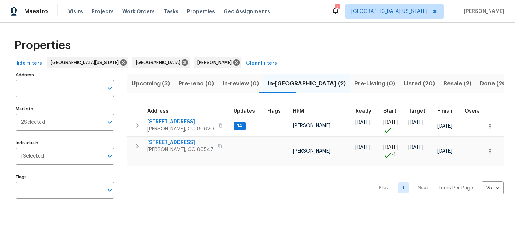
click at [162, 84] on span "Upcoming (3)" at bounding box center [151, 84] width 38 height 10
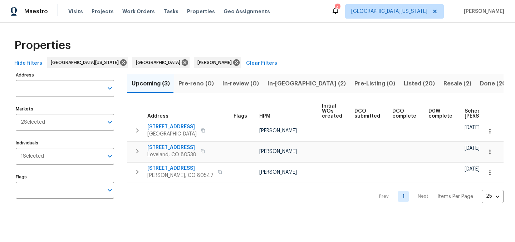
click at [327, 49] on div "Properties" at bounding box center [257, 45] width 492 height 23
click at [443, 86] on span "Resale (2)" at bounding box center [457, 84] width 28 height 10
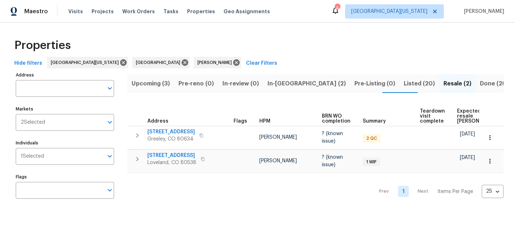
click at [336, 46] on div "Properties" at bounding box center [257, 45] width 492 height 23
click at [137, 86] on span "Upcoming (3)" at bounding box center [151, 84] width 38 height 10
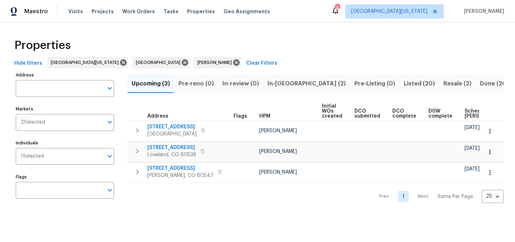
click at [246, 55] on div "Properties" at bounding box center [257, 45] width 492 height 23
click at [275, 84] on span "In-[GEOGRAPHIC_DATA] (2)" at bounding box center [307, 84] width 78 height 10
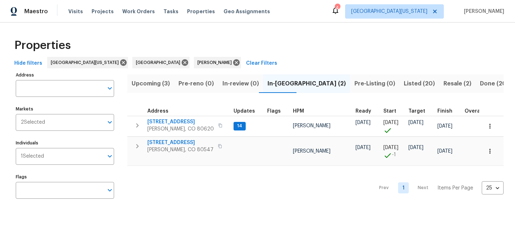
click at [313, 34] on div "Properties" at bounding box center [257, 45] width 492 height 23
